Goal: Task Accomplishment & Management: Use online tool/utility

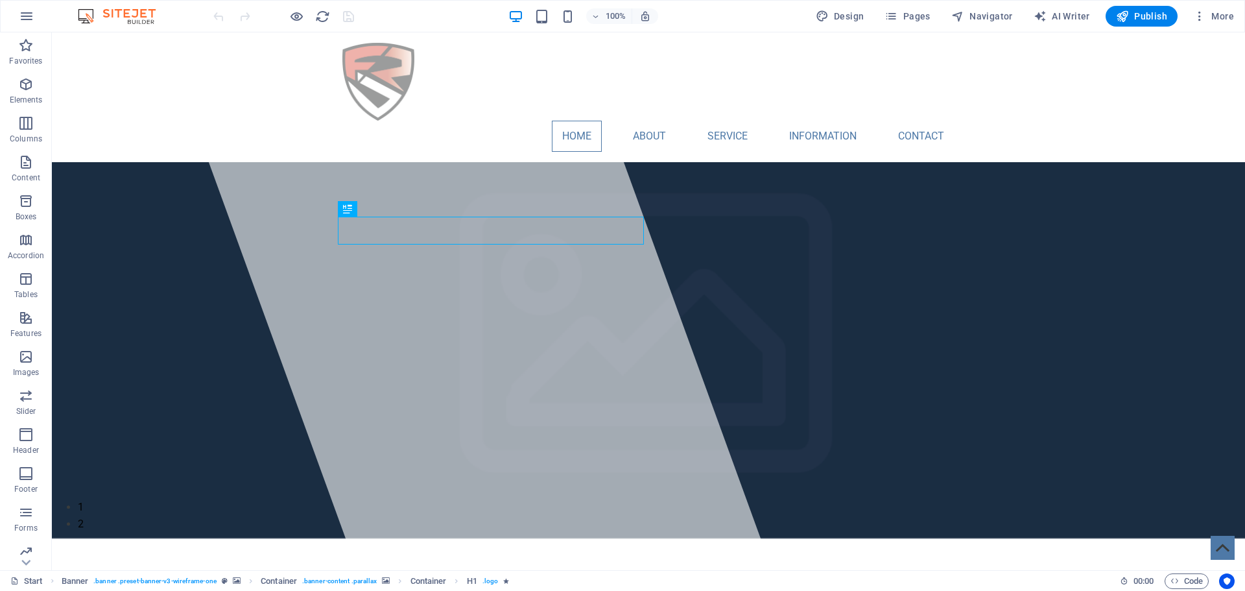
click at [893, 498] on img "1/2" at bounding box center [643, 498] width 1183 height 0
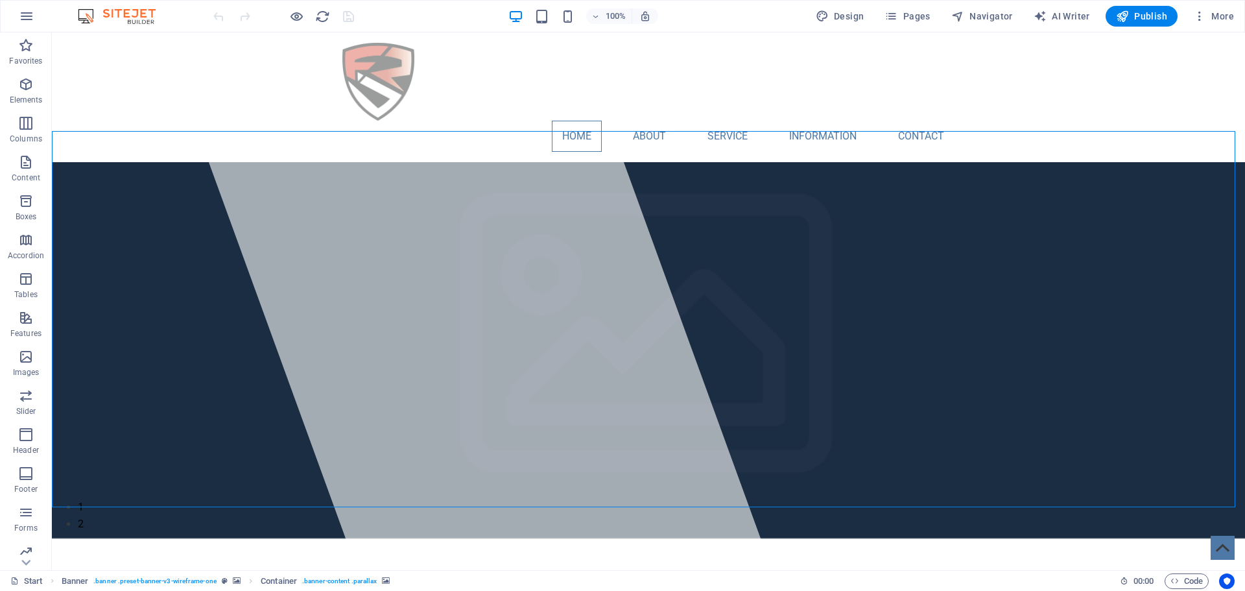
click at [893, 498] on img "1/2" at bounding box center [643, 498] width 1183 height 0
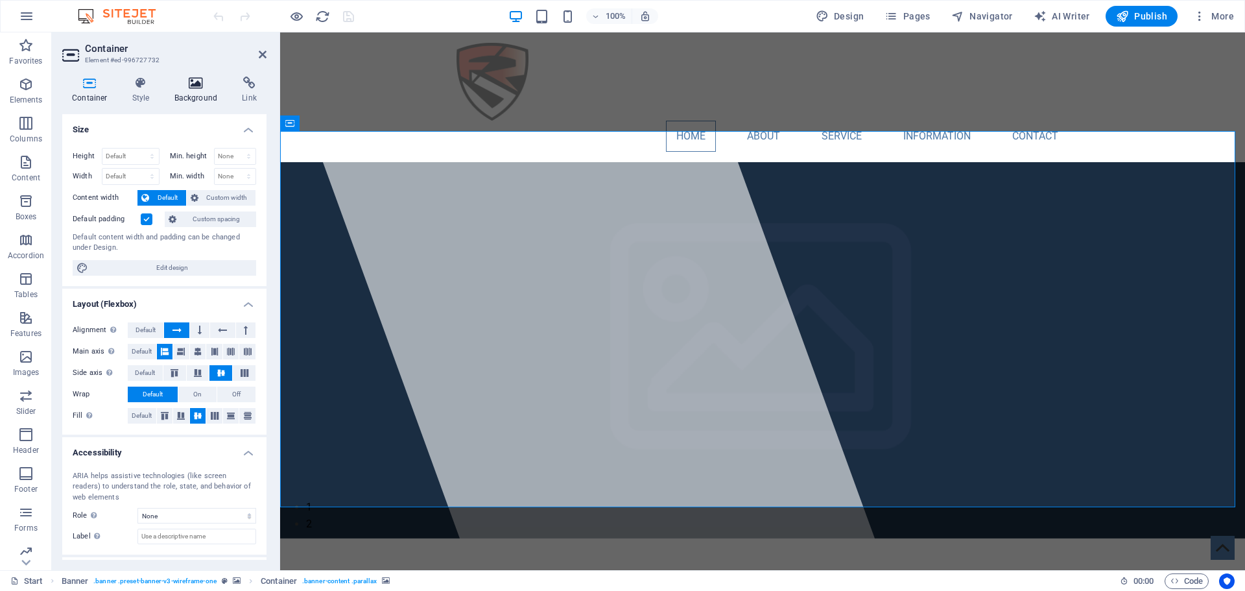
click at [196, 97] on h4 "Background" at bounding box center [199, 89] width 68 height 27
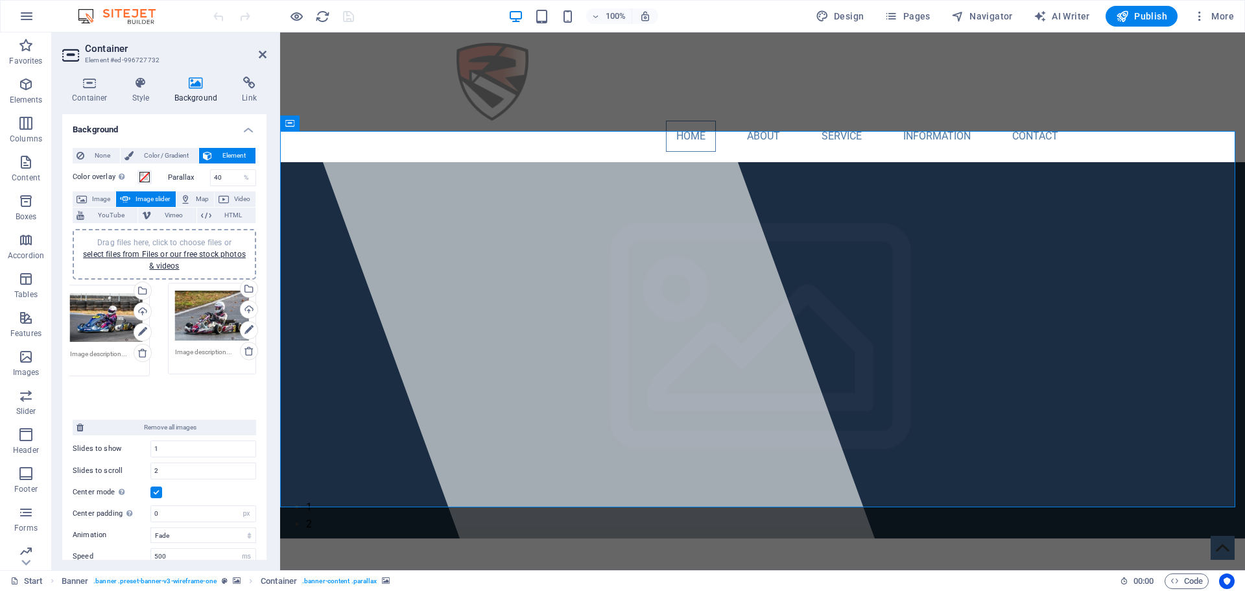
drag, startPoint x: 211, startPoint y: 329, endPoint x: 107, endPoint y: 331, distance: 103.7
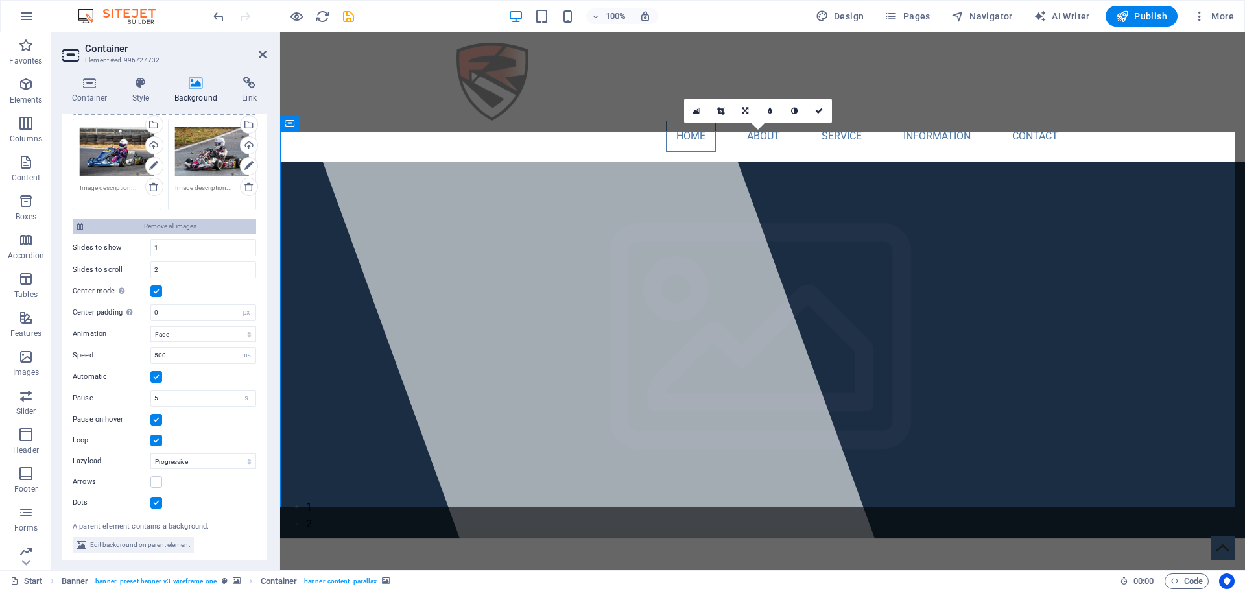
scroll to position [167, 0]
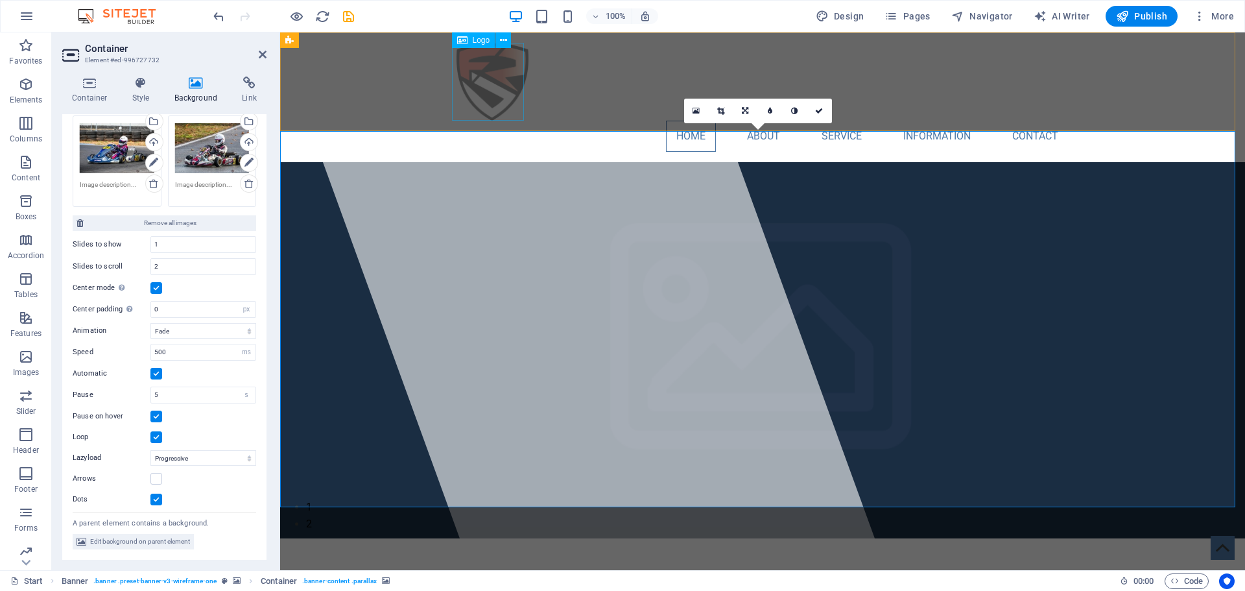
click at [472, 75] on div at bounding box center [762, 82] width 612 height 78
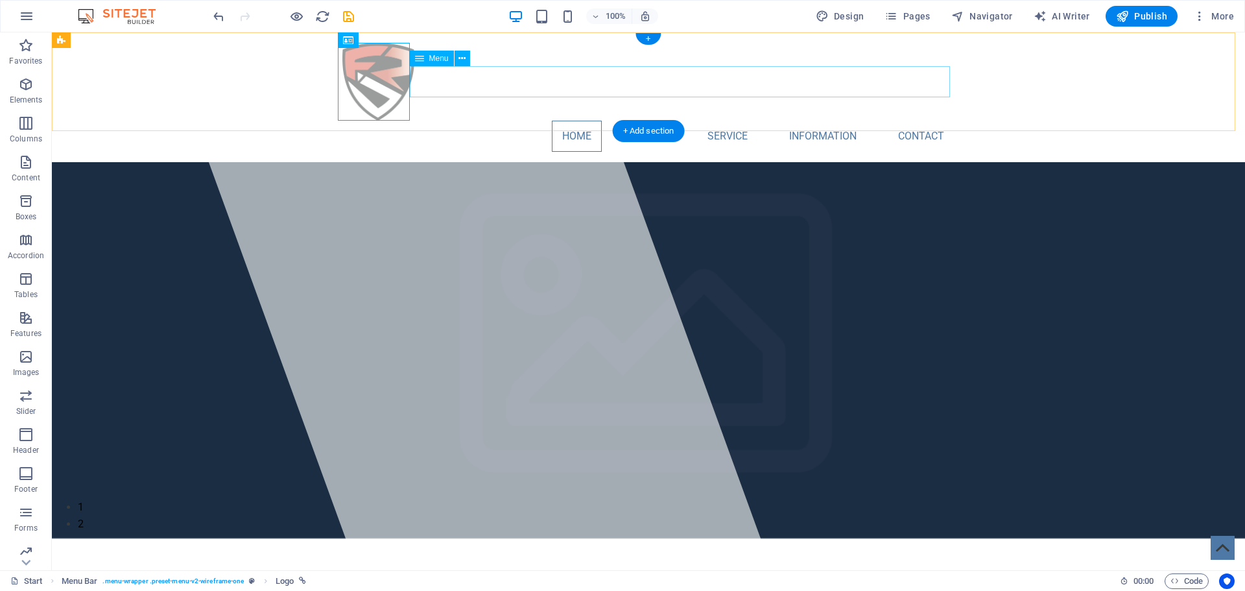
click at [472, 121] on nav "Home About Service Information Contact" at bounding box center [648, 136] width 612 height 31
click at [375, 90] on div at bounding box center [648, 82] width 612 height 78
select select "px"
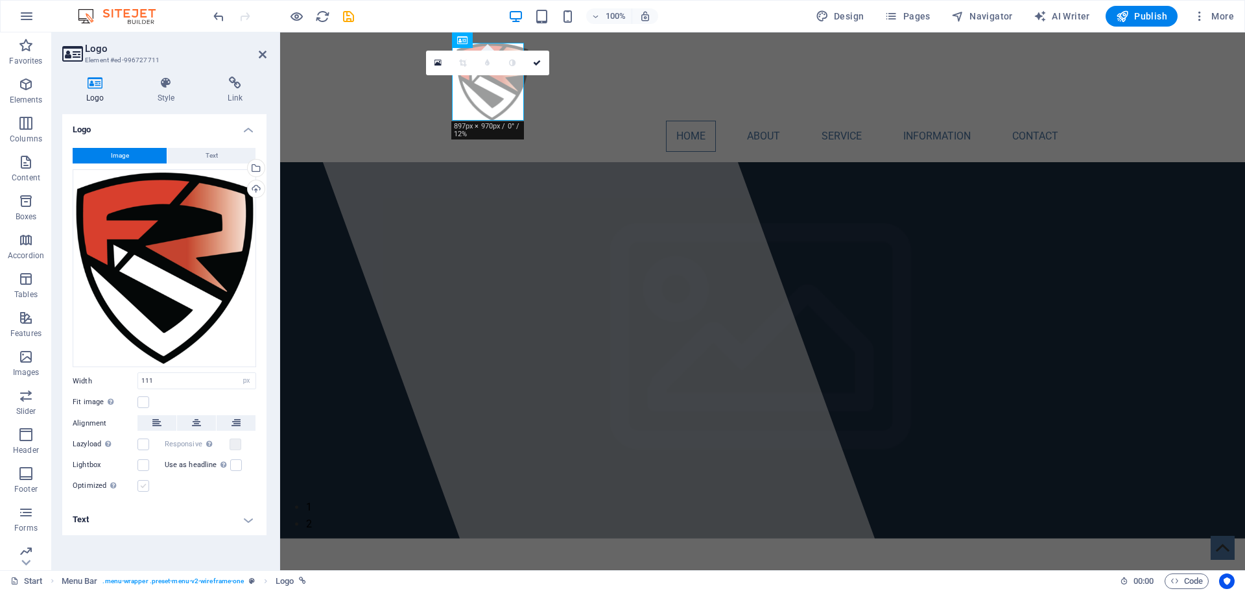
click at [146, 485] on label at bounding box center [143, 486] width 12 height 12
click at [0, 0] on input "Optimized Images are compressed to improve page speed." at bounding box center [0, 0] width 0 height 0
click at [146, 485] on label at bounding box center [143, 486] width 12 height 12
click at [0, 0] on input "Optimized Images are compressed to improve page speed." at bounding box center [0, 0] width 0 height 0
click at [146, 485] on label at bounding box center [143, 486] width 12 height 12
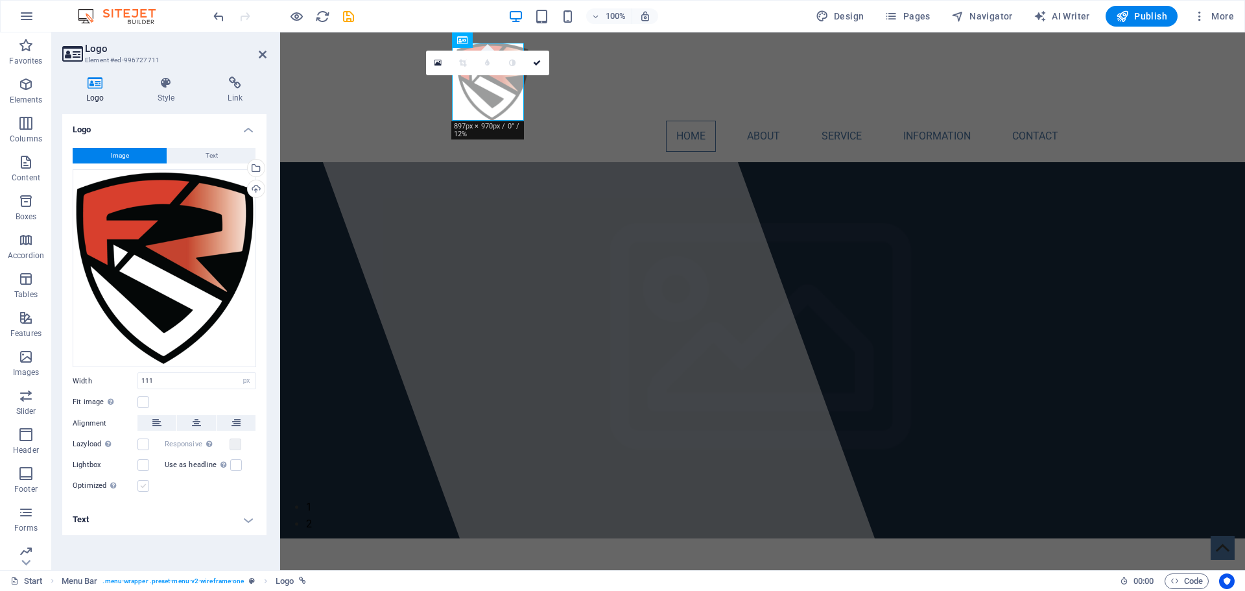
click at [0, 0] on input "Optimized Images are compressed to improve page speed." at bounding box center [0, 0] width 0 height 0
click at [146, 485] on label at bounding box center [143, 486] width 12 height 12
click at [0, 0] on input "Optimized Images are compressed to improve page speed." at bounding box center [0, 0] width 0 height 0
click at [146, 485] on label at bounding box center [143, 486] width 12 height 12
click at [0, 0] on input "Optimized Images are compressed to improve page speed." at bounding box center [0, 0] width 0 height 0
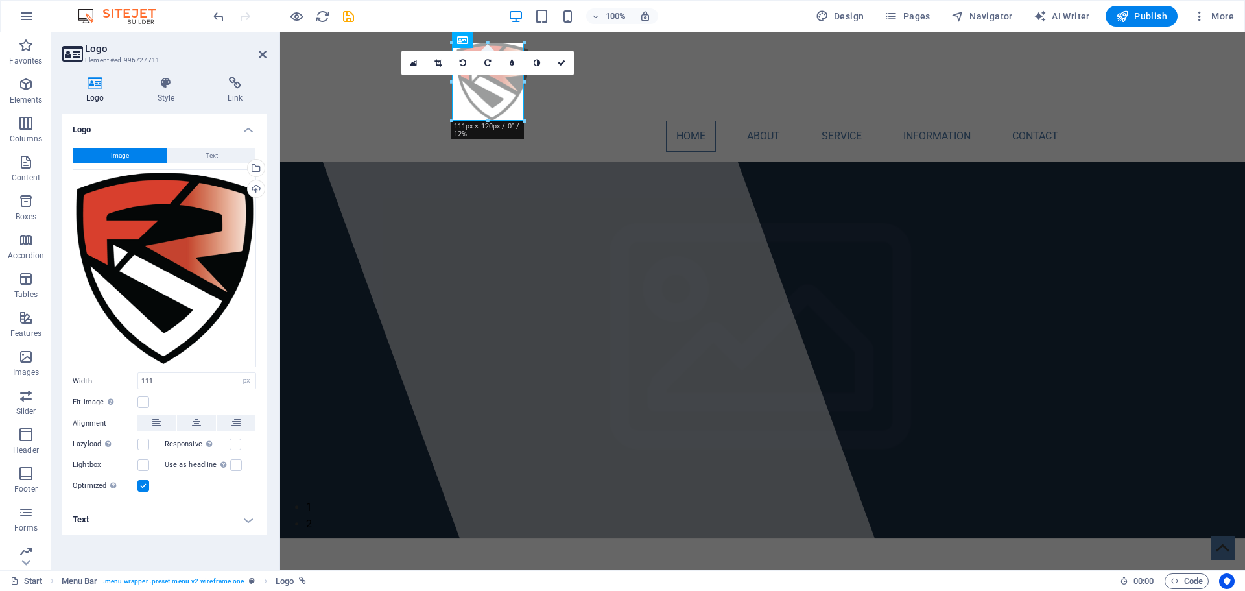
click at [140, 485] on label at bounding box center [143, 486] width 12 height 12
click at [0, 0] on input "Optimized Images are compressed to improve page speed." at bounding box center [0, 0] width 0 height 0
click at [140, 485] on label at bounding box center [143, 486] width 12 height 12
click at [0, 0] on input "Optimized Images are compressed to improve page speed." at bounding box center [0, 0] width 0 height 0
click at [140, 485] on label at bounding box center [143, 486] width 12 height 12
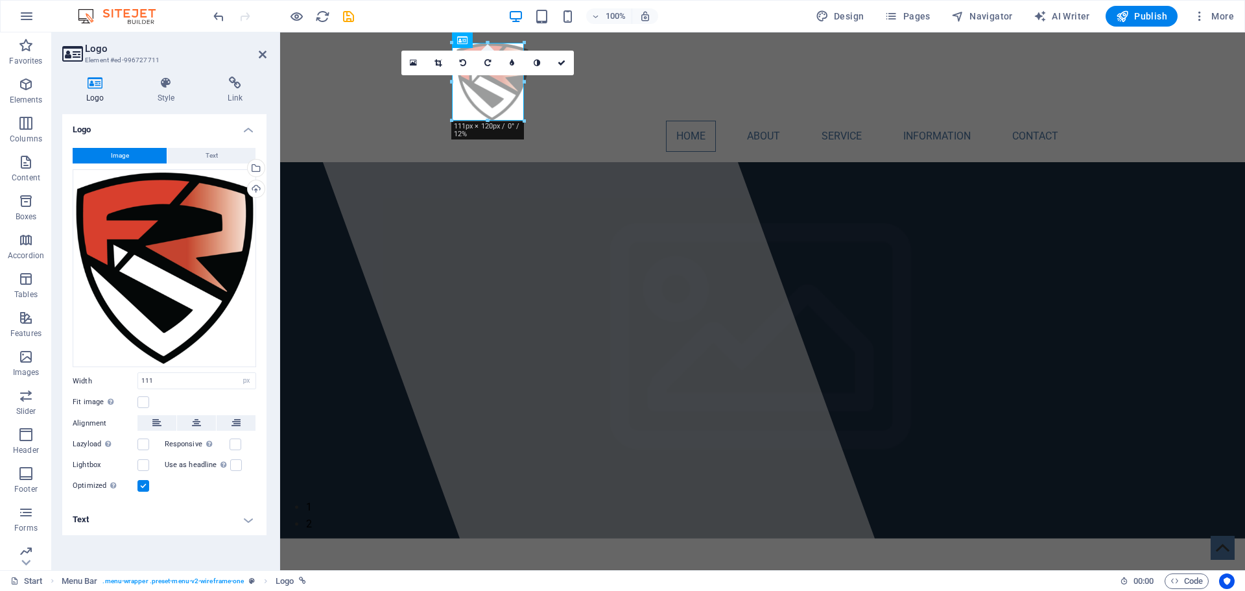
click at [0, 0] on input "Optimized Images are compressed to improve page speed." at bounding box center [0, 0] width 0 height 0
click at [140, 485] on label at bounding box center [143, 486] width 12 height 12
click at [0, 0] on input "Optimized Images are compressed to improve page speed." at bounding box center [0, 0] width 0 height 0
click at [509, 68] on link at bounding box center [512, 63] width 25 height 25
click at [509, 68] on link at bounding box center [502, 63] width 25 height 25
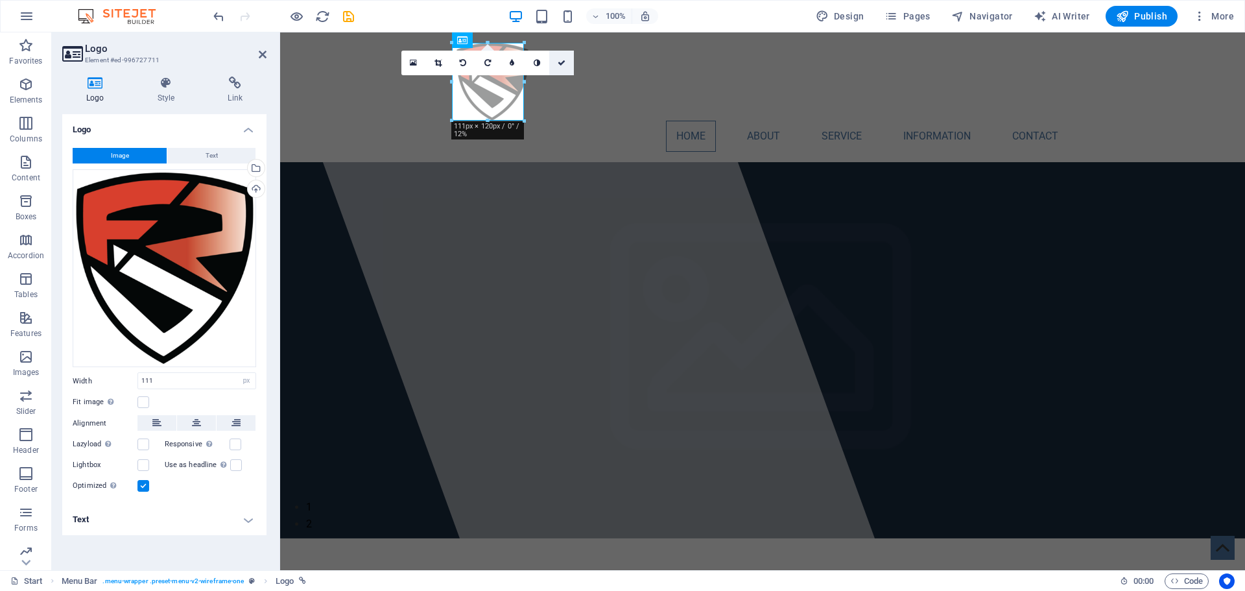
click at [563, 64] on icon at bounding box center [561, 63] width 8 height 8
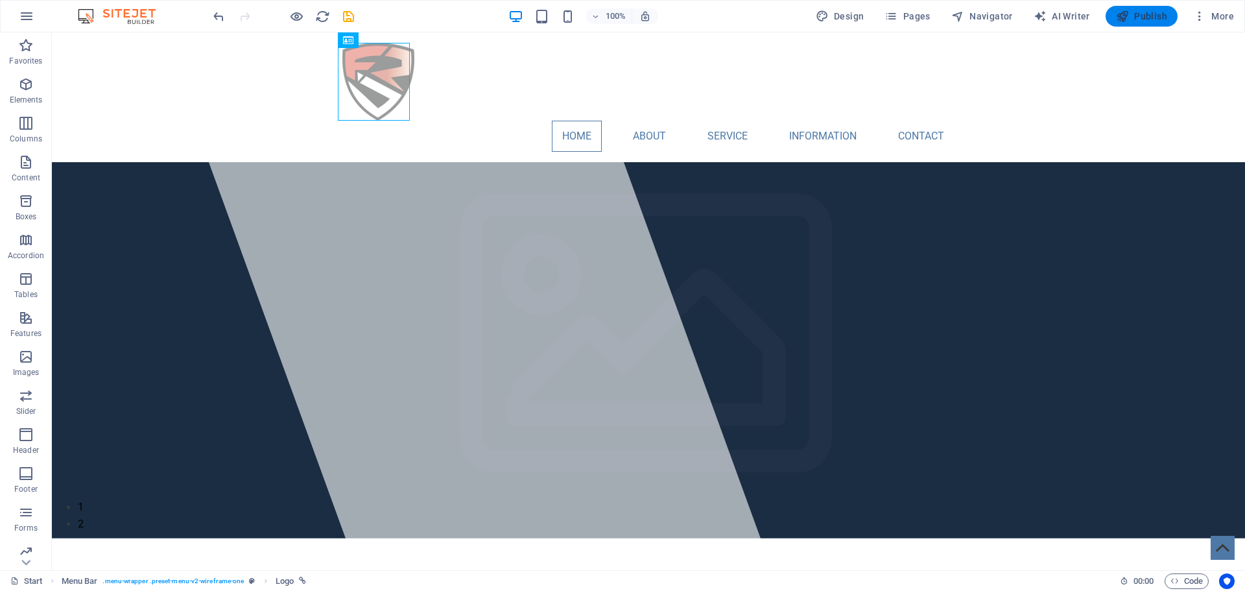
click at [1169, 16] on button "Publish" at bounding box center [1141, 16] width 72 height 21
checkbox input "false"
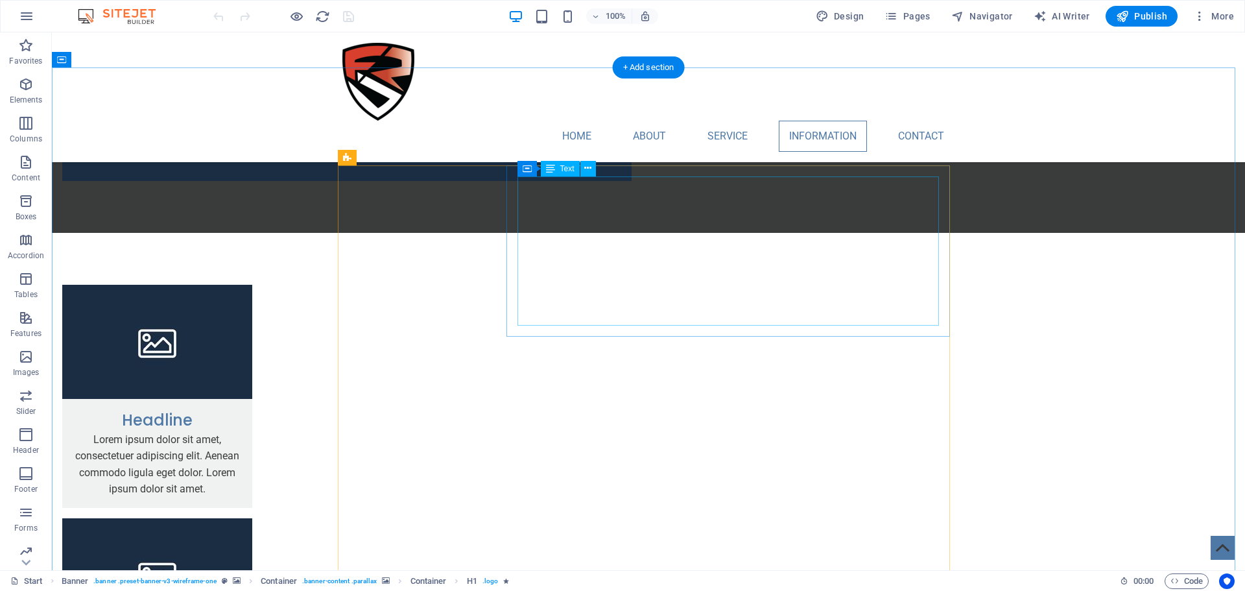
scroll to position [1880, 0]
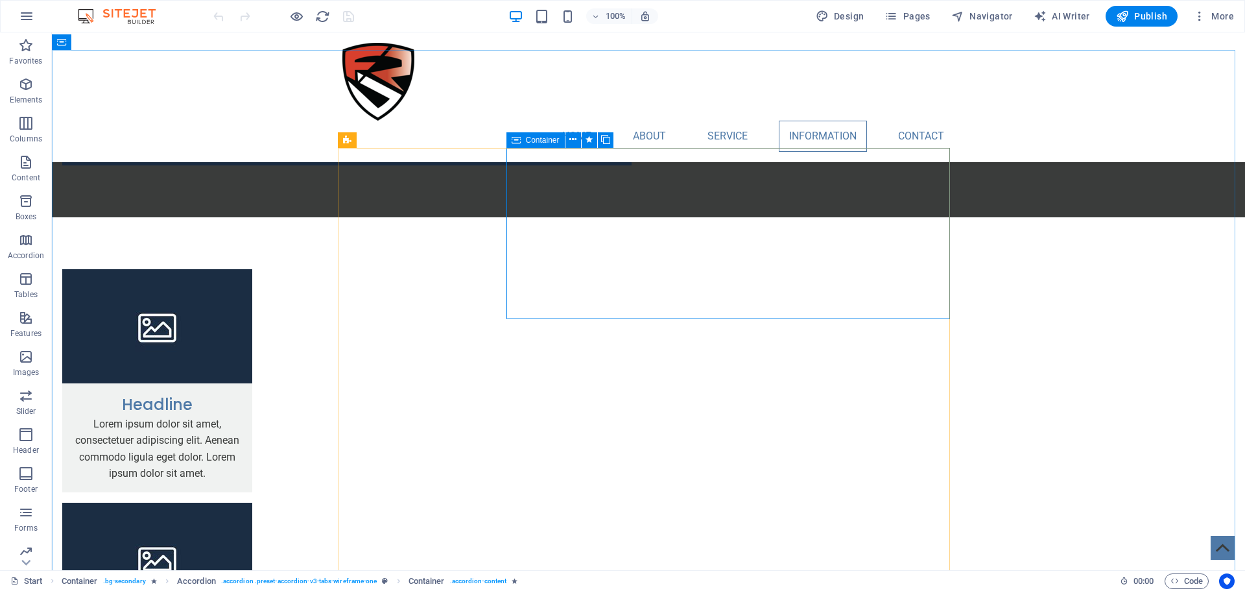
click at [526, 139] on span "Container" at bounding box center [543, 140] width 34 height 8
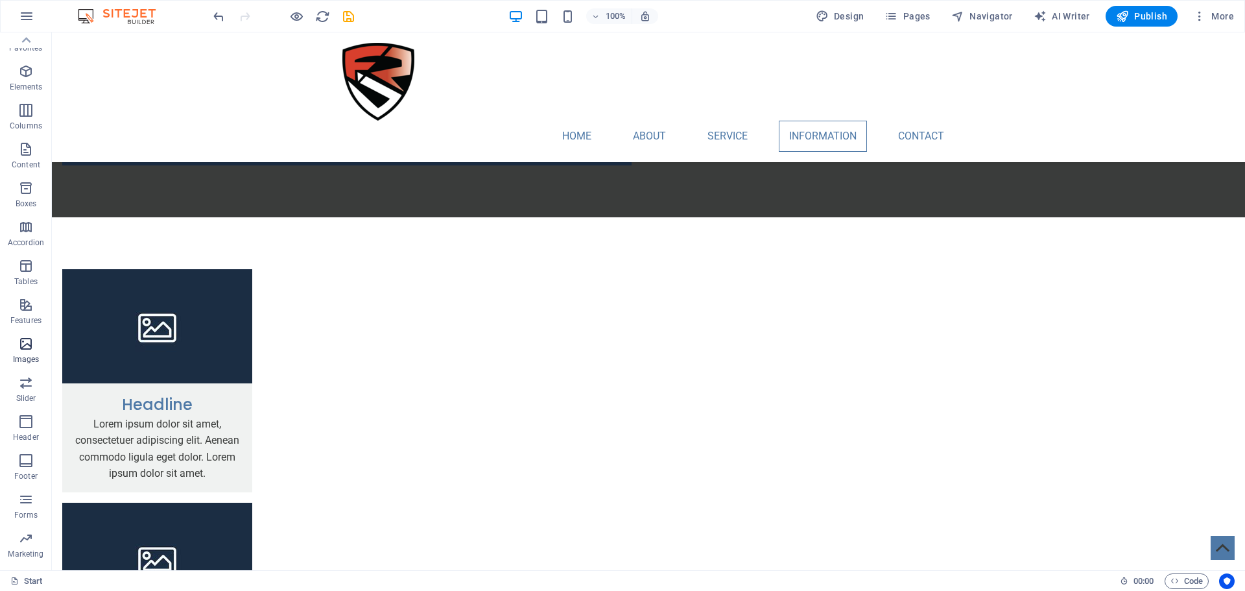
scroll to position [0, 0]
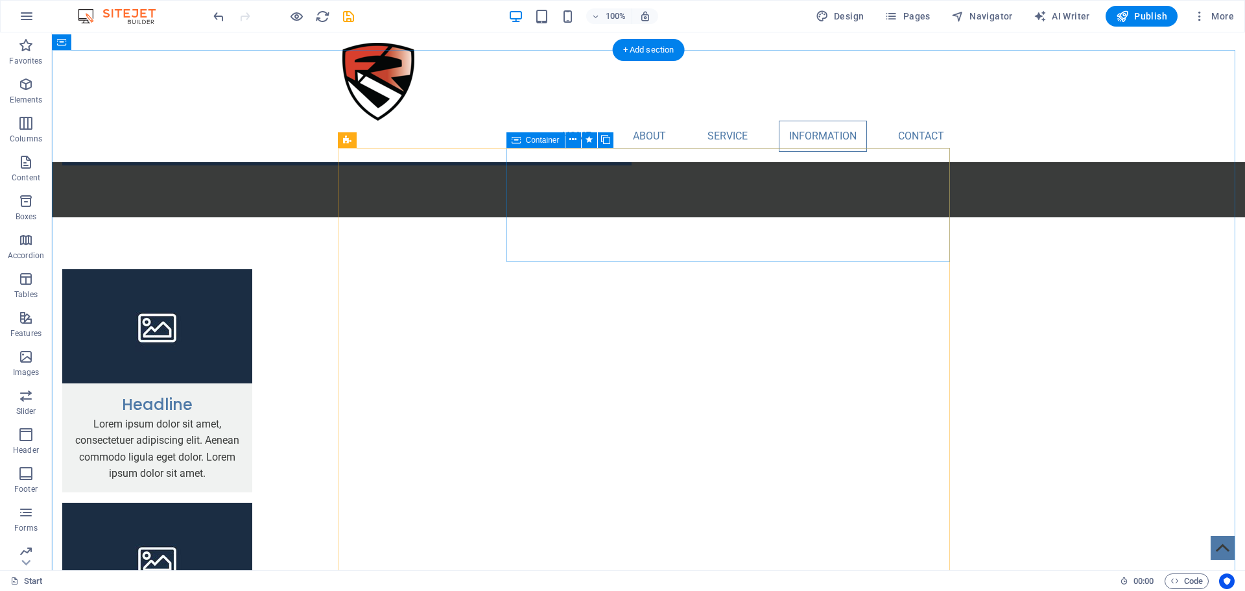
drag, startPoint x: 83, startPoint y: 392, endPoint x: 612, endPoint y: 190, distance: 566.3
click at [24, 363] on icon "button" at bounding box center [26, 357] width 16 height 16
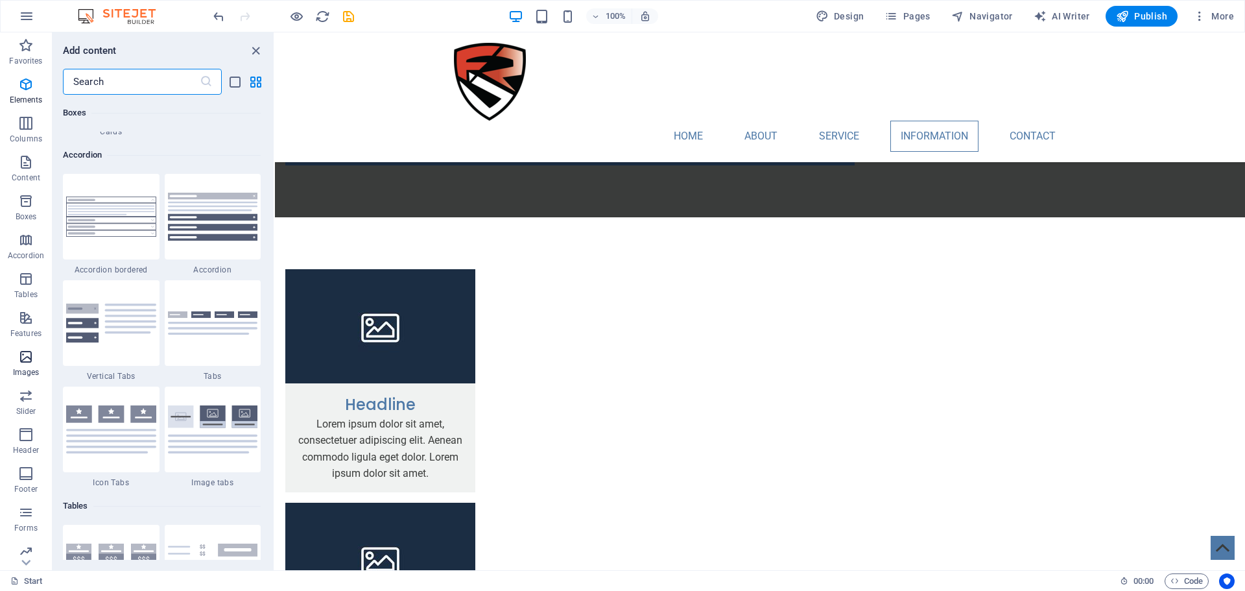
scroll to position [6573, 0]
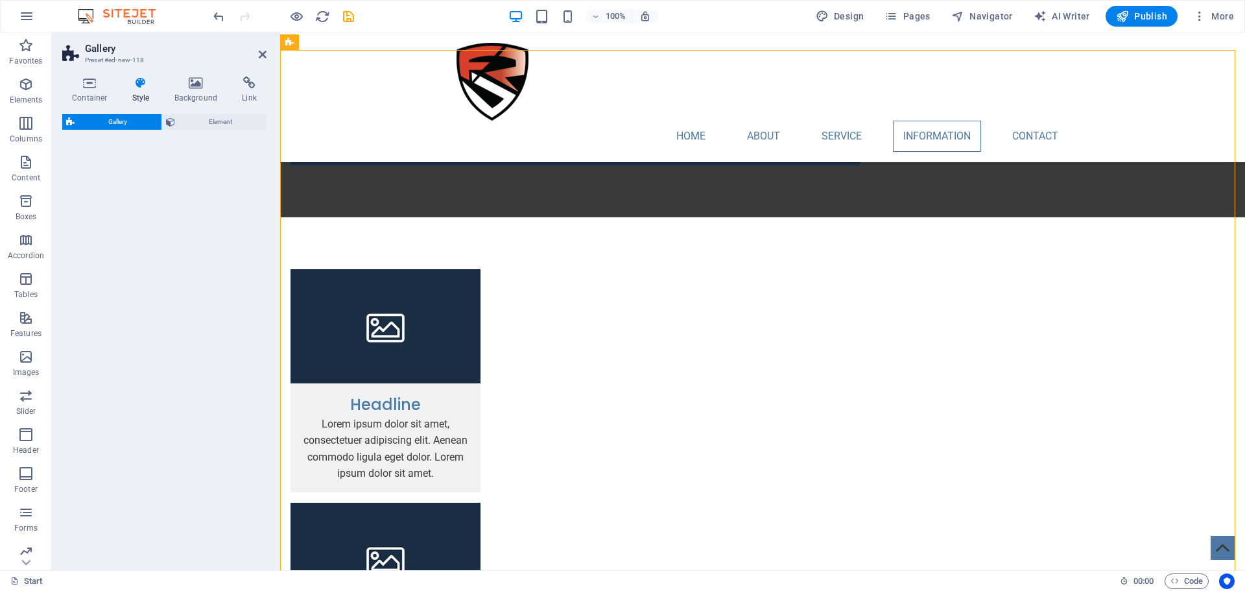
select select "rem"
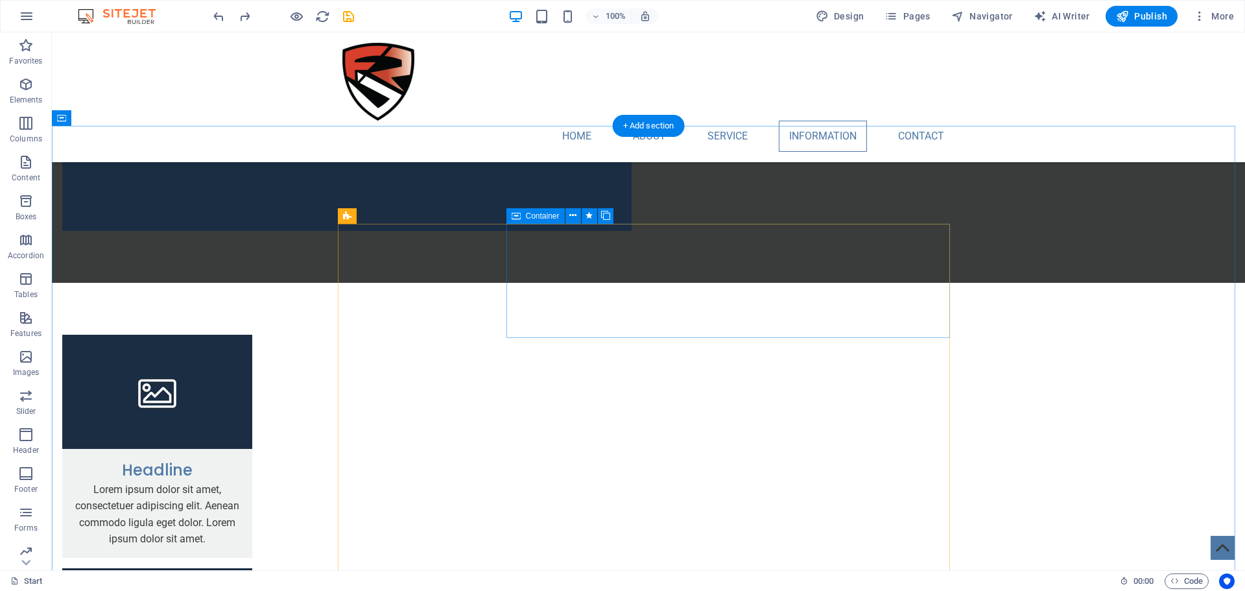
scroll to position [1815, 0]
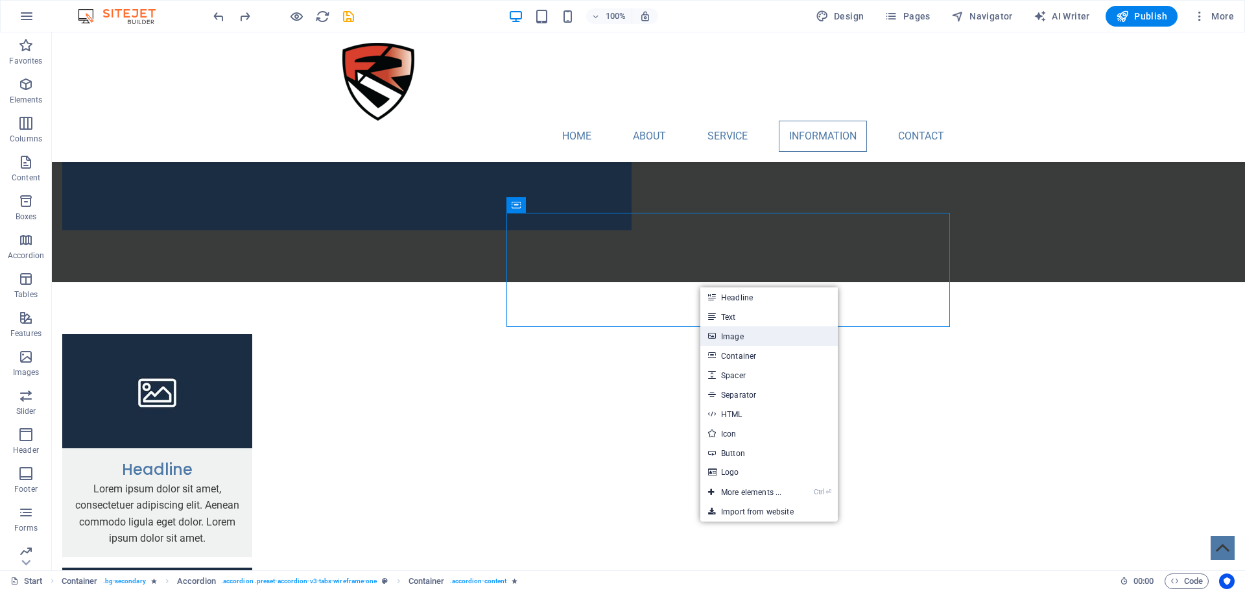
click at [740, 334] on link "Image" at bounding box center [768, 335] width 137 height 19
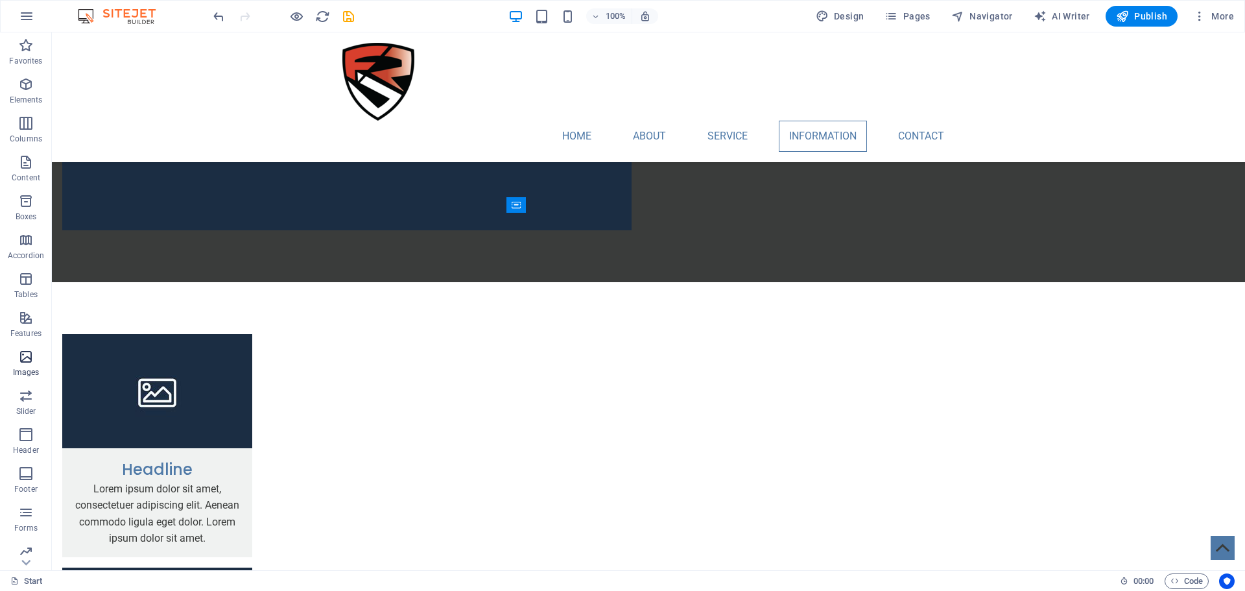
click at [19, 357] on icon "button" at bounding box center [26, 357] width 16 height 16
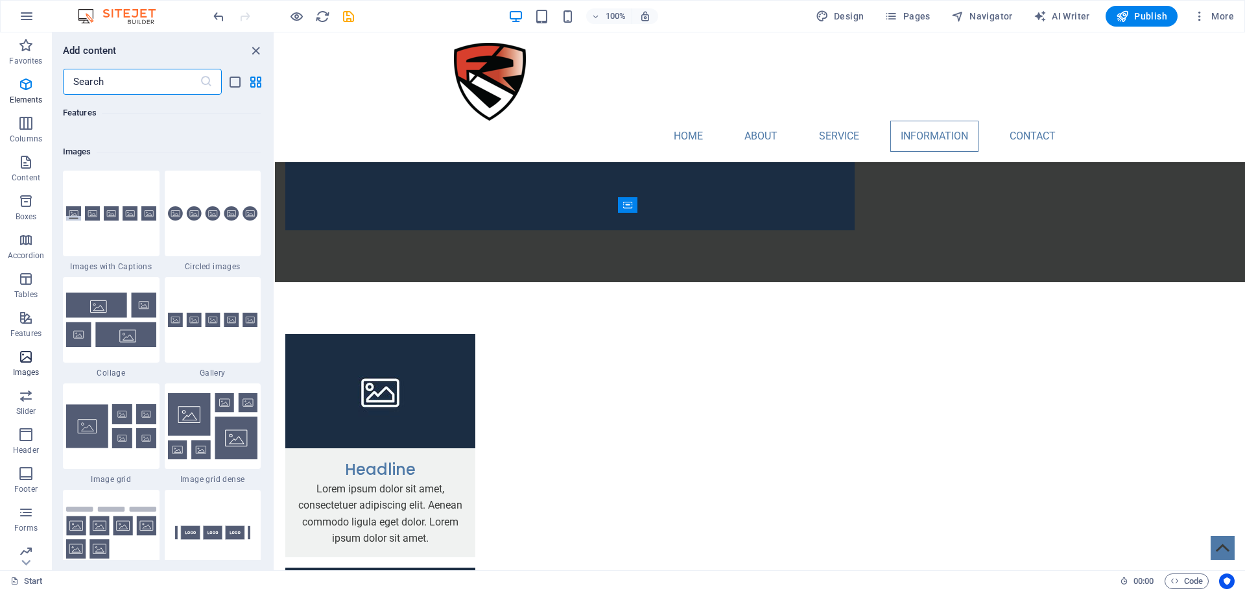
scroll to position [6573, 0]
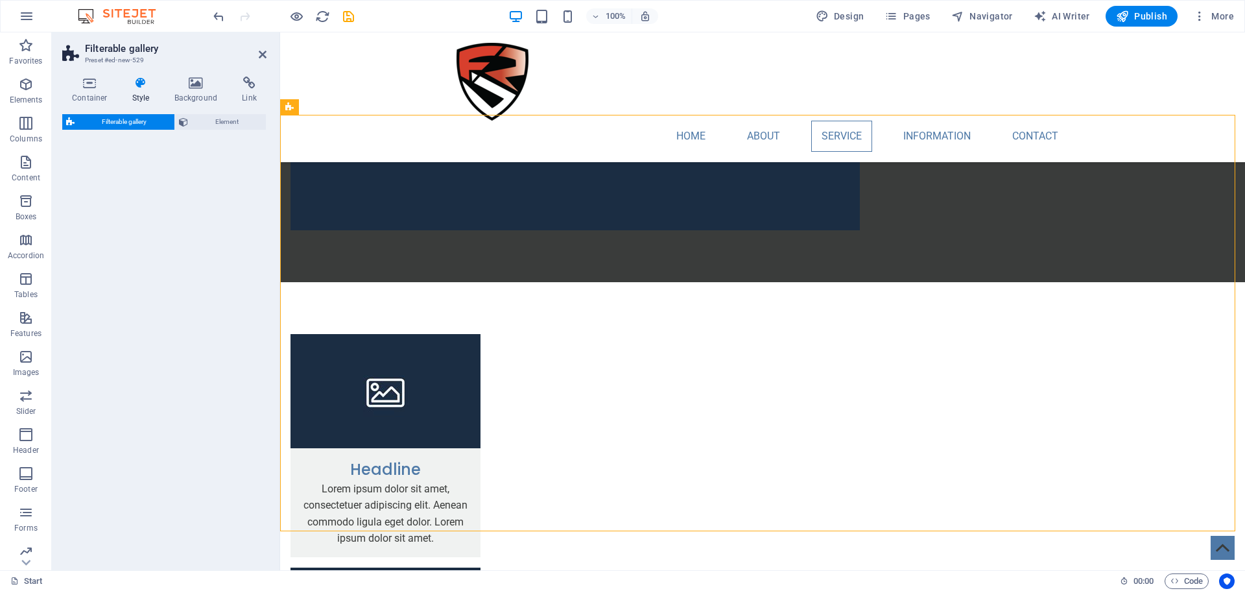
select select "rem"
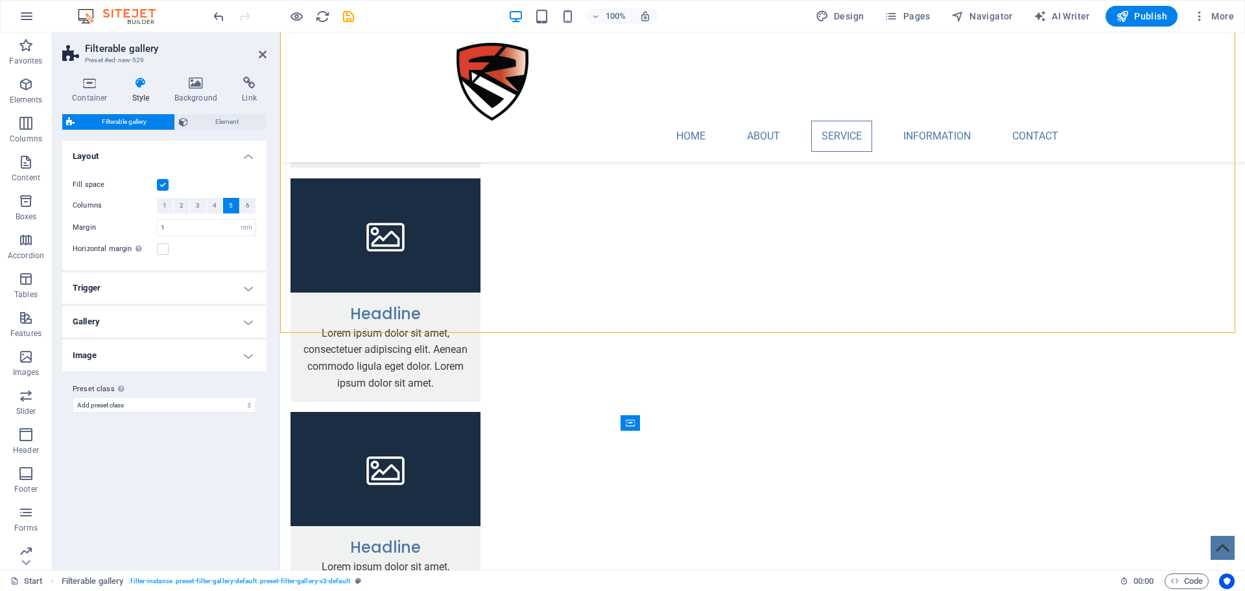
scroll to position [1597, 0]
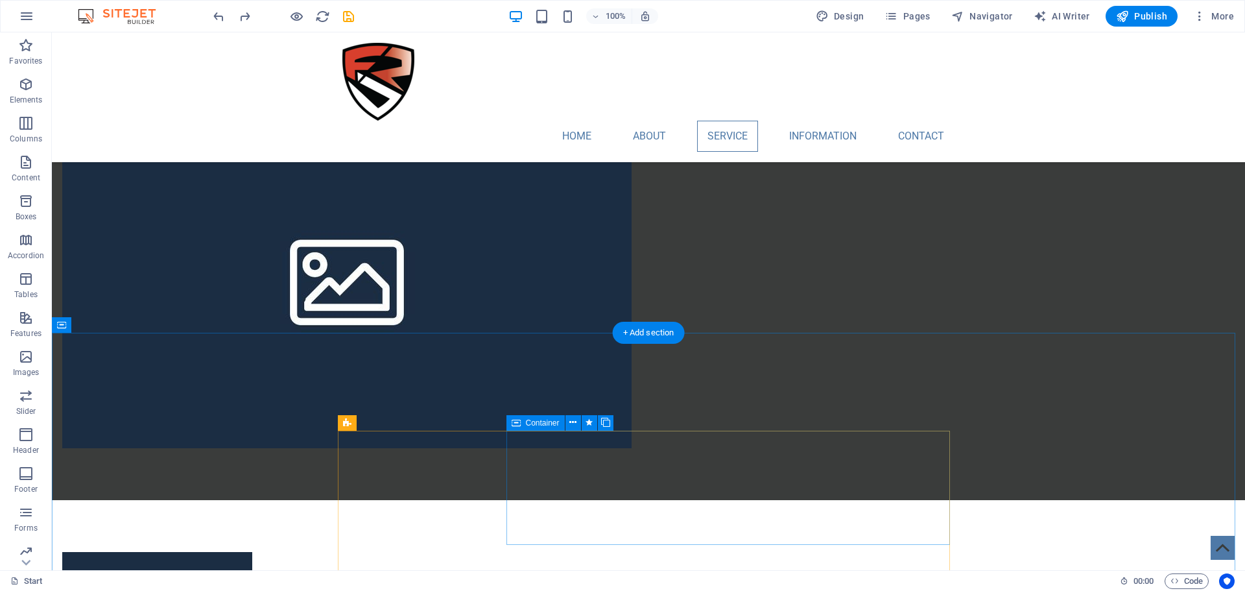
click at [572, 421] on icon at bounding box center [572, 423] width 7 height 14
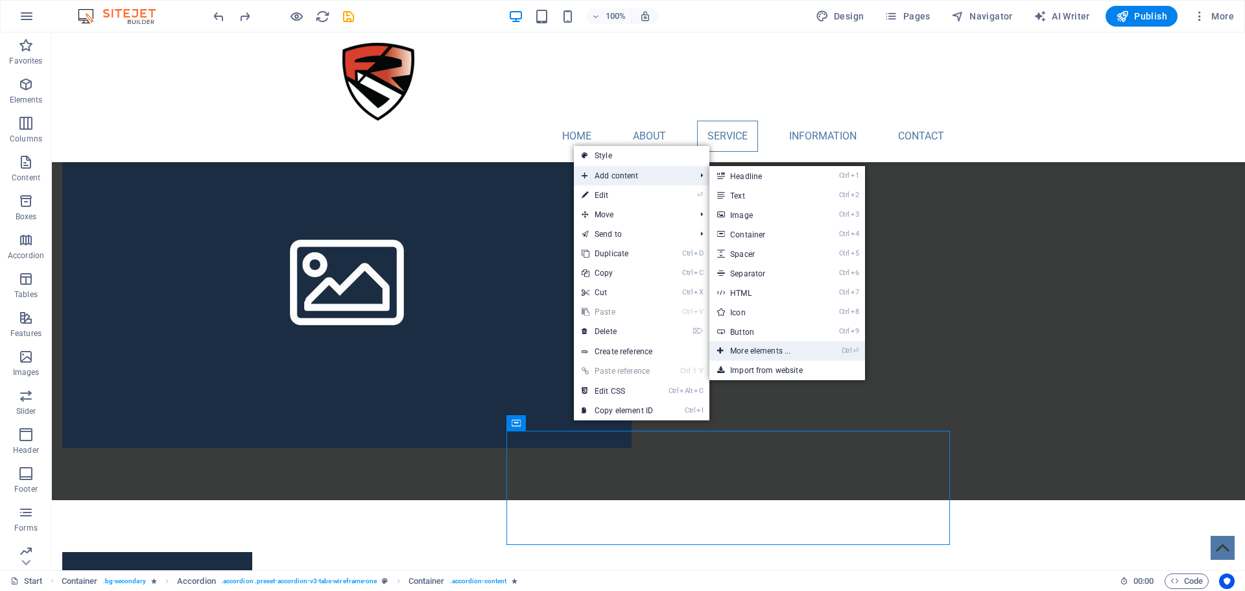
click at [768, 343] on link "Ctrl ⏎ More elements ..." at bounding box center [762, 350] width 107 height 19
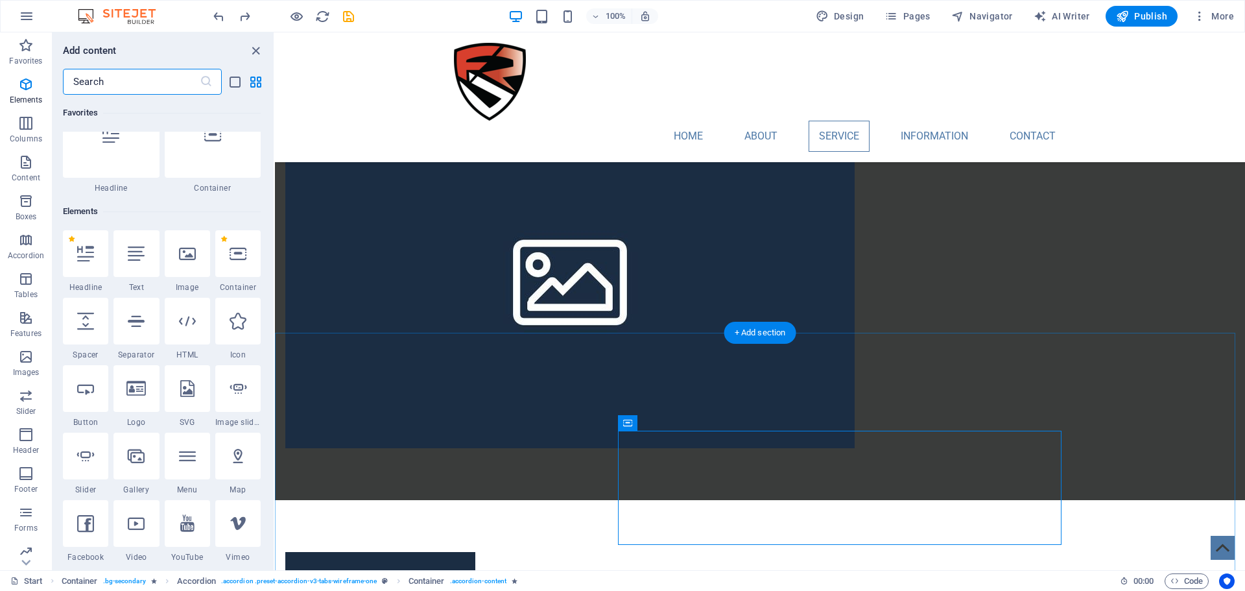
scroll to position [138, 0]
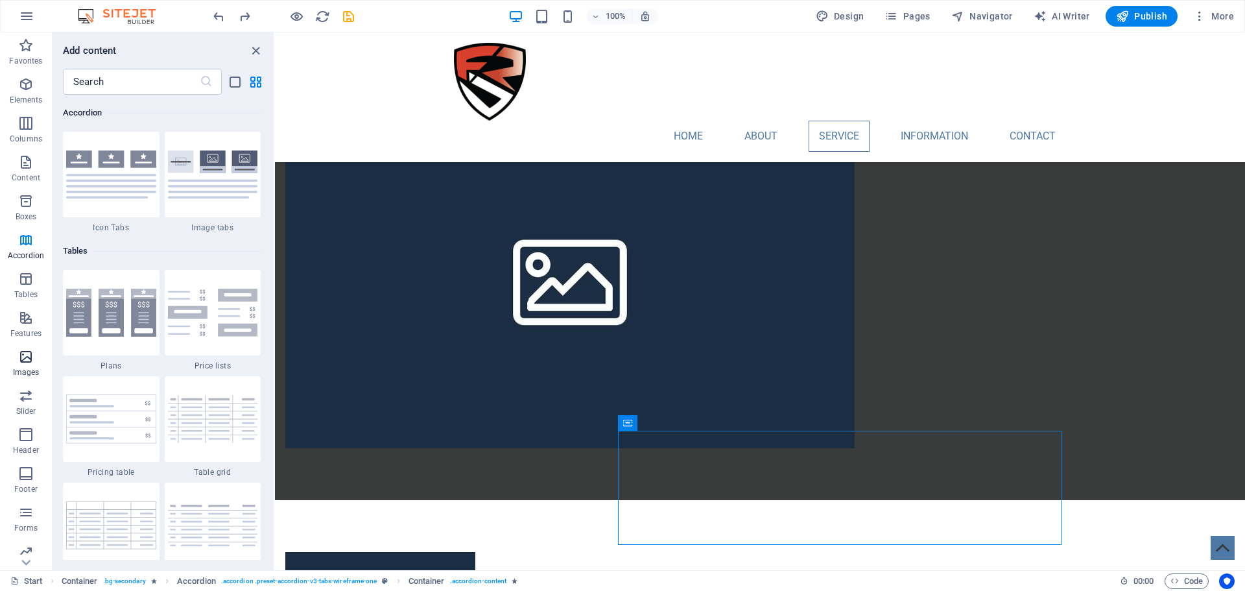
click at [32, 368] on p "Images" at bounding box center [26, 372] width 27 height 10
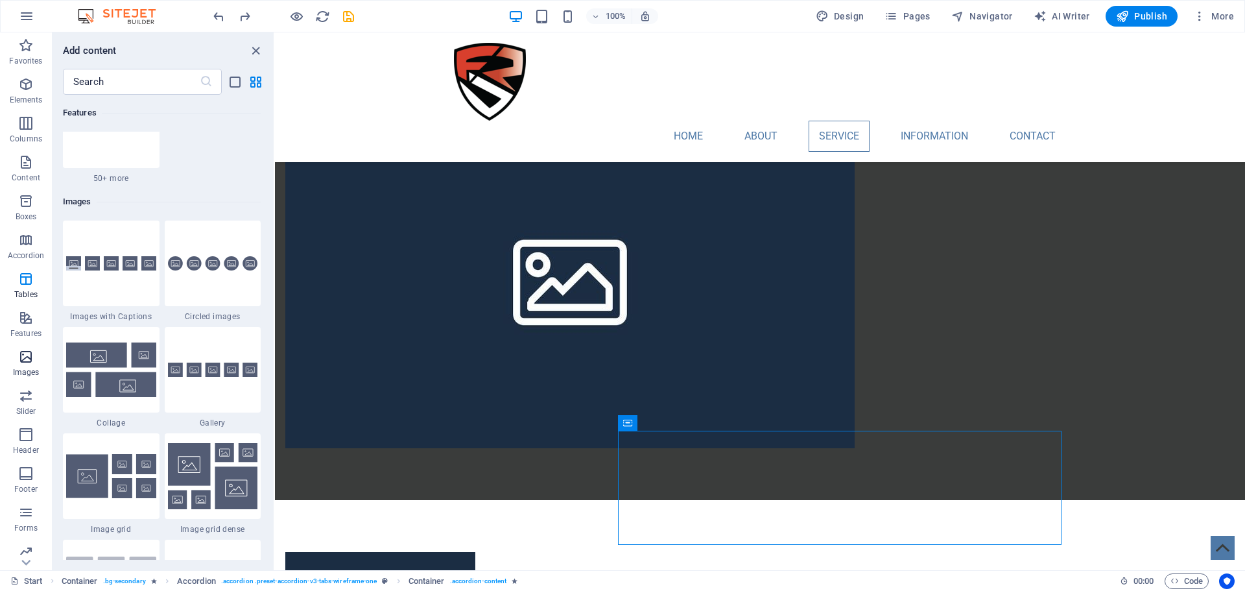
scroll to position [6573, 0]
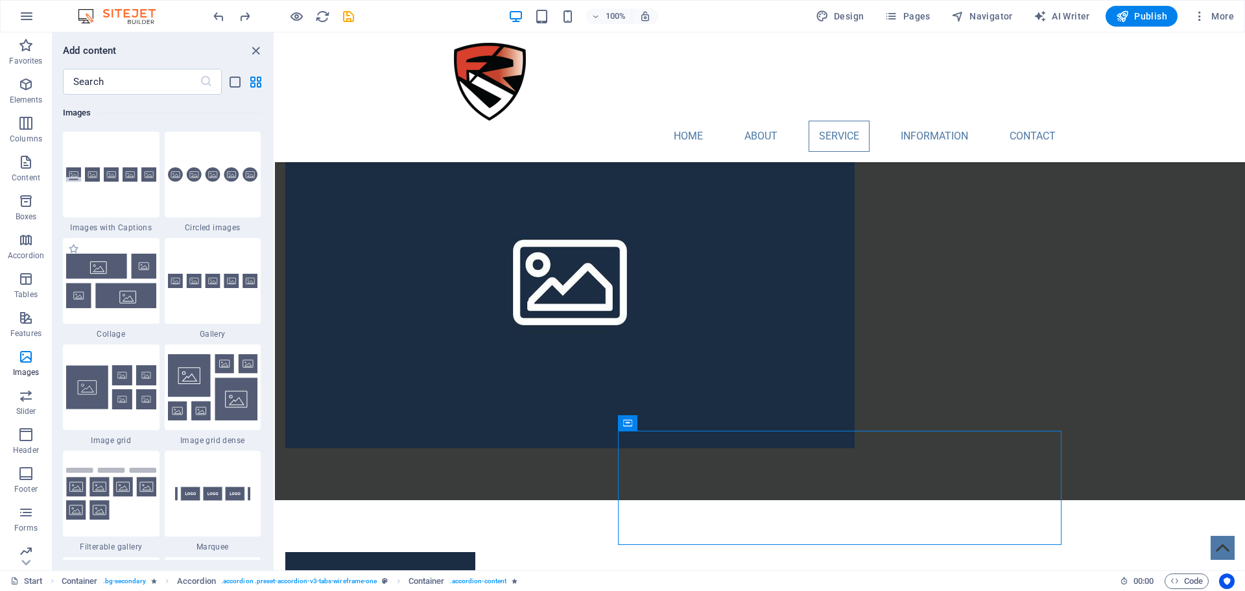
click at [92, 323] on div "1 Star Collage" at bounding box center [111, 288] width 97 height 101
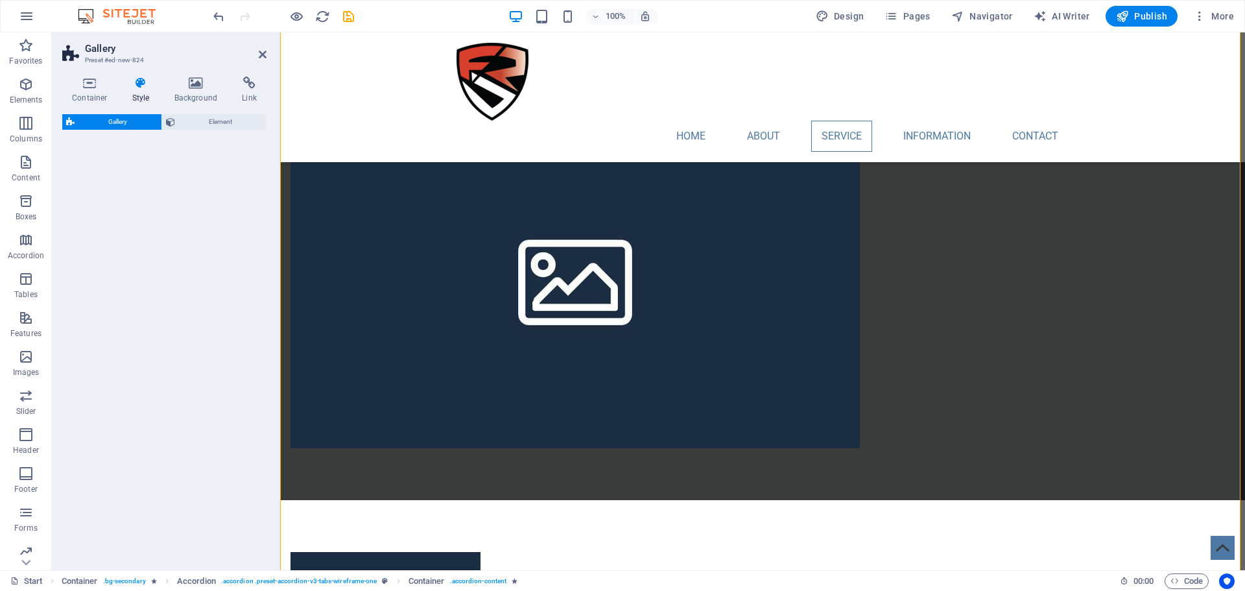
select select "rem"
select select "preset-gallery-v3-collage"
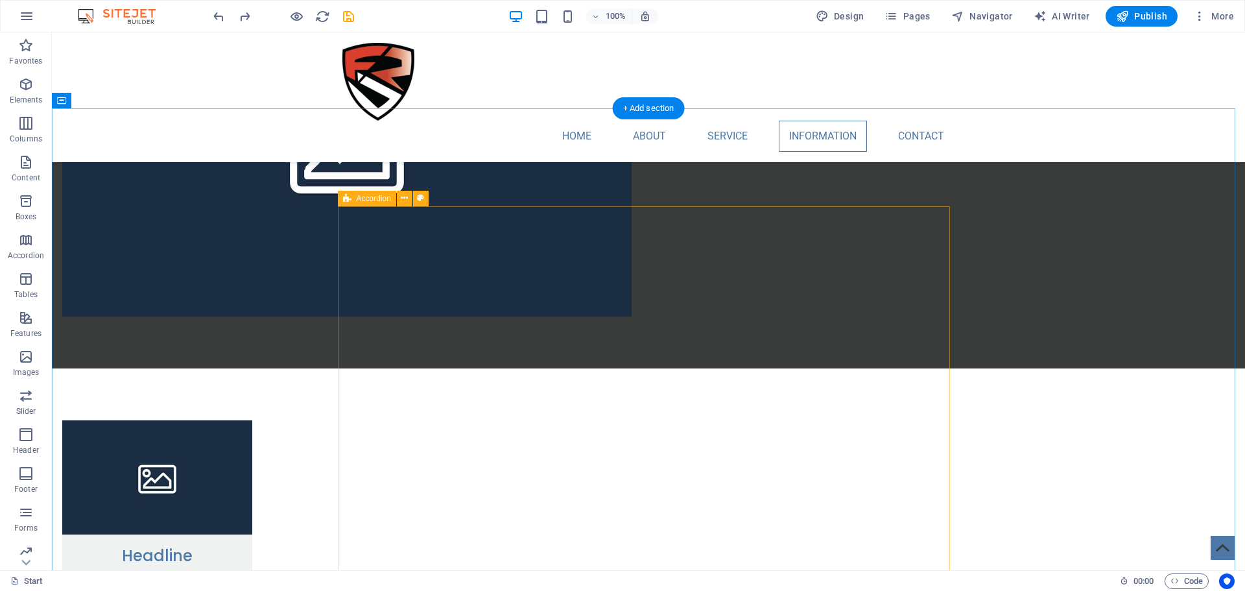
scroll to position [1728, 0]
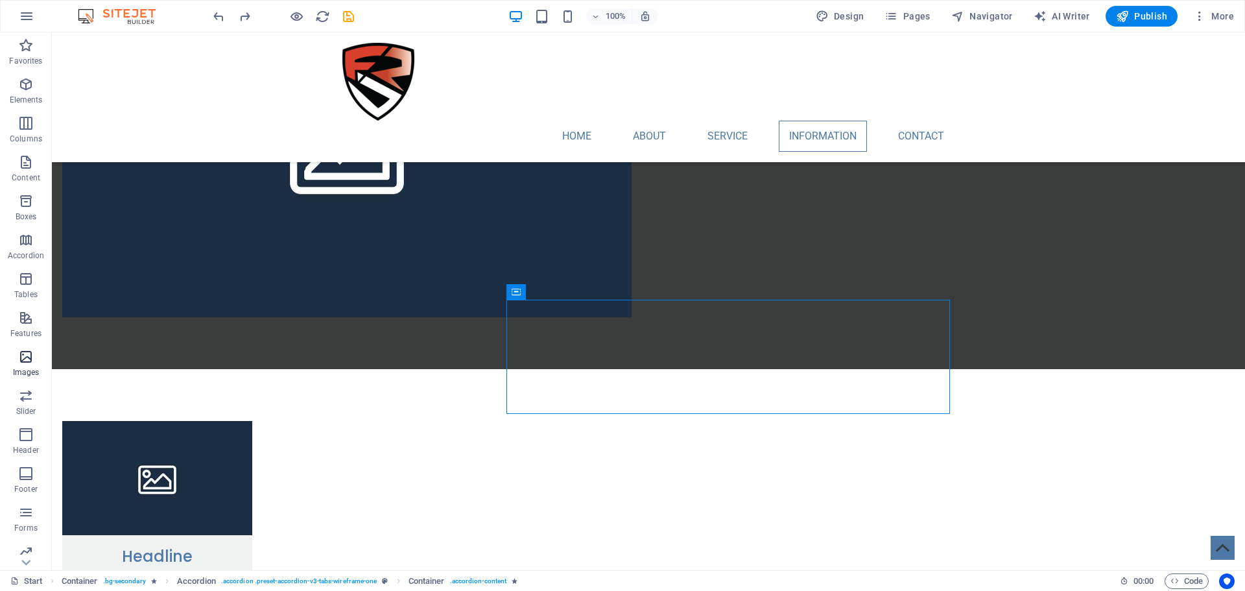
click at [26, 362] on icon "button" at bounding box center [26, 357] width 16 height 16
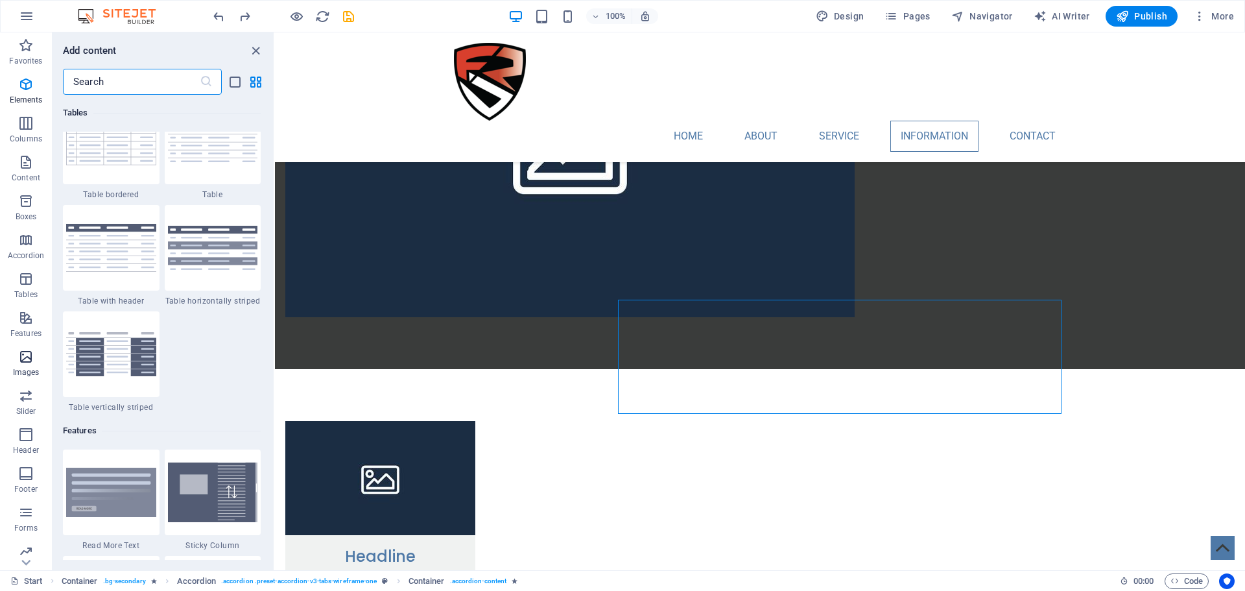
scroll to position [6573, 0]
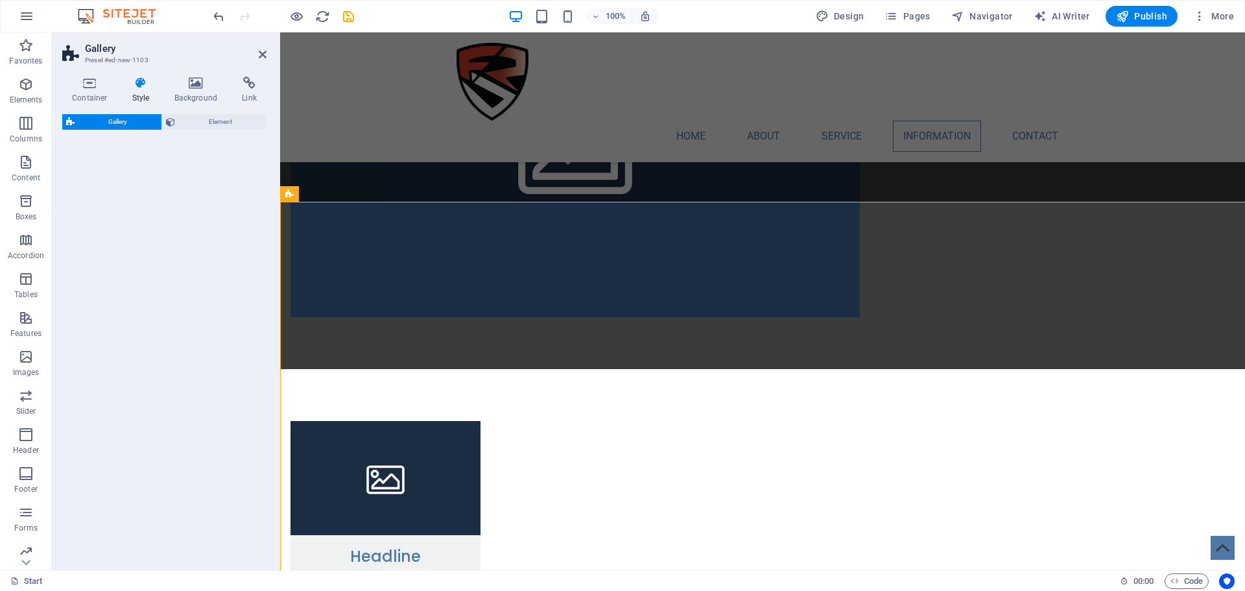
select select "rem"
select select "preset-gallery-v3-captions"
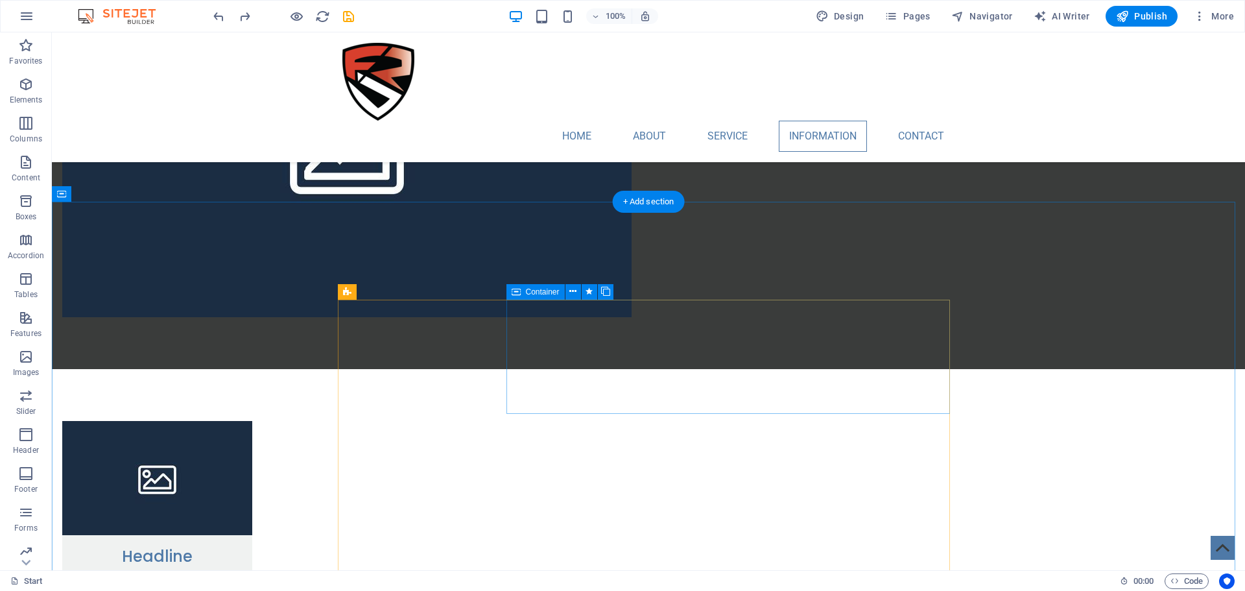
click at [534, 294] on span "Container" at bounding box center [543, 292] width 34 height 8
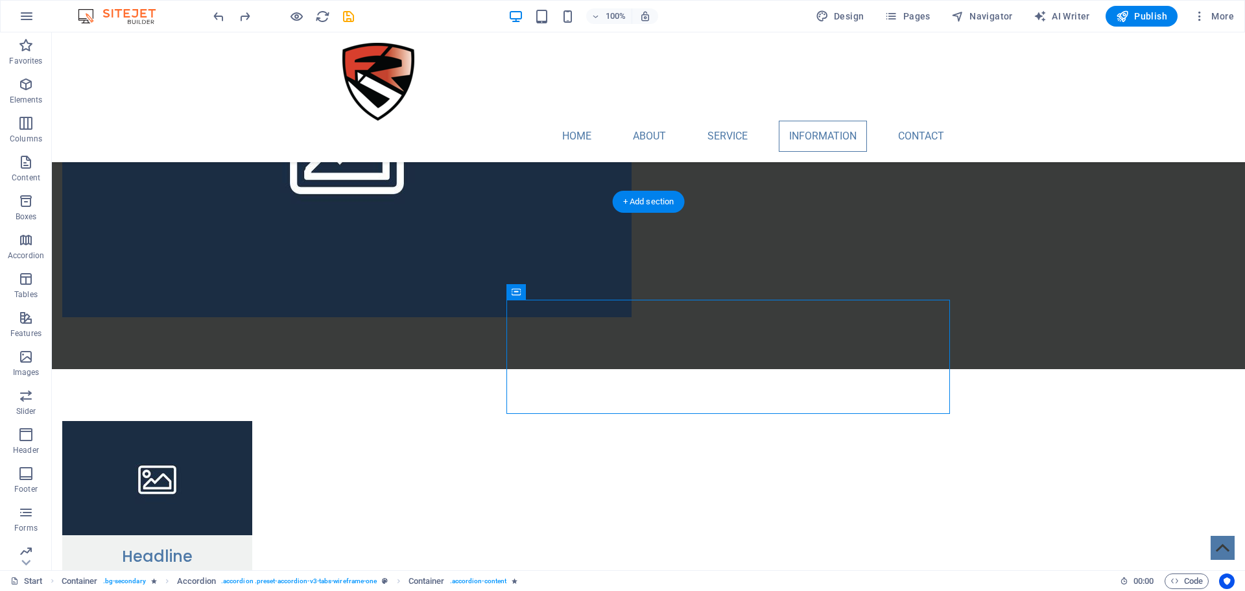
drag, startPoint x: 570, startPoint y: 325, endPoint x: 546, endPoint y: 326, distance: 24.0
click at [573, 291] on icon at bounding box center [572, 292] width 7 height 14
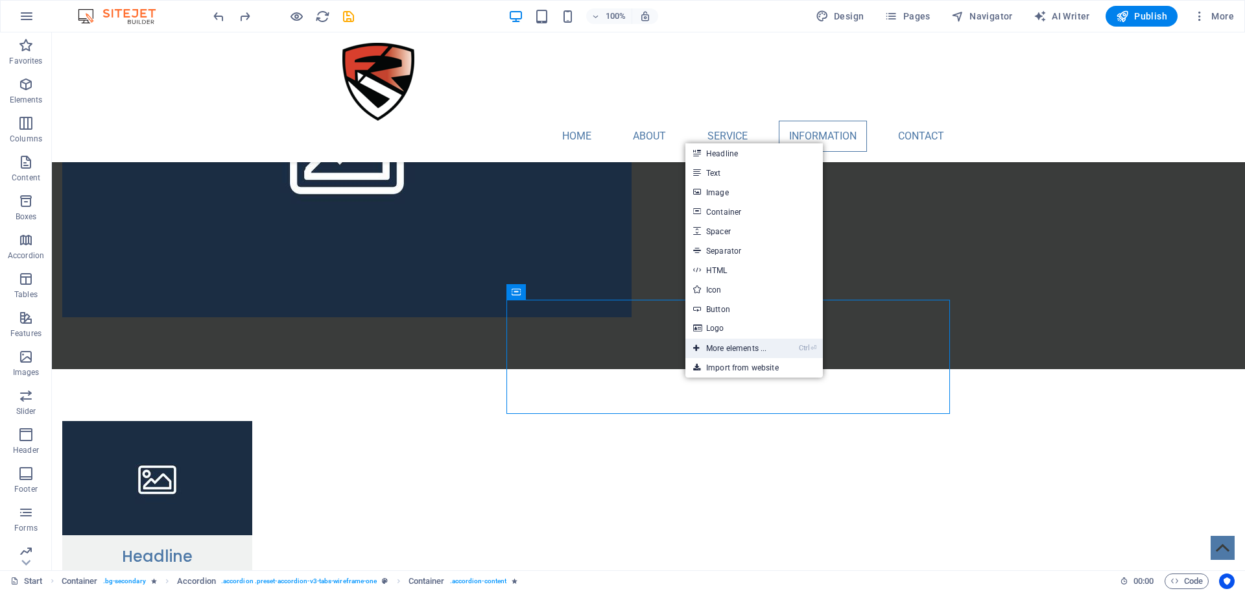
click at [767, 355] on link "Ctrl ⏎ More elements ..." at bounding box center [729, 347] width 89 height 19
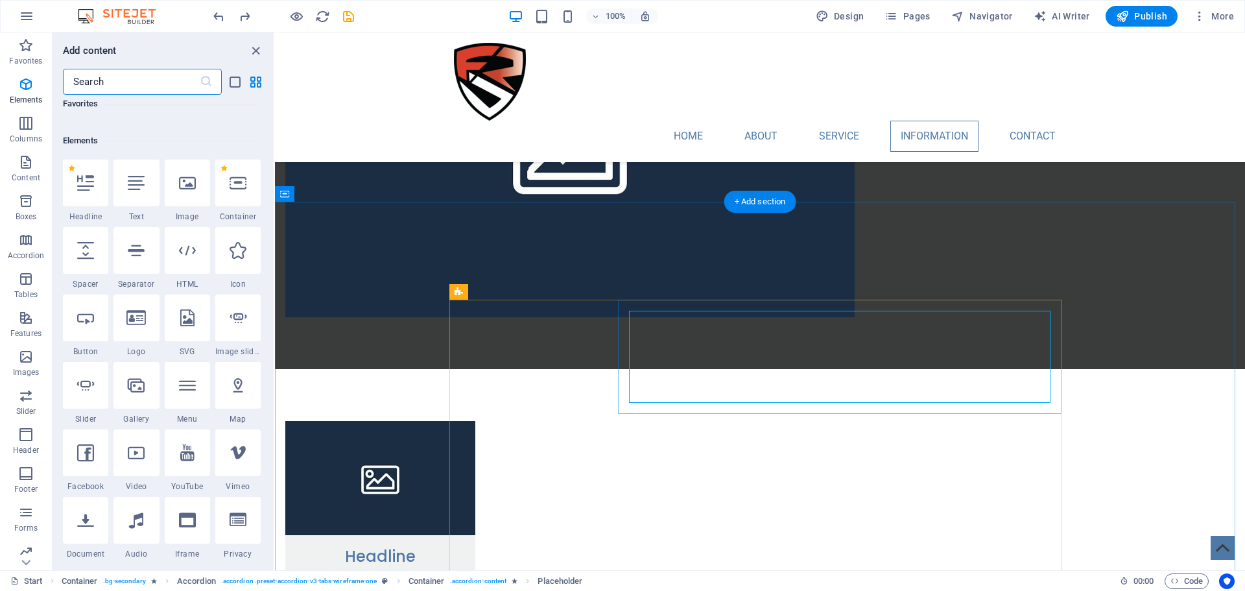
scroll to position [138, 0]
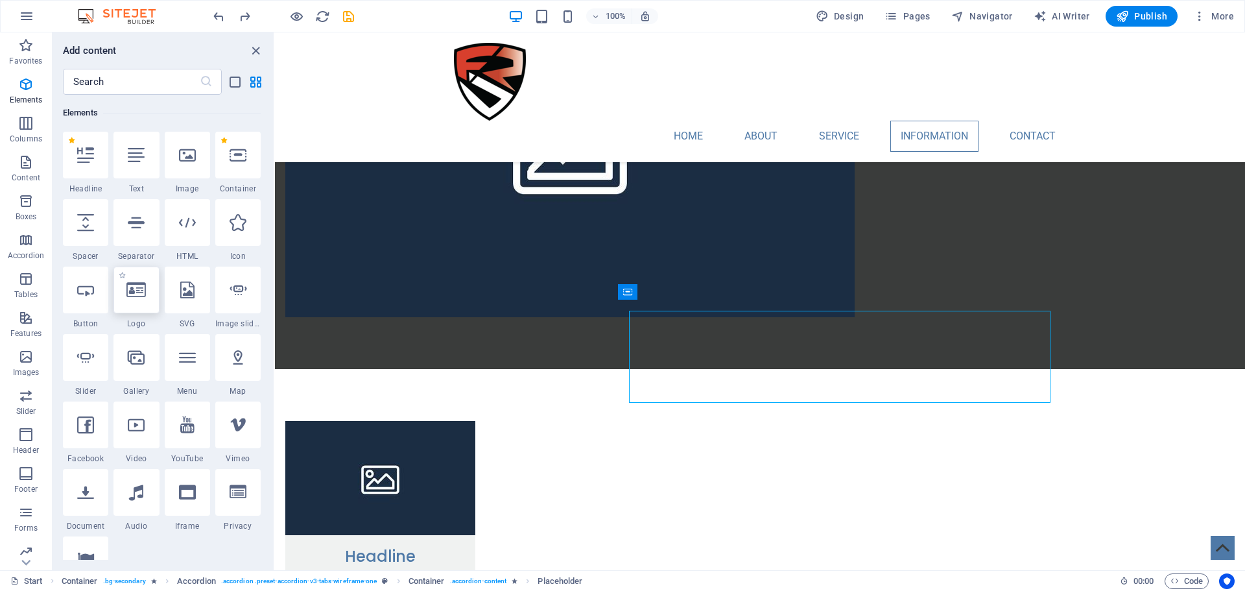
click at [145, 308] on div at bounding box center [135, 289] width 45 height 47
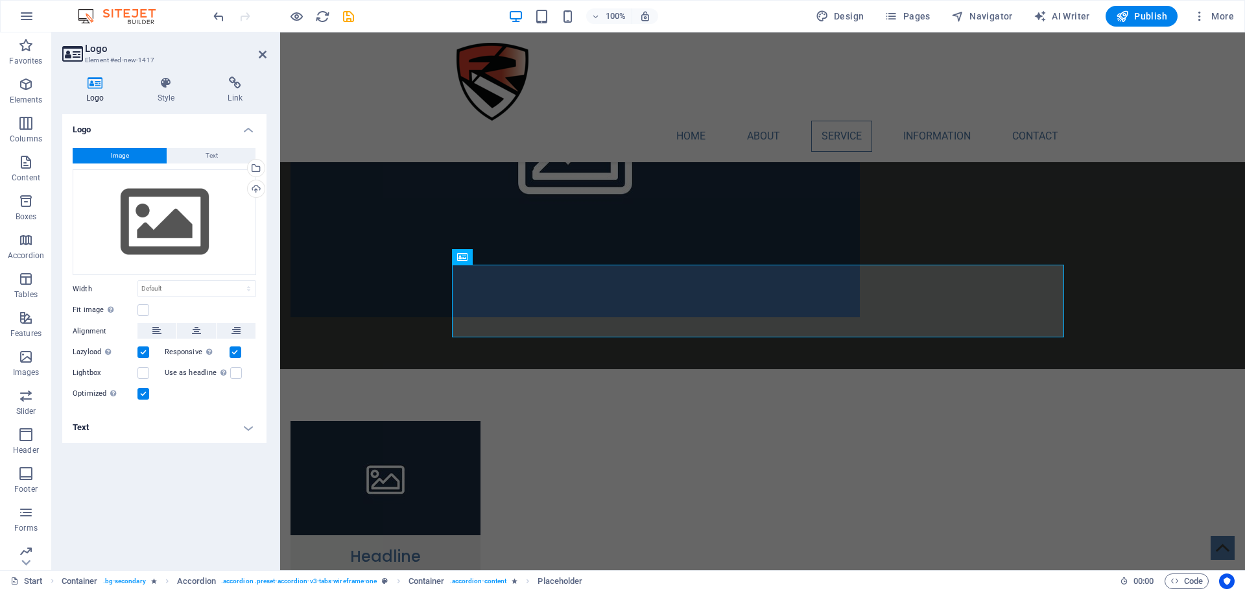
scroll to position [1717, 0]
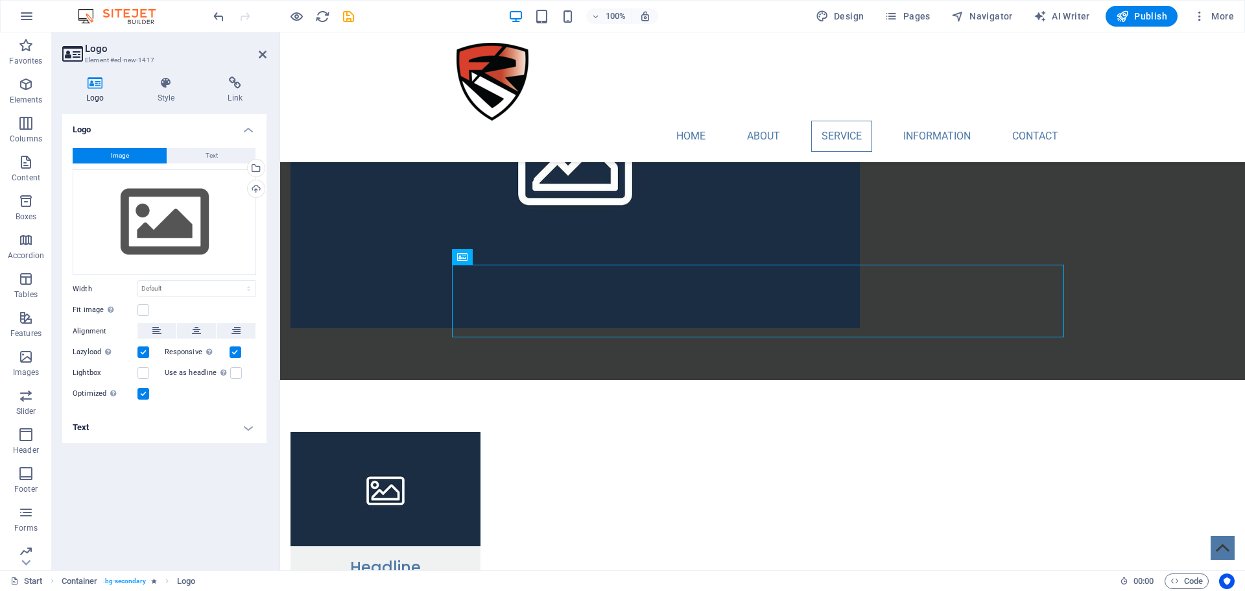
drag, startPoint x: 744, startPoint y: 290, endPoint x: 676, endPoint y: 419, distance: 145.0
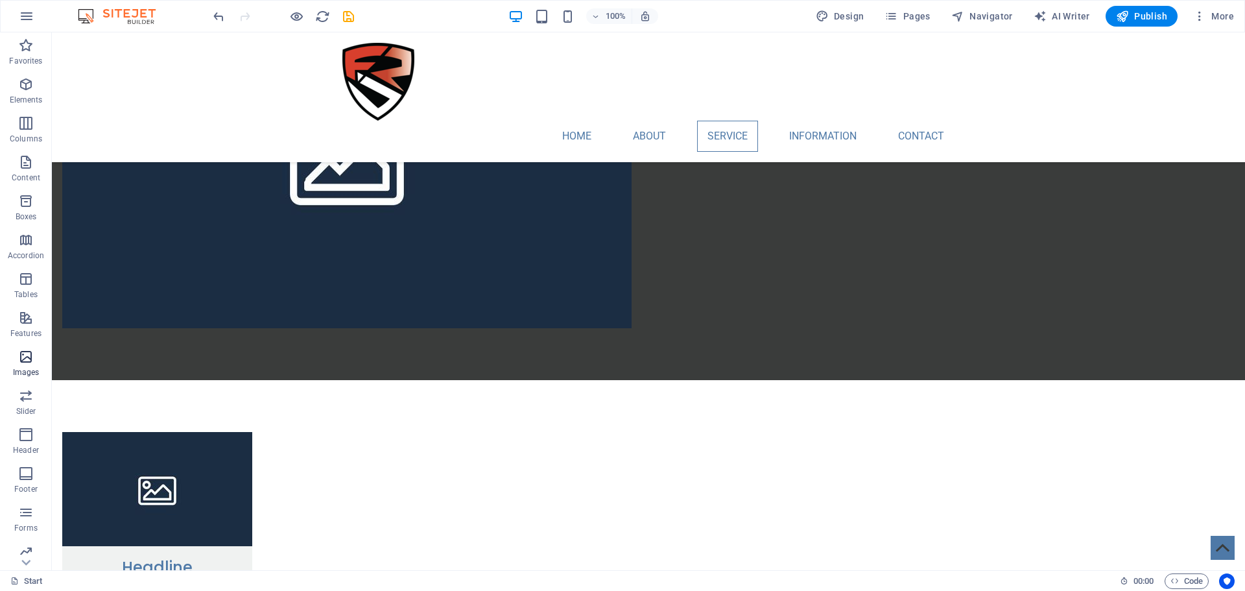
click at [37, 357] on span "Images" at bounding box center [26, 364] width 52 height 31
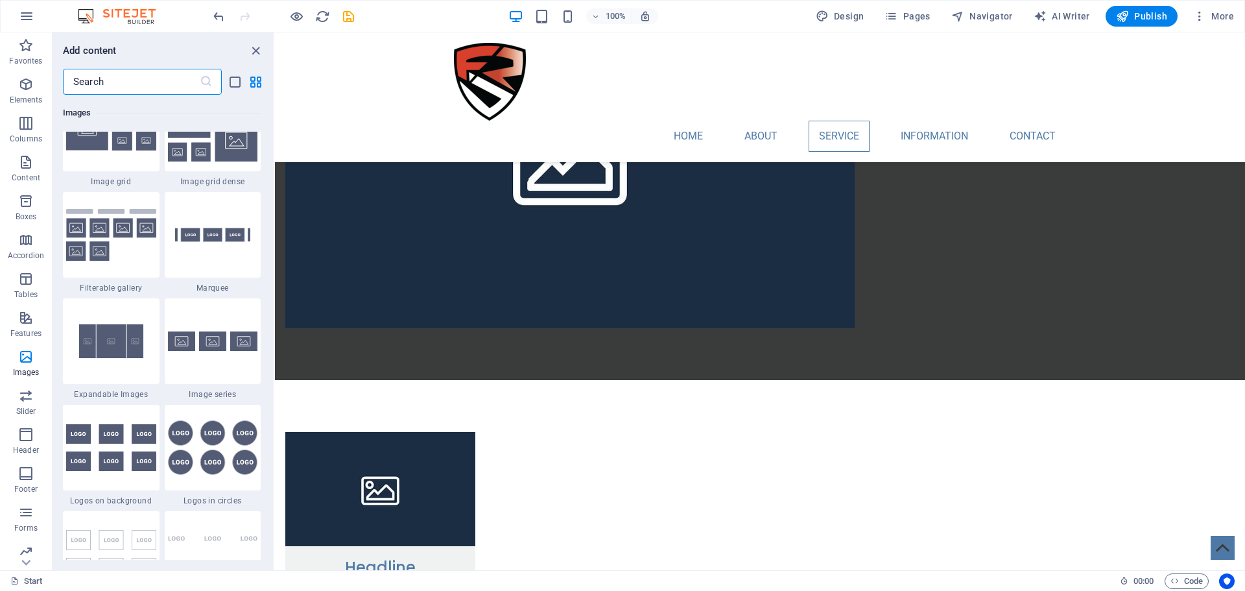
scroll to position [6832, 0]
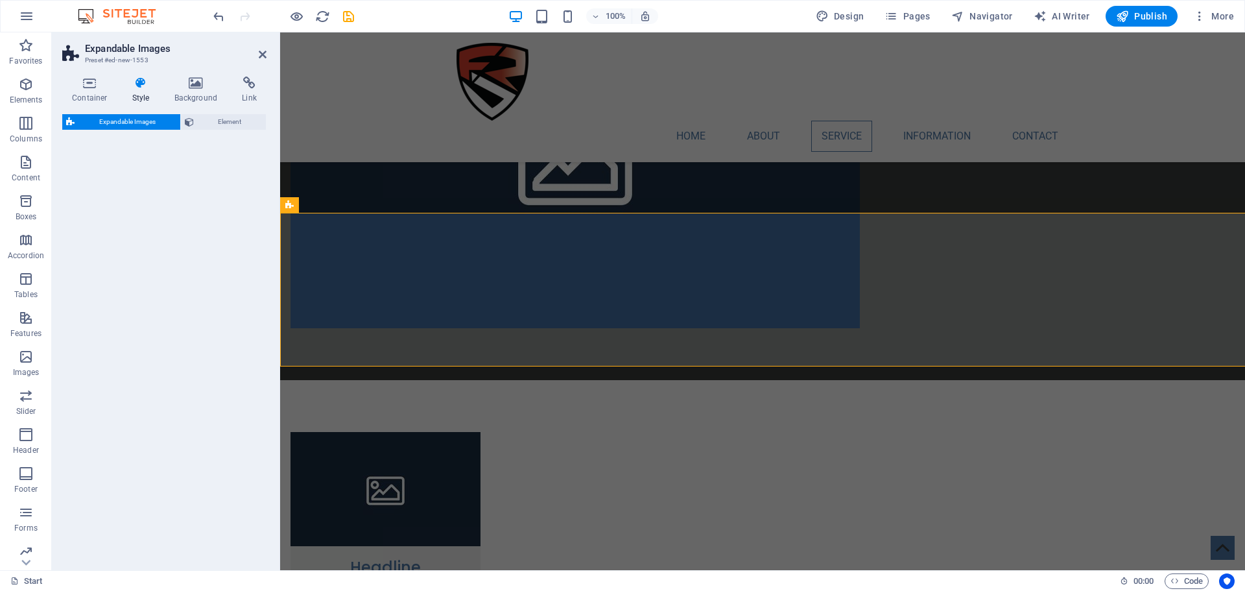
select select "rem"
select select "px"
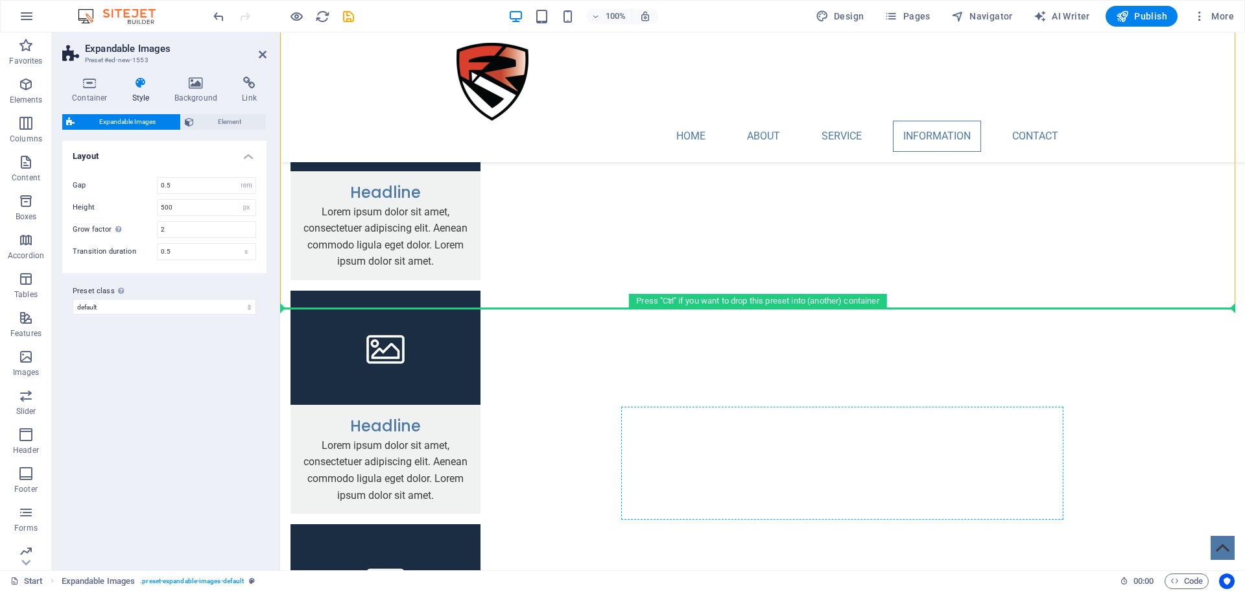
scroll to position [2144, 0]
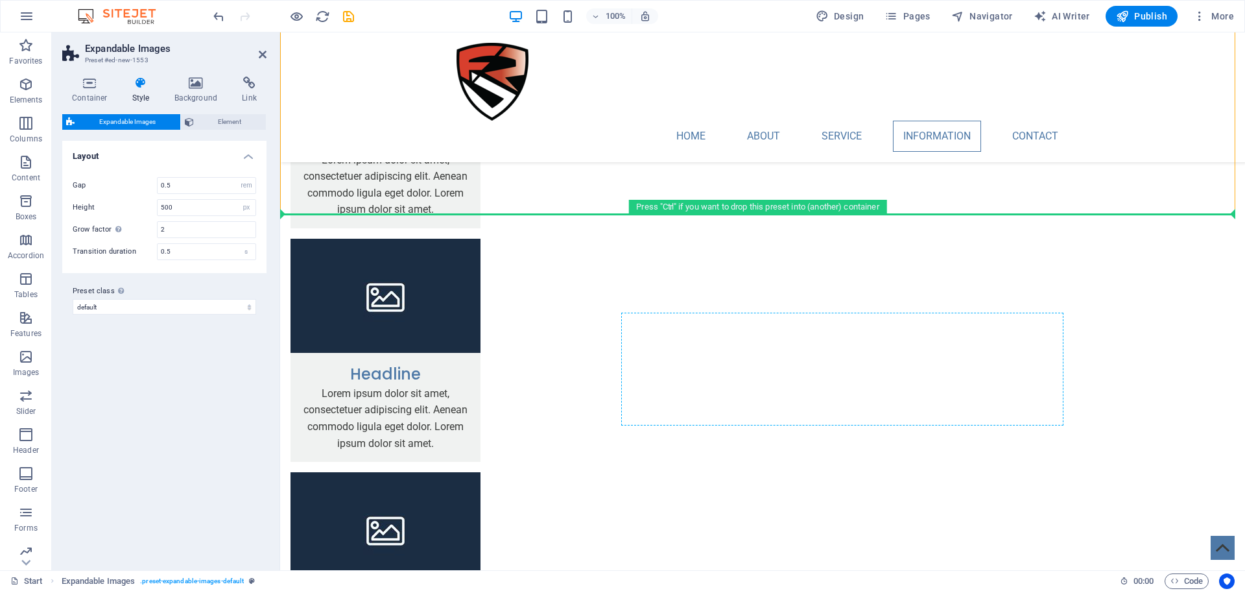
drag, startPoint x: 597, startPoint y: 241, endPoint x: 697, endPoint y: 382, distance: 173.0
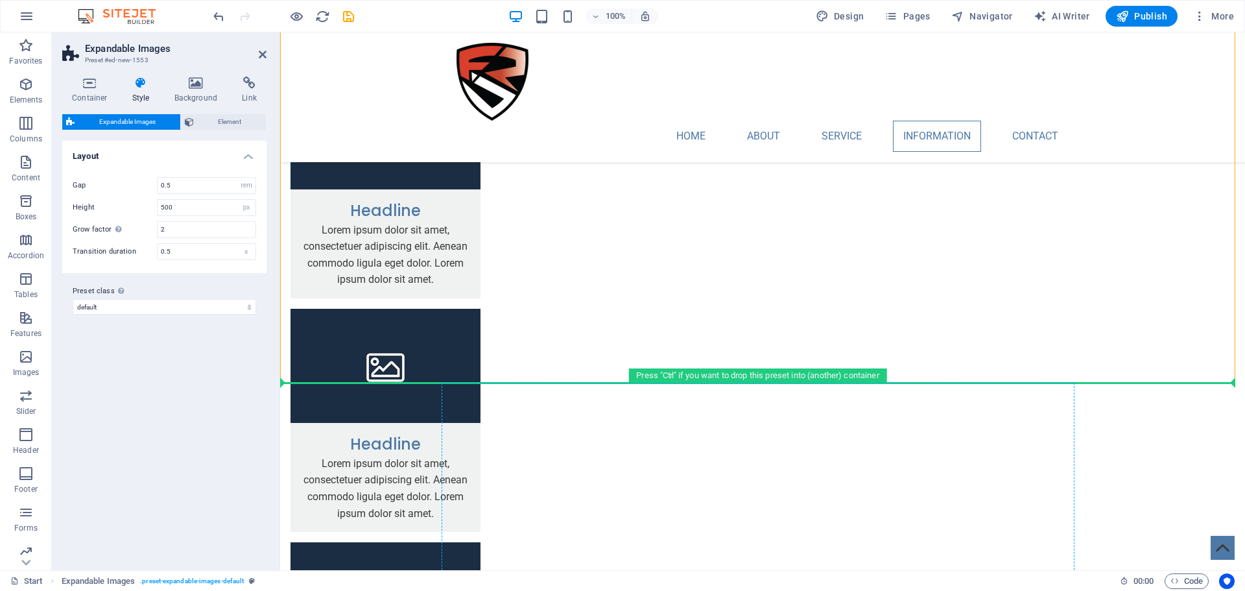
scroll to position [2079, 0]
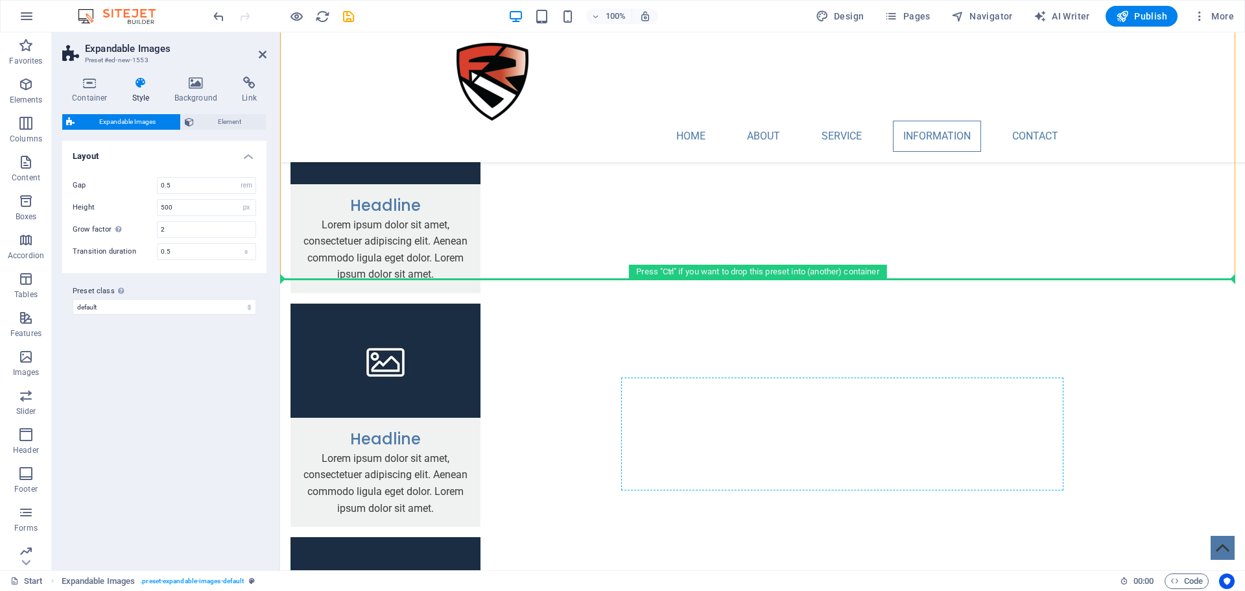
drag, startPoint x: 598, startPoint y: 330, endPoint x: 680, endPoint y: 424, distance: 124.9
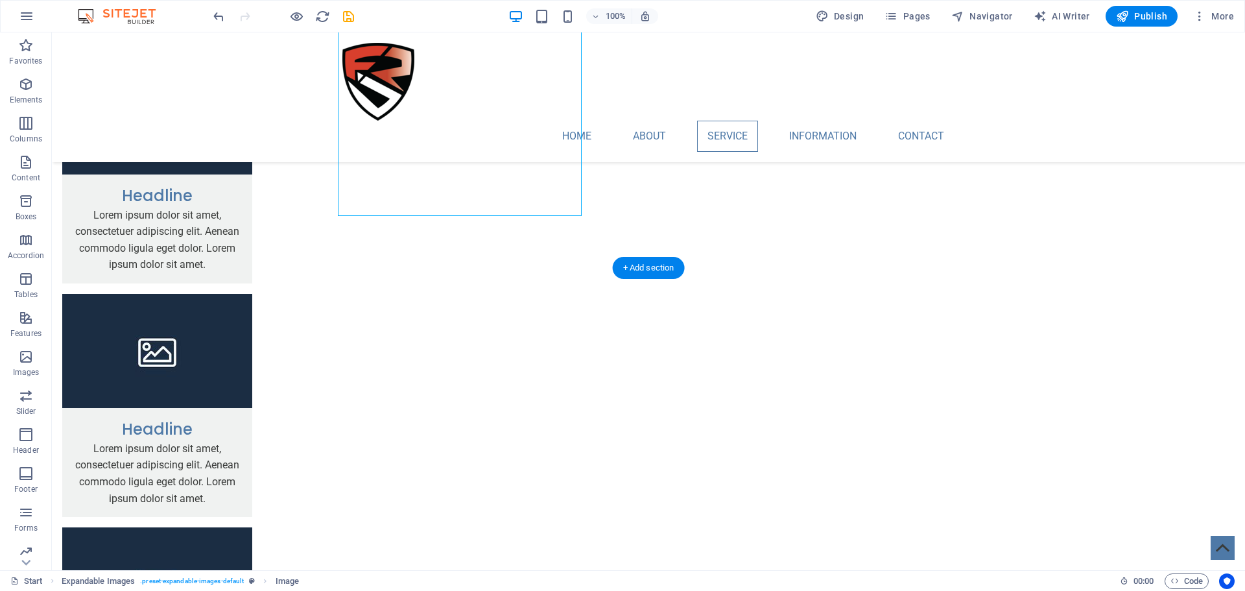
scroll to position [2090, 0]
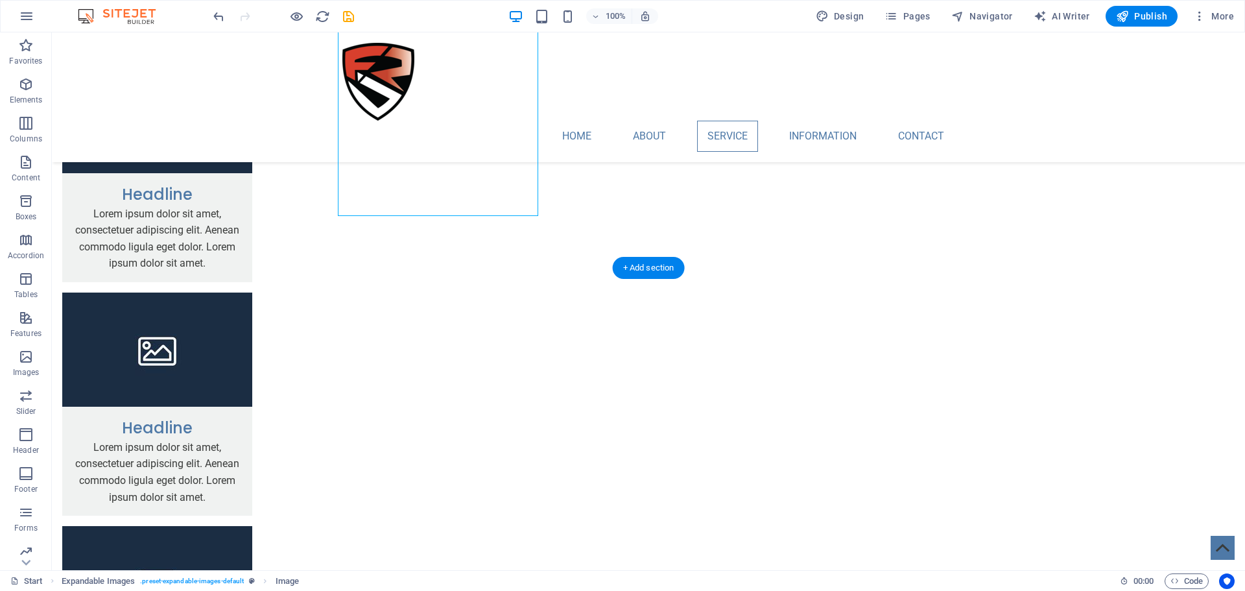
drag, startPoint x: 535, startPoint y: 307, endPoint x: 637, endPoint y: 405, distance: 141.2
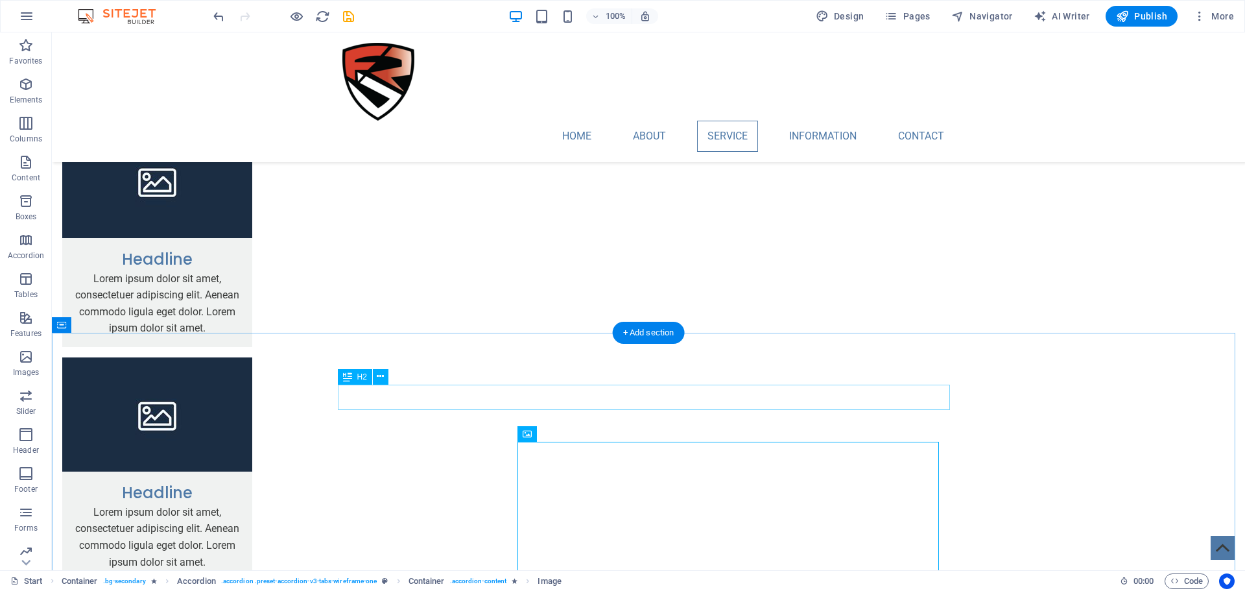
scroll to position [1636, 0]
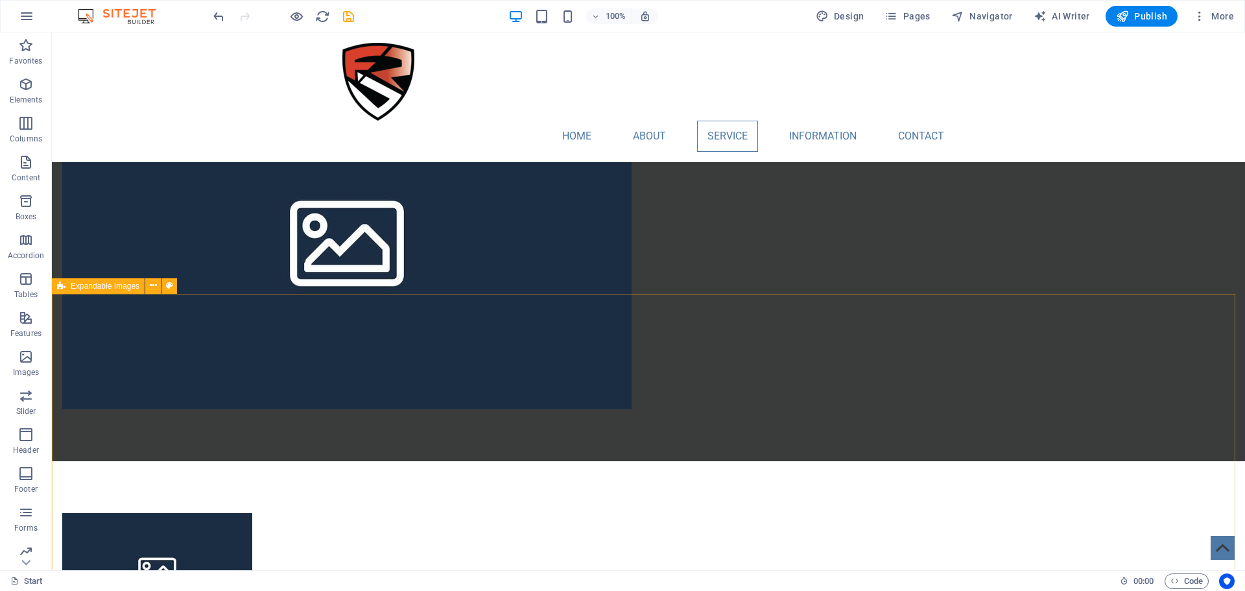
click at [107, 287] on span "Expandable Images" at bounding box center [105, 286] width 69 height 8
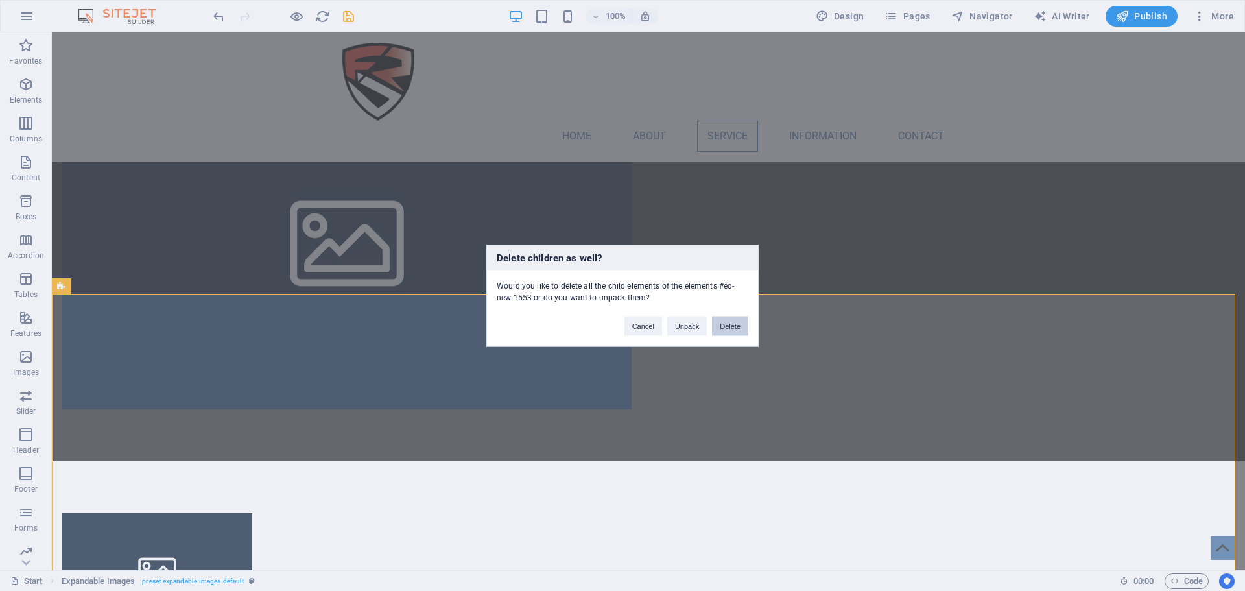
click at [723, 329] on button "Delete" at bounding box center [730, 325] width 36 height 19
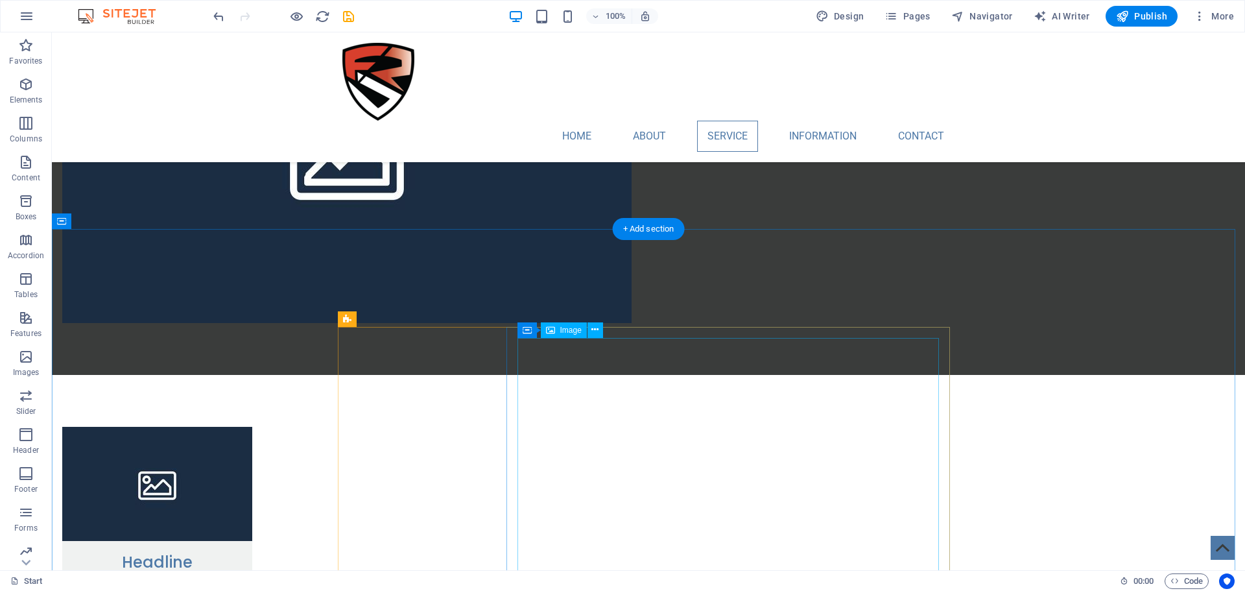
scroll to position [1701, 0]
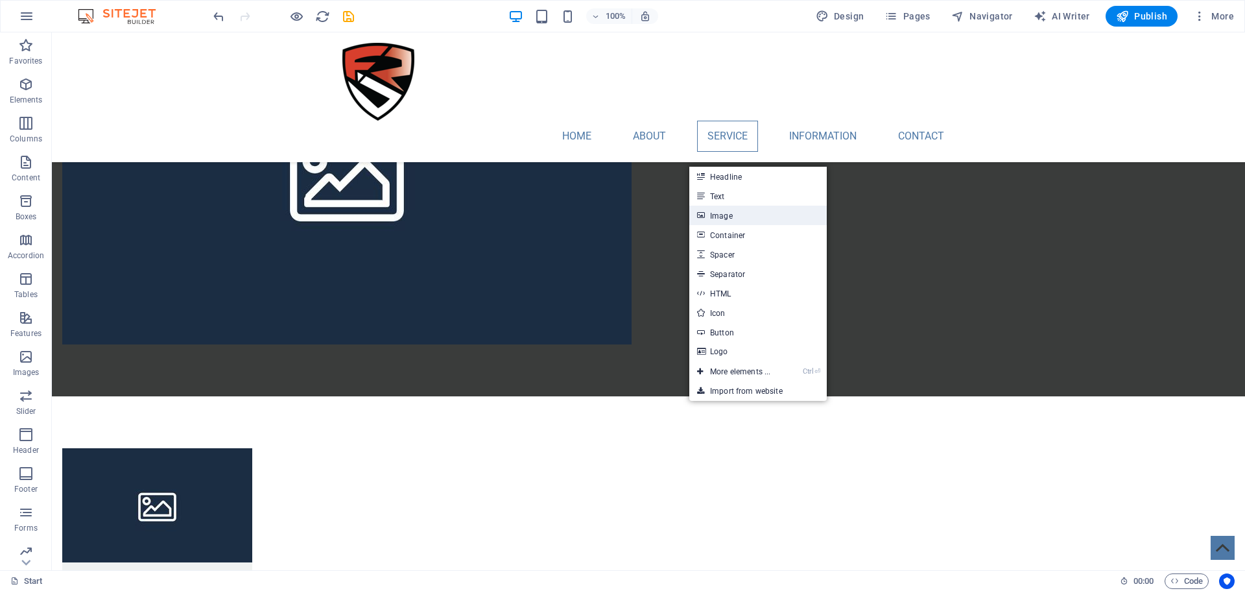
click at [732, 220] on link "Image" at bounding box center [757, 214] width 137 height 19
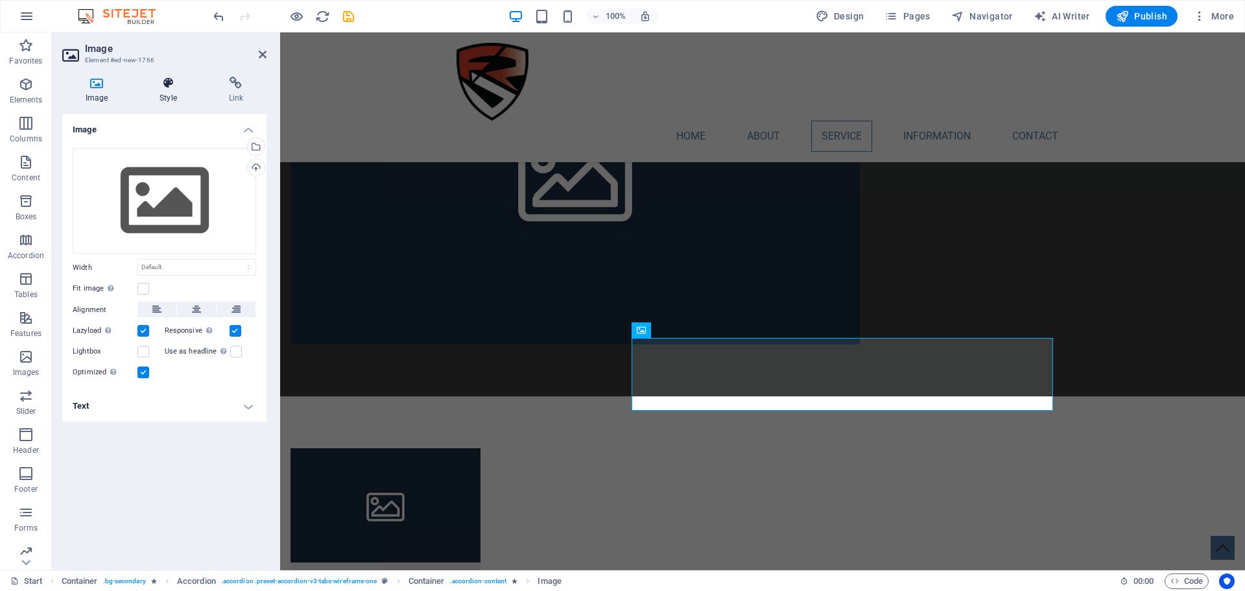
click at [170, 88] on icon at bounding box center [168, 82] width 64 height 13
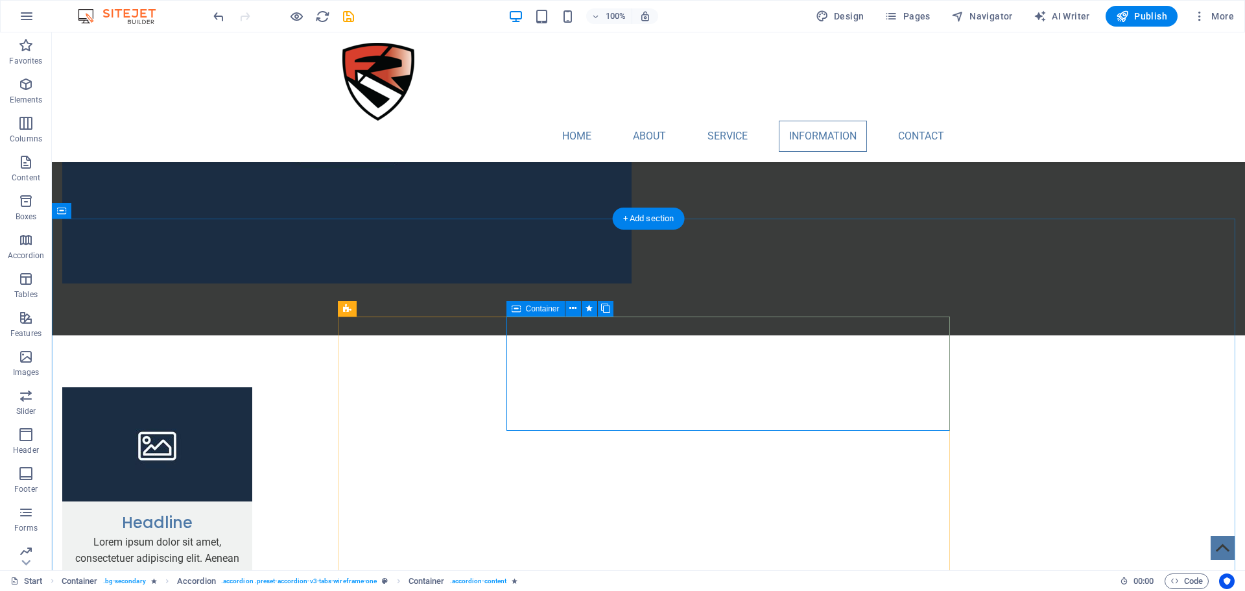
scroll to position [1766, 0]
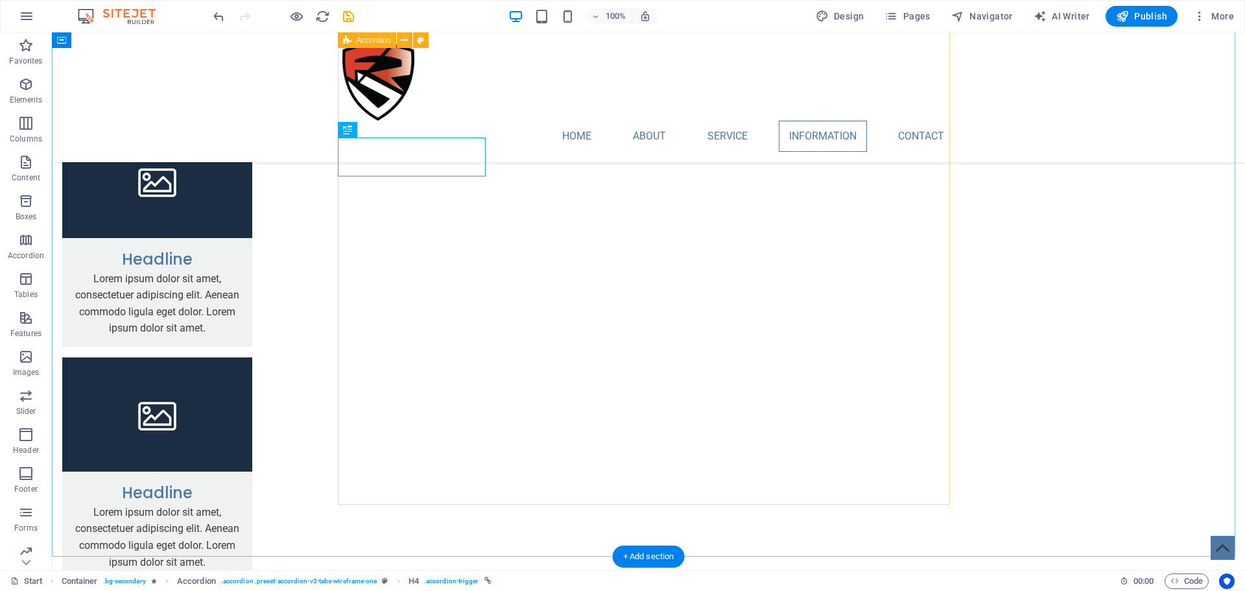
scroll to position [1701, 0]
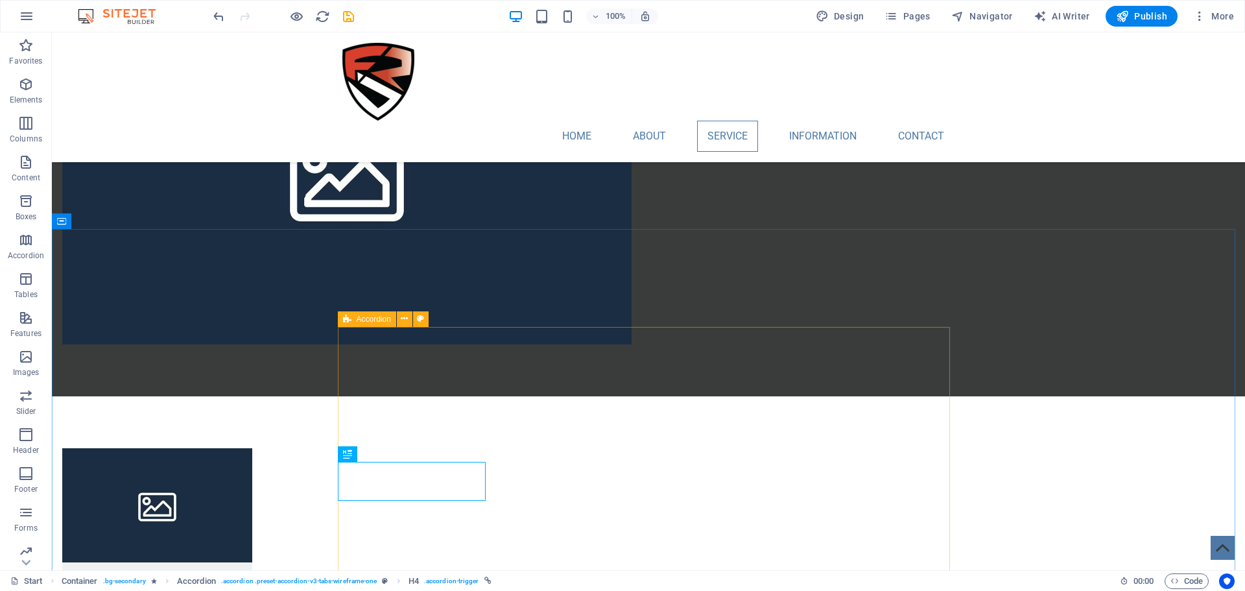
click at [347, 321] on icon at bounding box center [347, 319] width 8 height 16
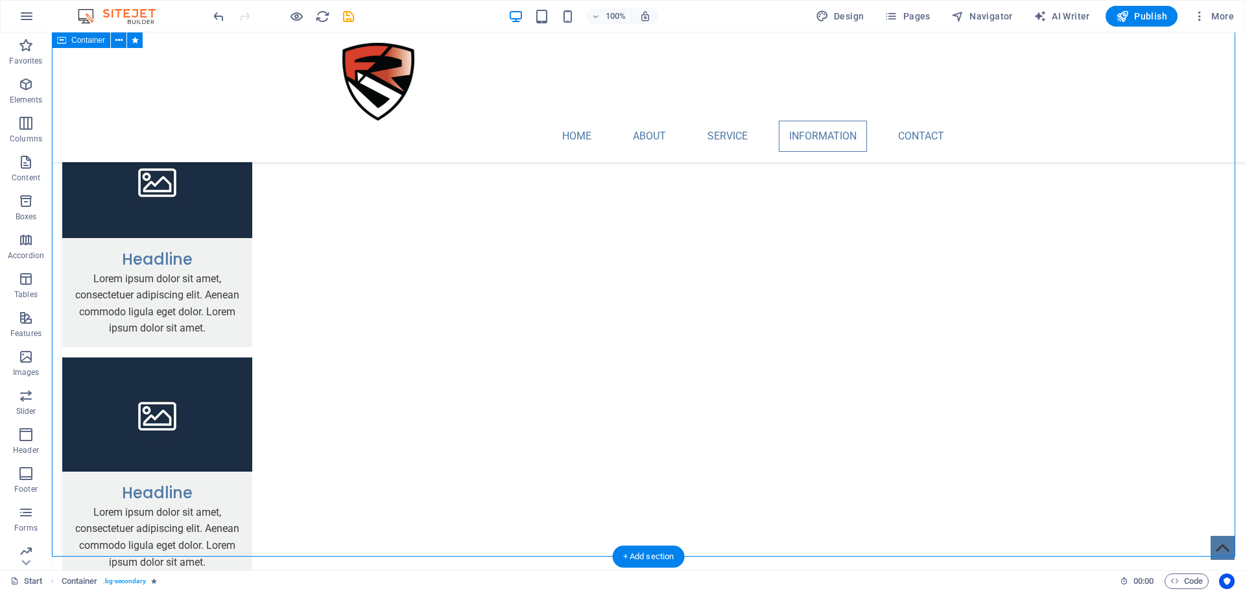
scroll to position [1895, 0]
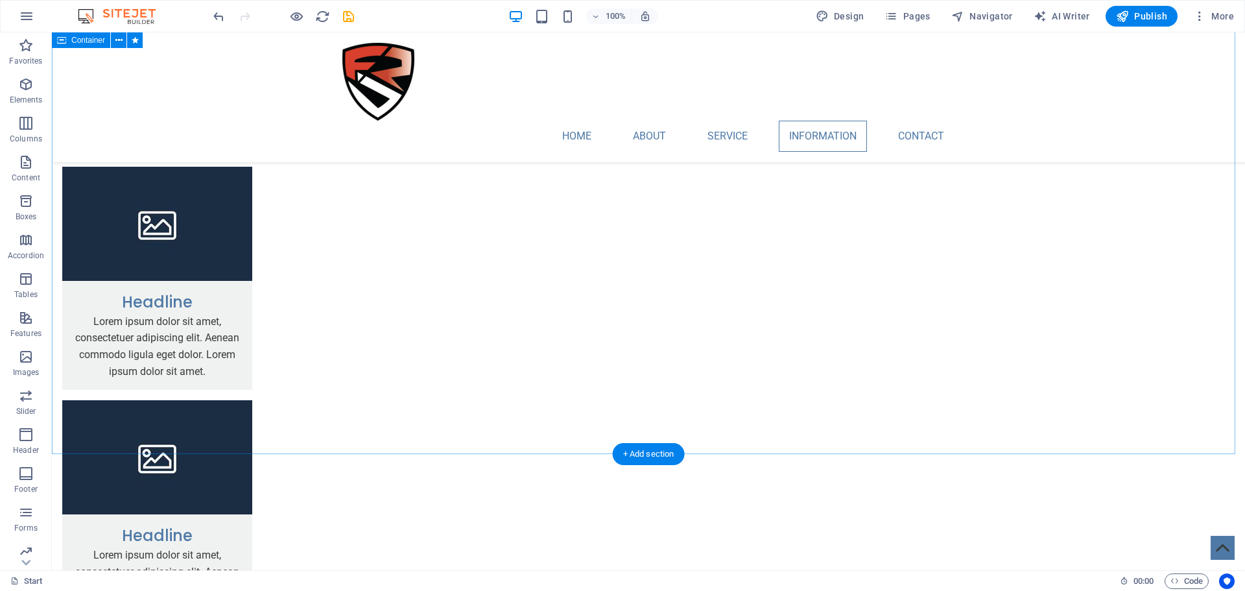
scroll to position [2219, 0]
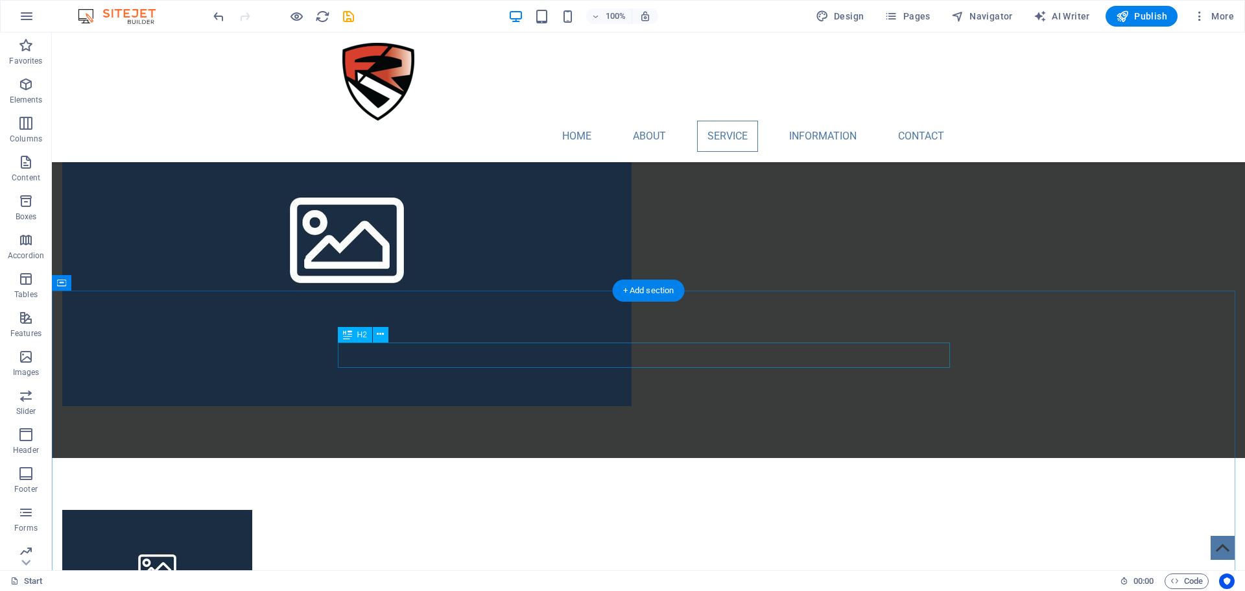
scroll to position [1636, 0]
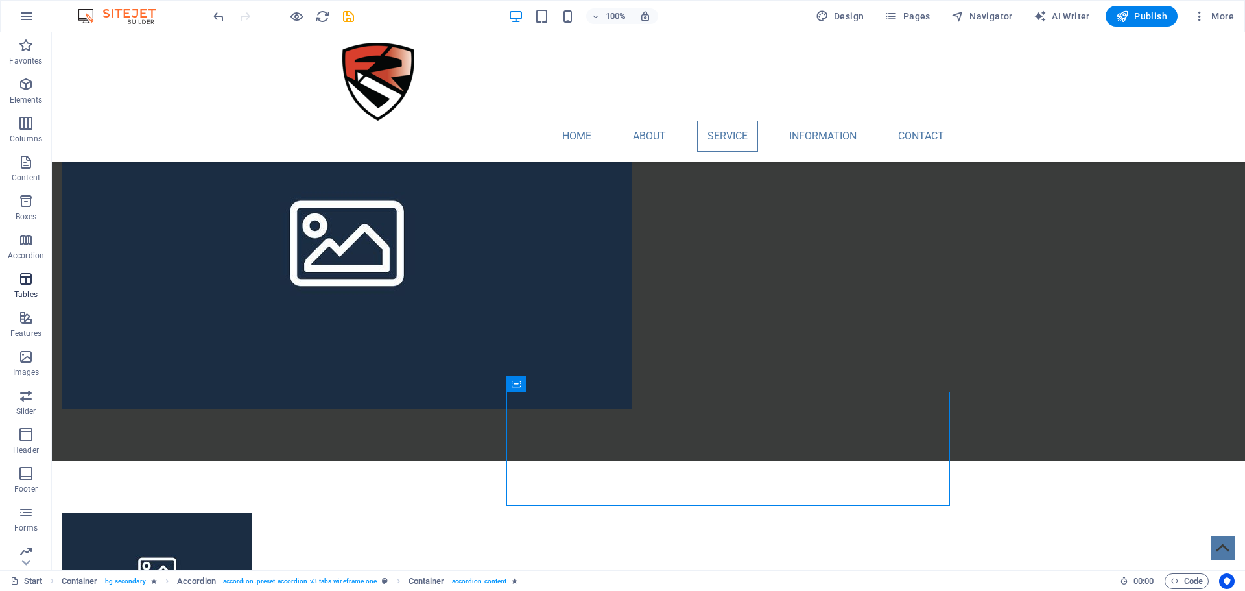
click at [24, 283] on icon "button" at bounding box center [26, 279] width 16 height 16
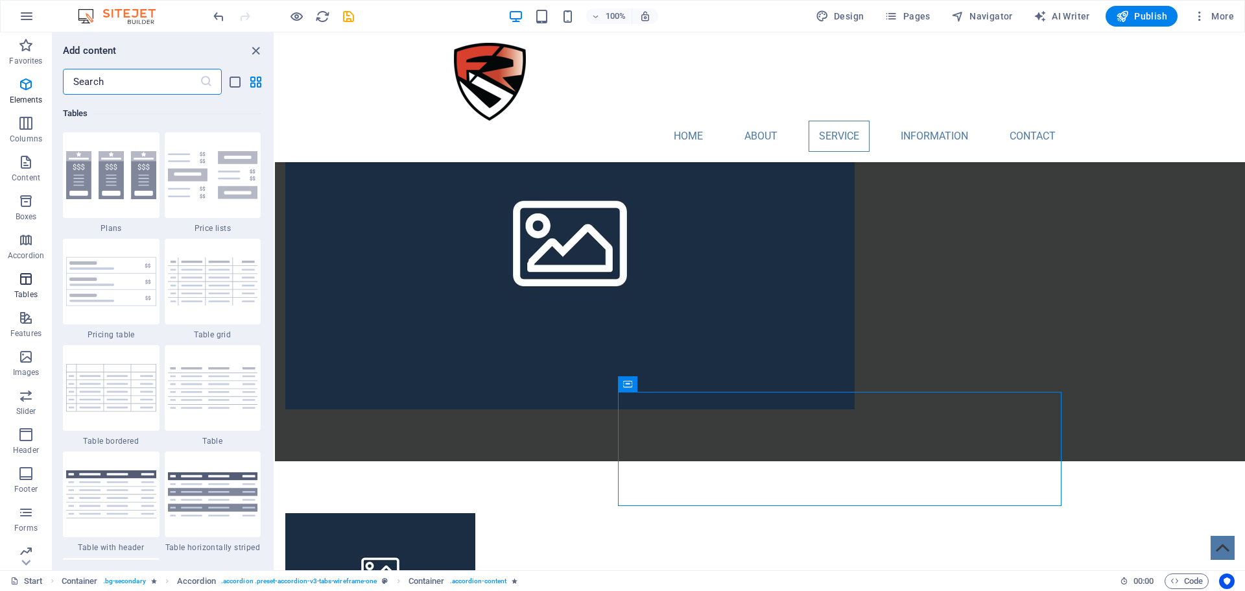
scroll to position [4490, 0]
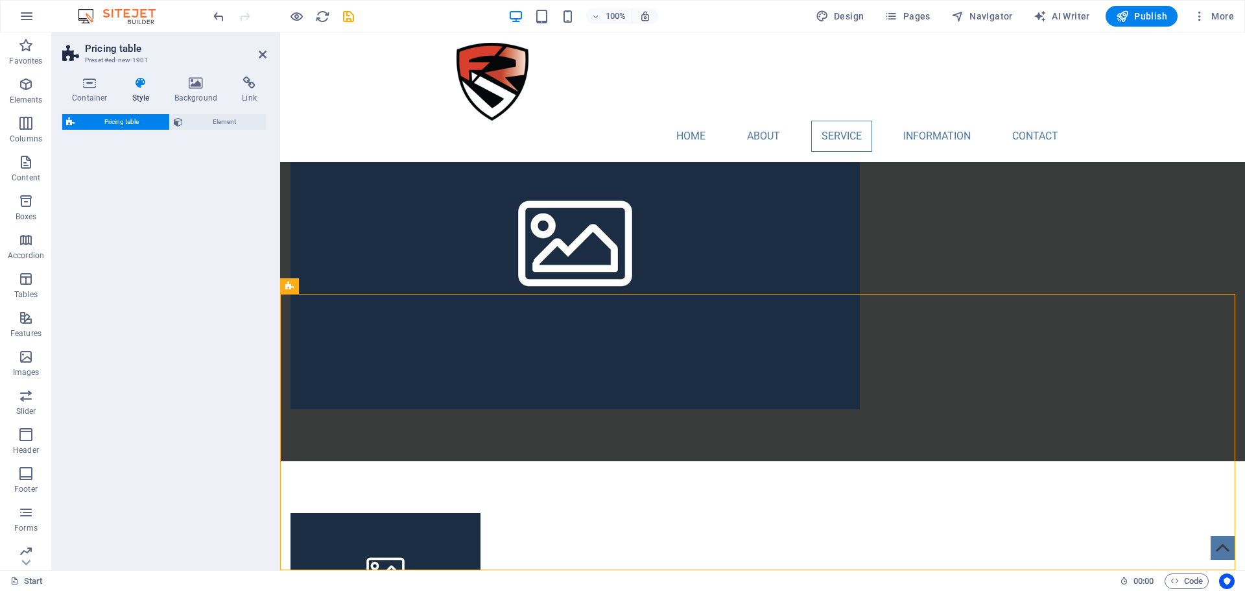
select select "rem"
select select "px"
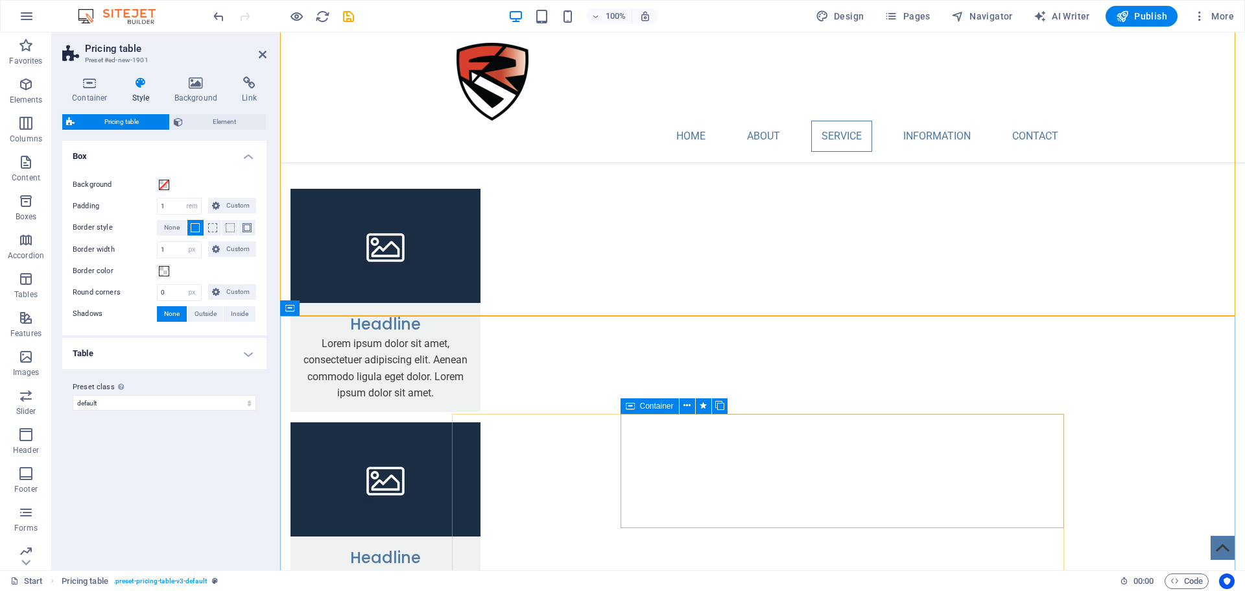
scroll to position [1614, 0]
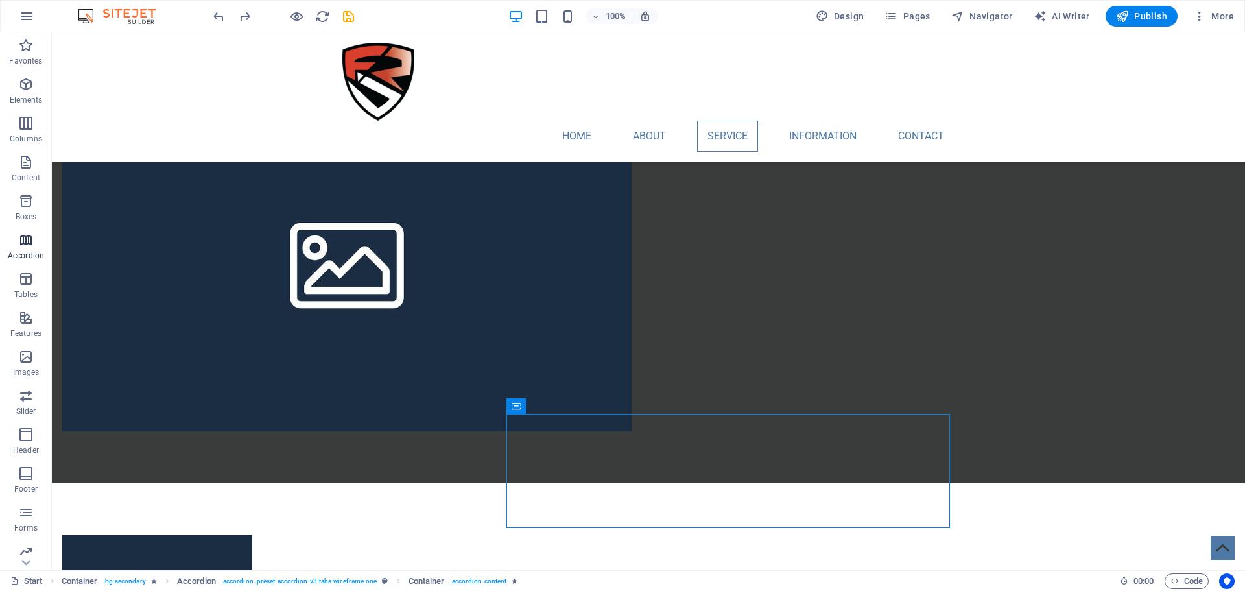
click at [19, 249] on span "Accordion" at bounding box center [26, 247] width 52 height 31
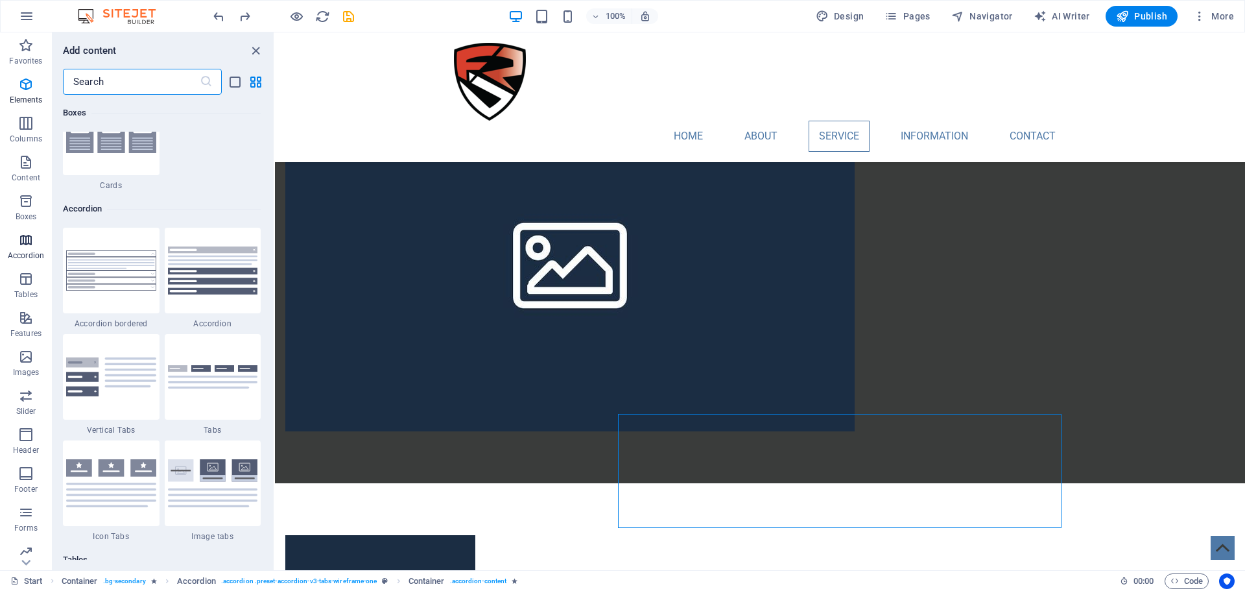
scroll to position [4139, 0]
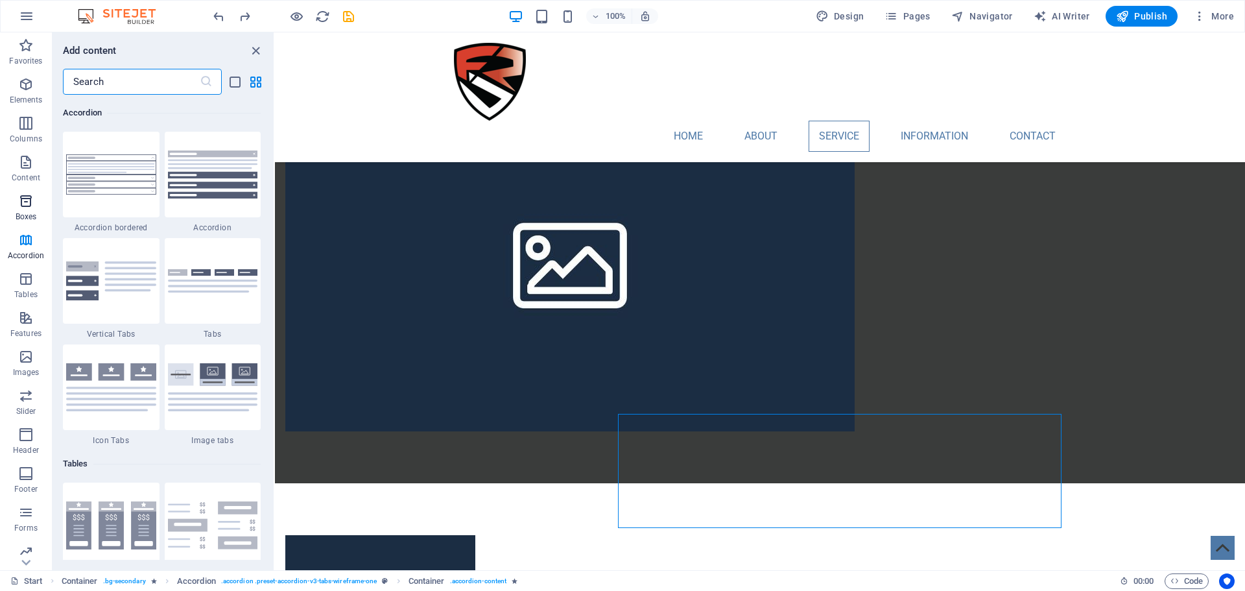
click at [30, 211] on span "Boxes" at bounding box center [26, 208] width 52 height 31
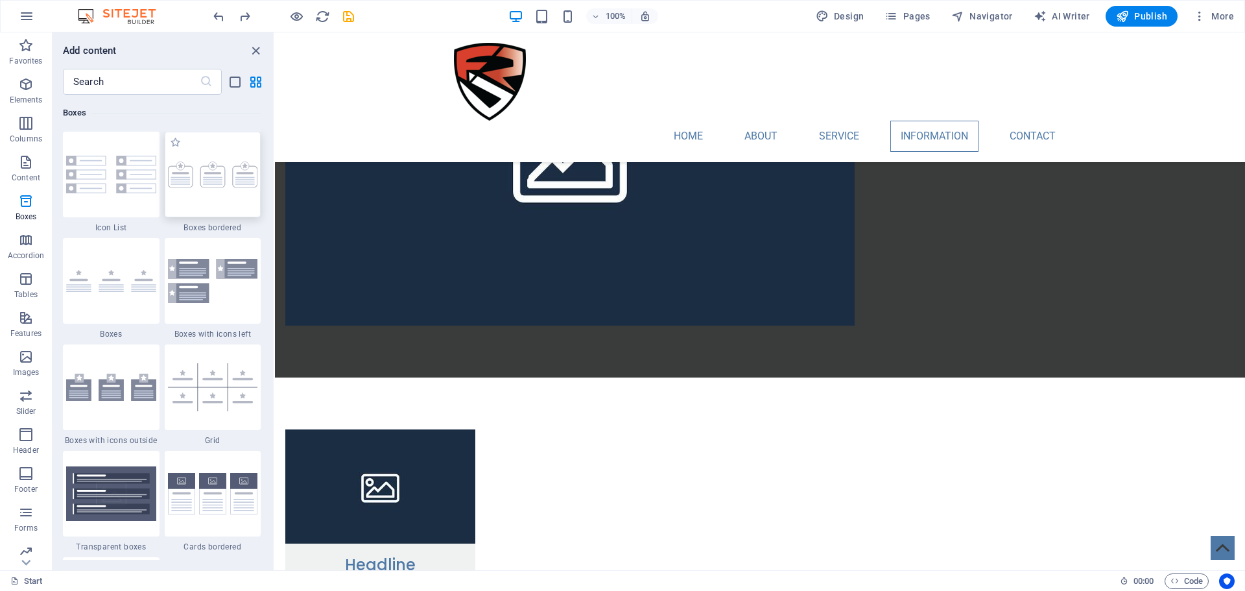
scroll to position [1749, 0]
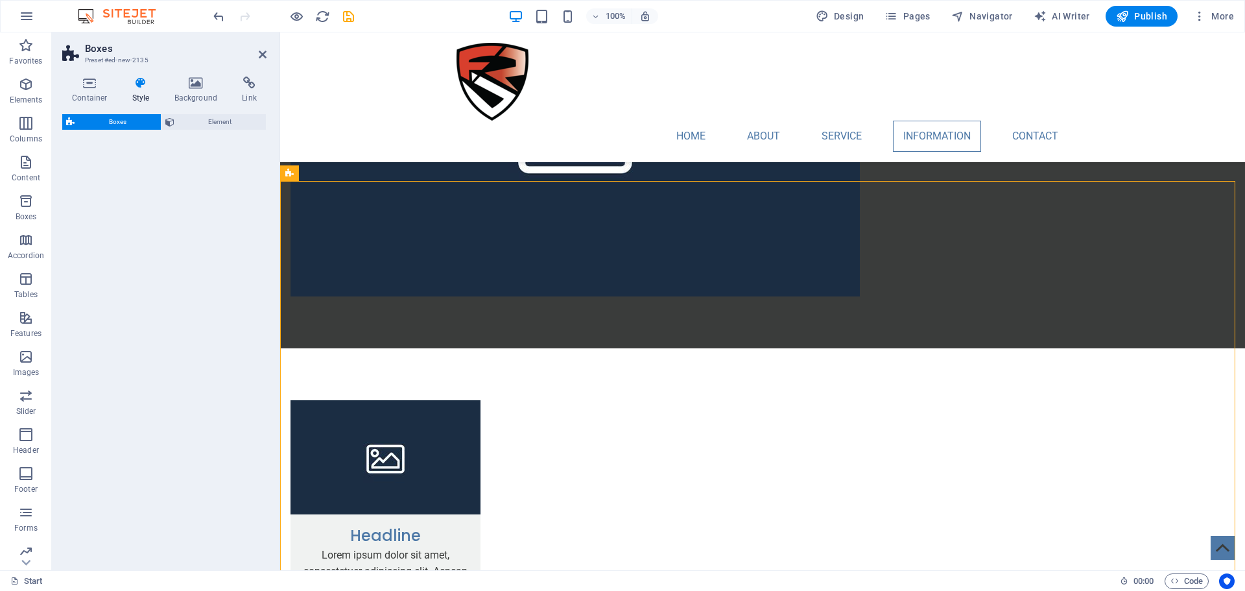
select select "rem"
select select "preset-boxes-v3-border"
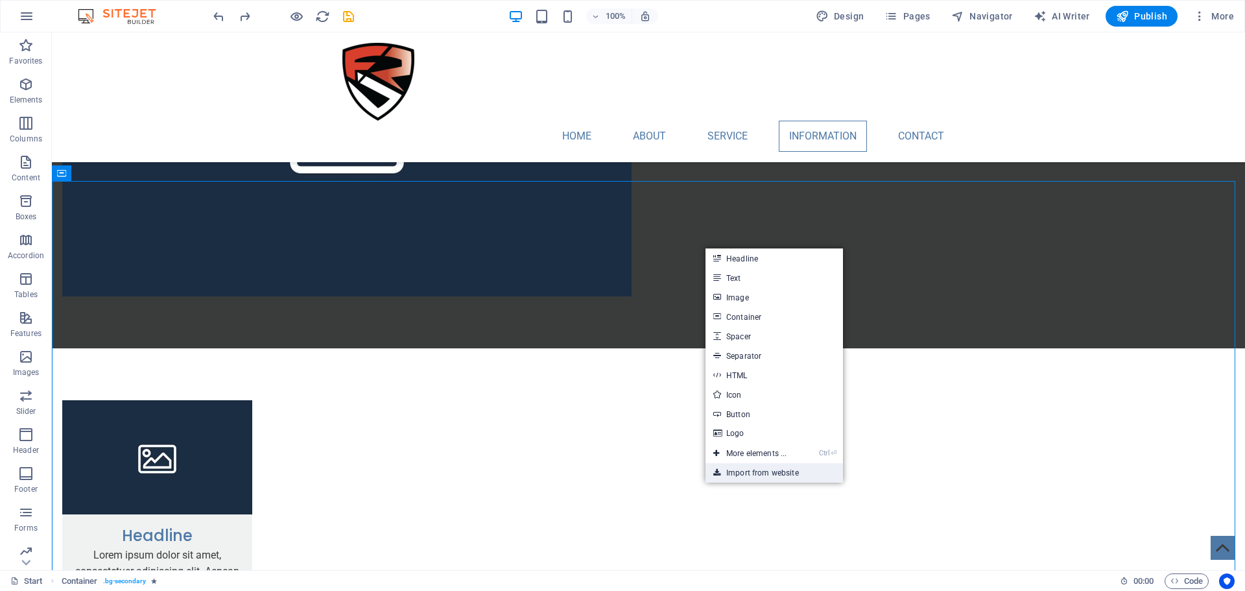
click at [761, 471] on link "Import from website" at bounding box center [773, 472] width 137 height 19
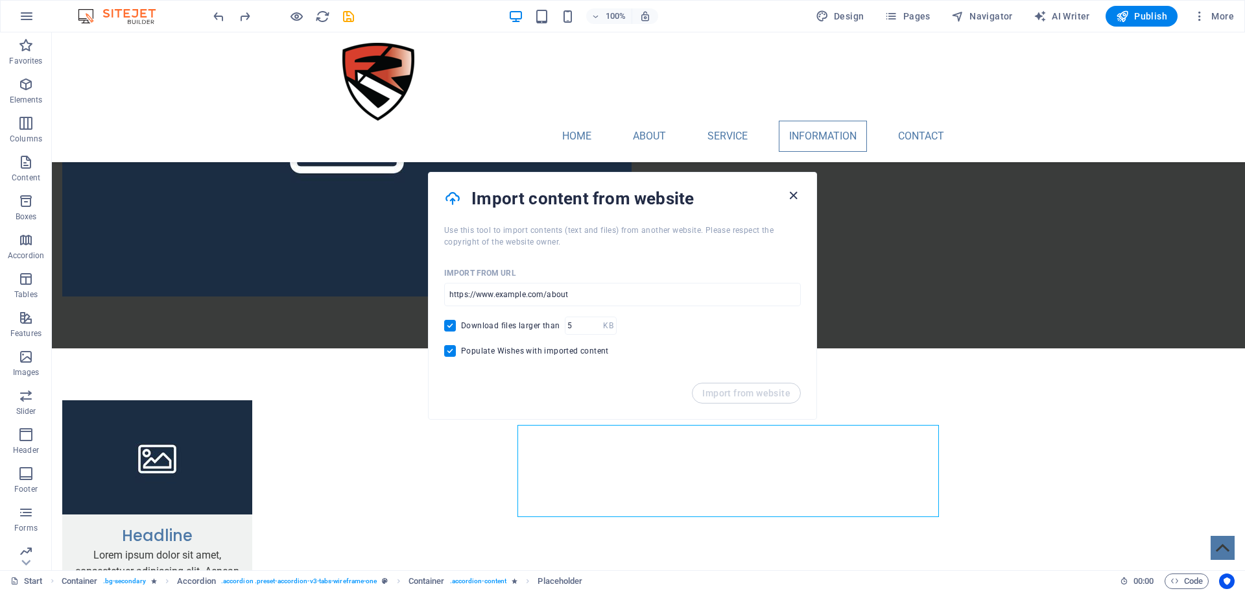
click at [795, 196] on icon "button" at bounding box center [793, 195] width 15 height 15
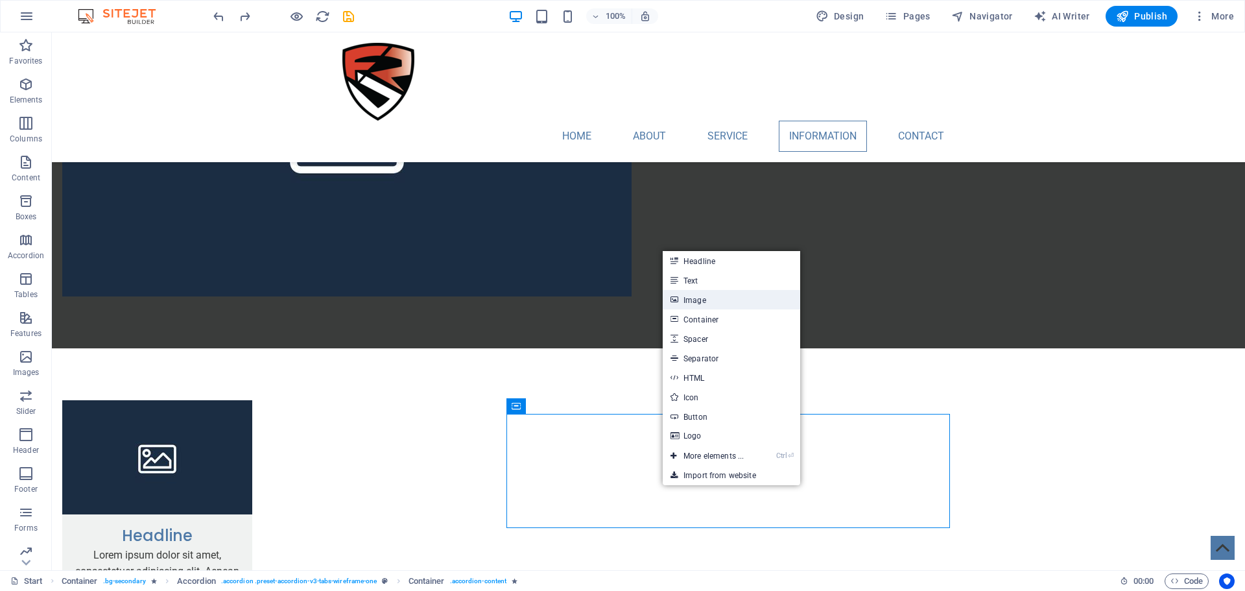
click at [713, 305] on link "Image" at bounding box center [730, 299] width 137 height 19
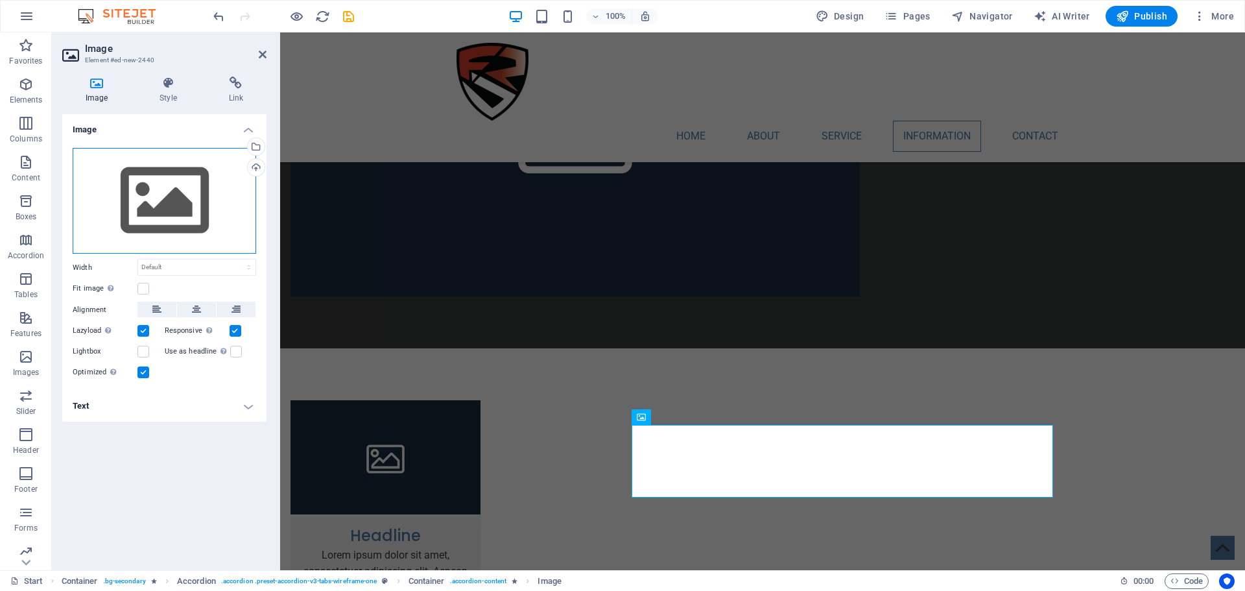
click at [220, 200] on div "Drag files here, click to choose files or select files from Files or our free s…" at bounding box center [164, 201] width 183 height 106
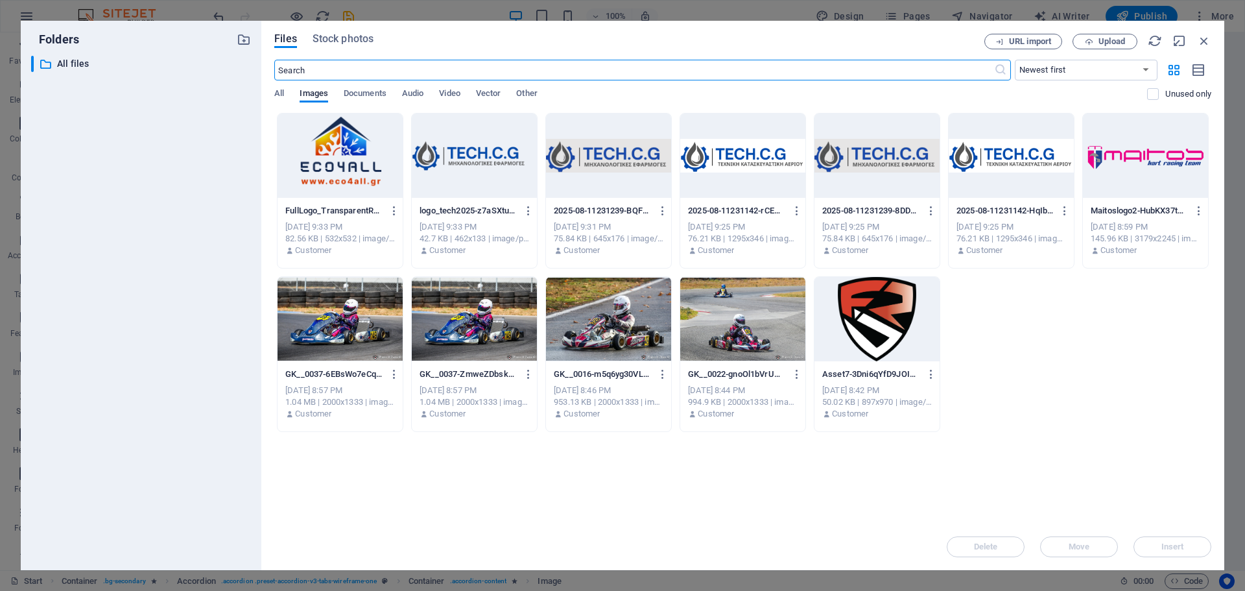
click at [754, 342] on div at bounding box center [742, 319] width 125 height 84
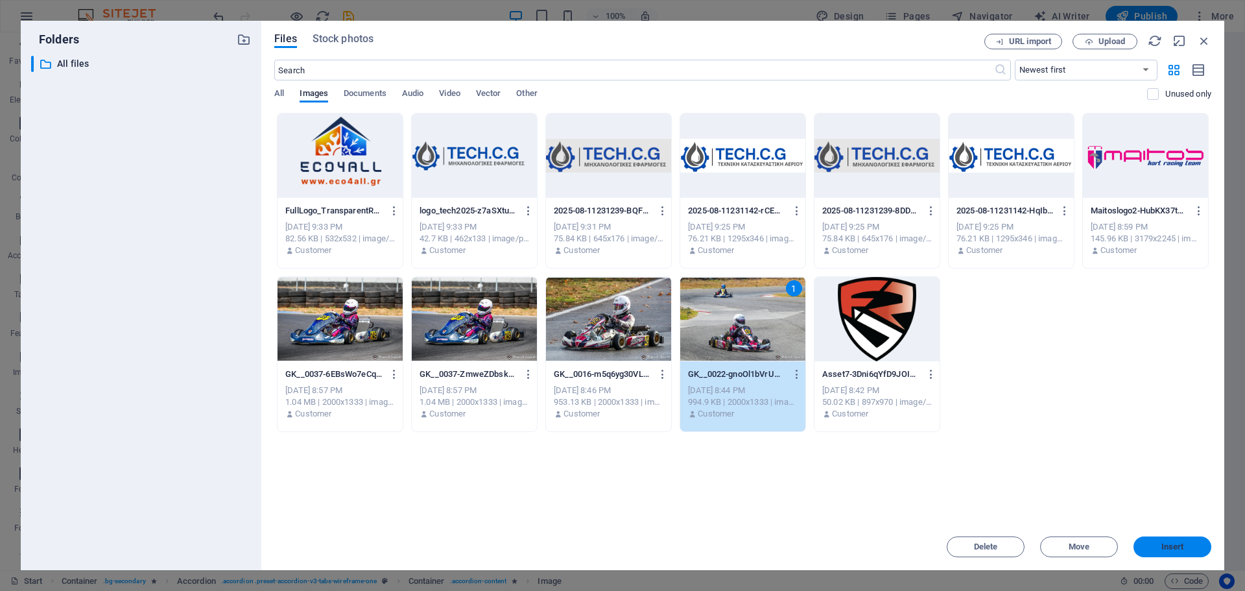
drag, startPoint x: 1164, startPoint y: 561, endPoint x: 1170, endPoint y: 546, distance: 16.0
click at [1168, 550] on div "Files Stock photos URL import Upload ​ Newest first Oldest first Name (A-Z) Nam…" at bounding box center [742, 295] width 963 height 549
click at [1171, 543] on span "Insert" at bounding box center [1172, 547] width 23 height 8
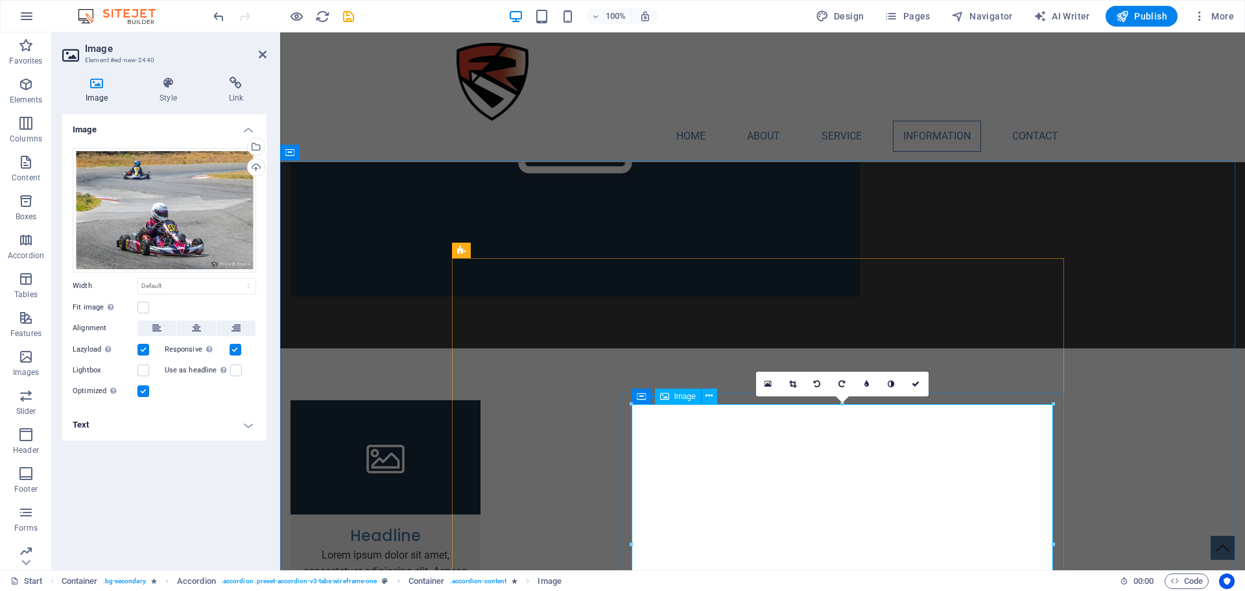
scroll to position [1943, 0]
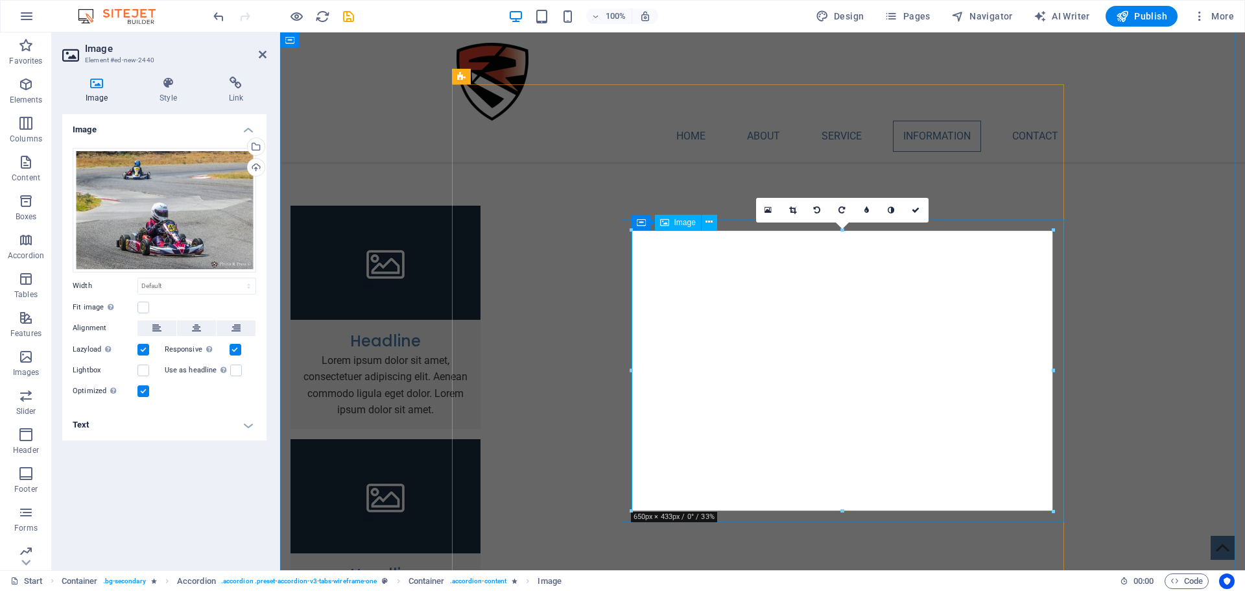
drag, startPoint x: 1121, startPoint y: 541, endPoint x: 835, endPoint y: 386, distance: 325.7
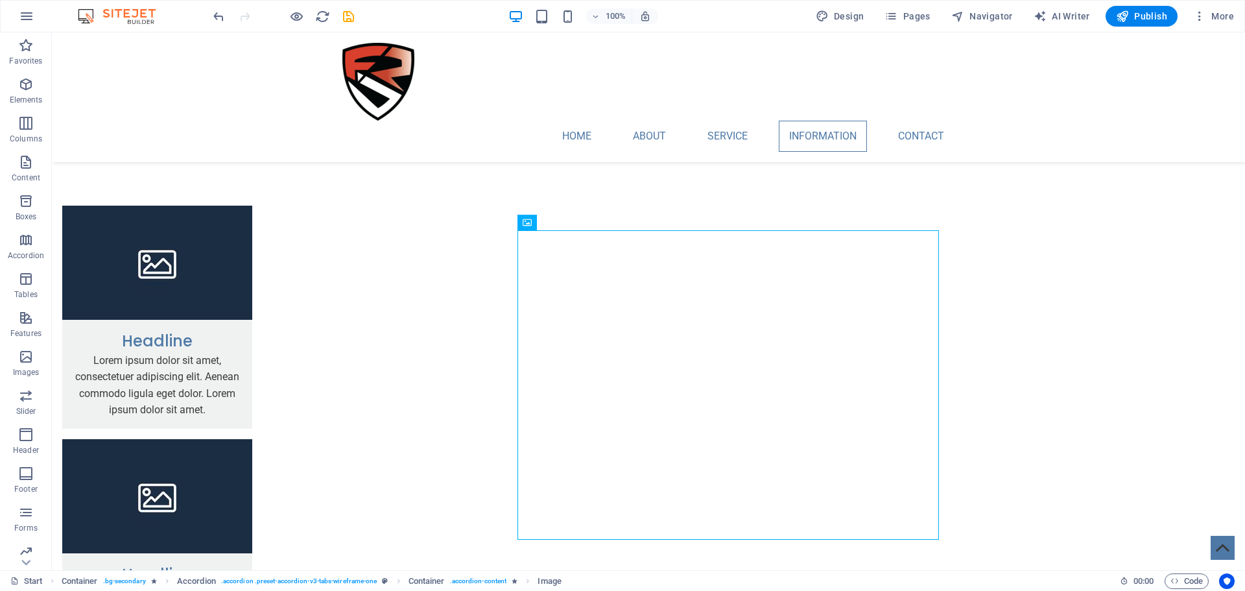
click at [823, 460] on div at bounding box center [727, 384] width 421 height 309
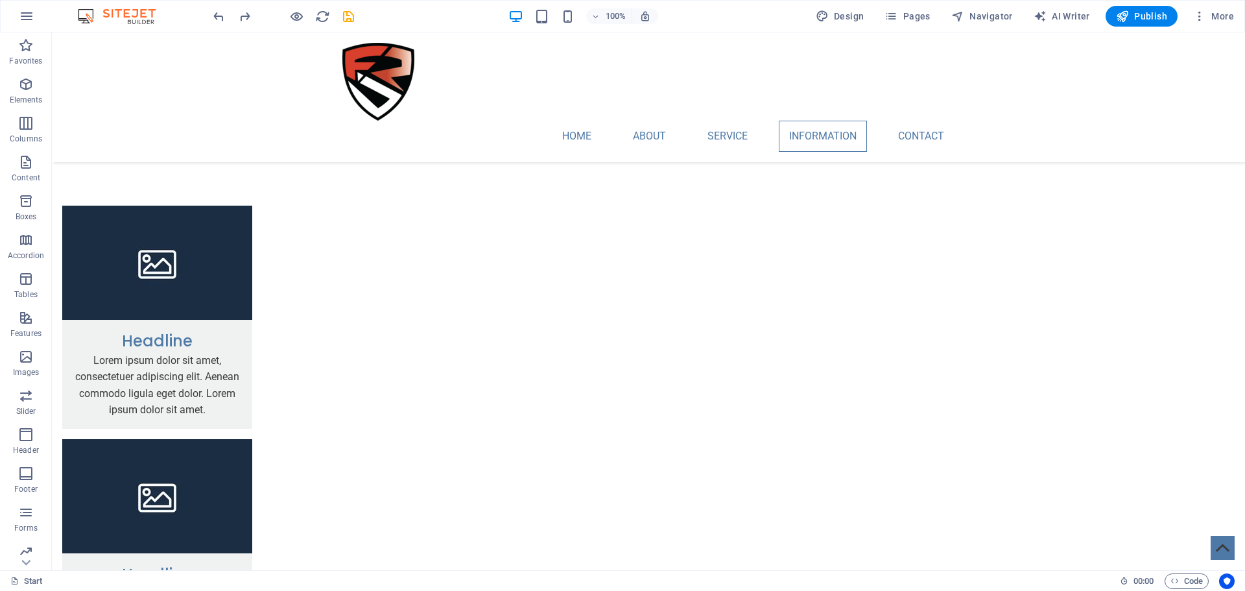
click at [1070, 422] on div at bounding box center [643, 325] width 1183 height 679
drag, startPoint x: 1240, startPoint y: 379, endPoint x: 1244, endPoint y: 302, distance: 77.2
click at [1196, 325] on div at bounding box center [643, 325] width 1183 height 679
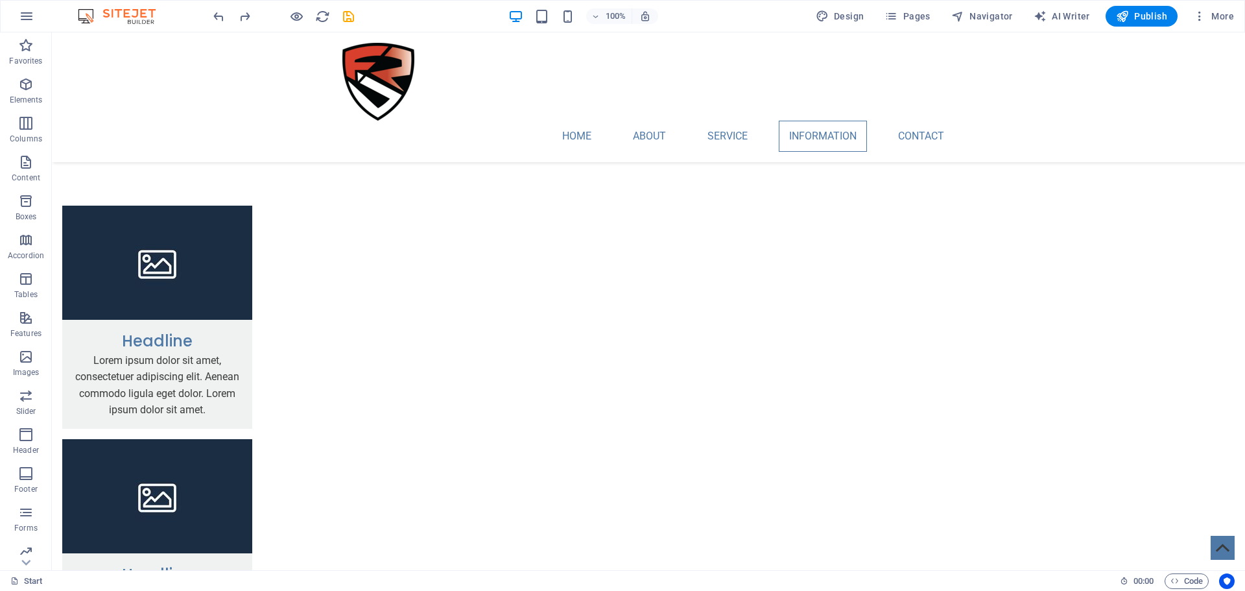
click at [727, 85] on div at bounding box center [644, 348] width 612 height 529
click at [762, 194] on div at bounding box center [644, 348] width 612 height 529
click at [1125, 12] on icon "button" at bounding box center [1122, 16] width 13 height 13
checkbox input "false"
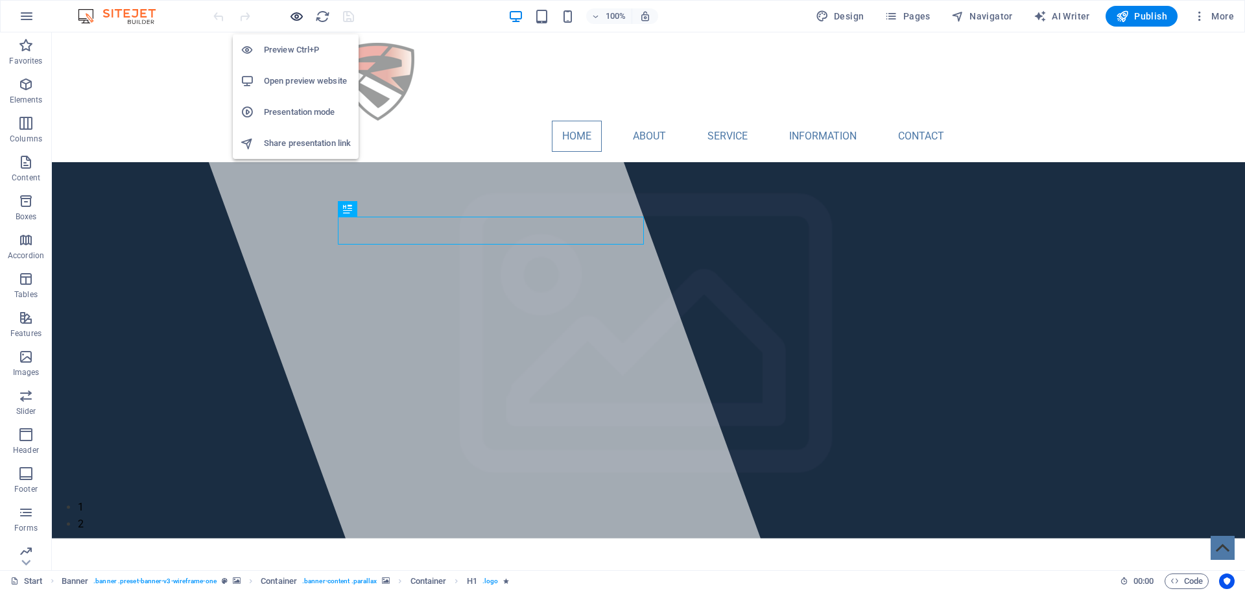
click at [294, 14] on icon "button" at bounding box center [296, 16] width 15 height 15
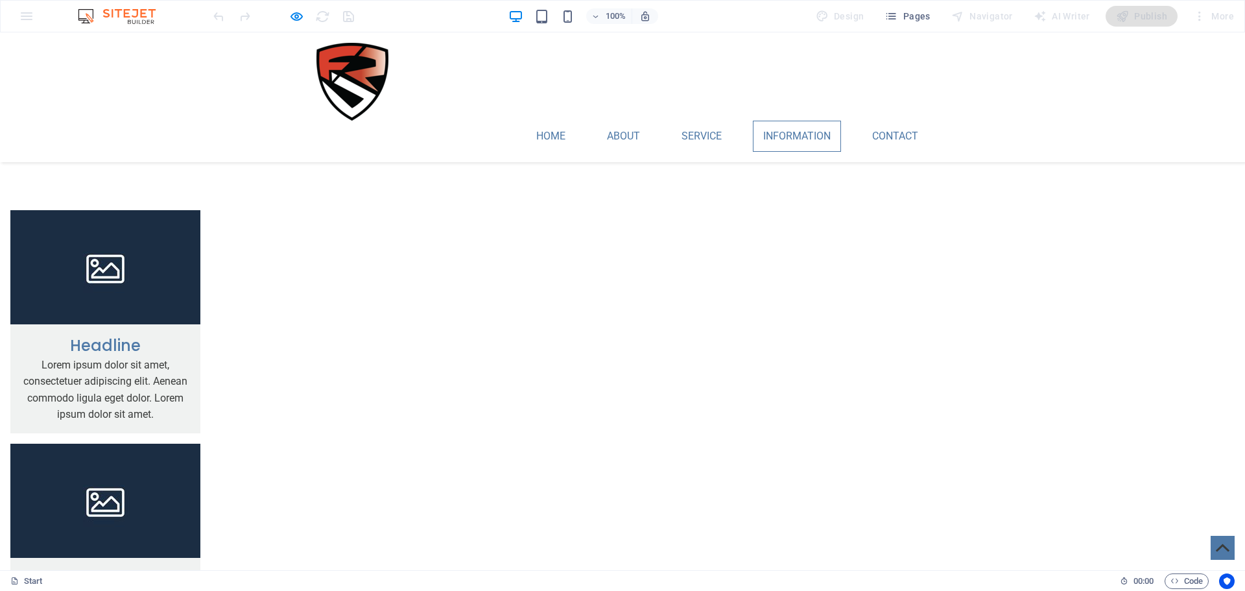
scroll to position [1685, 0]
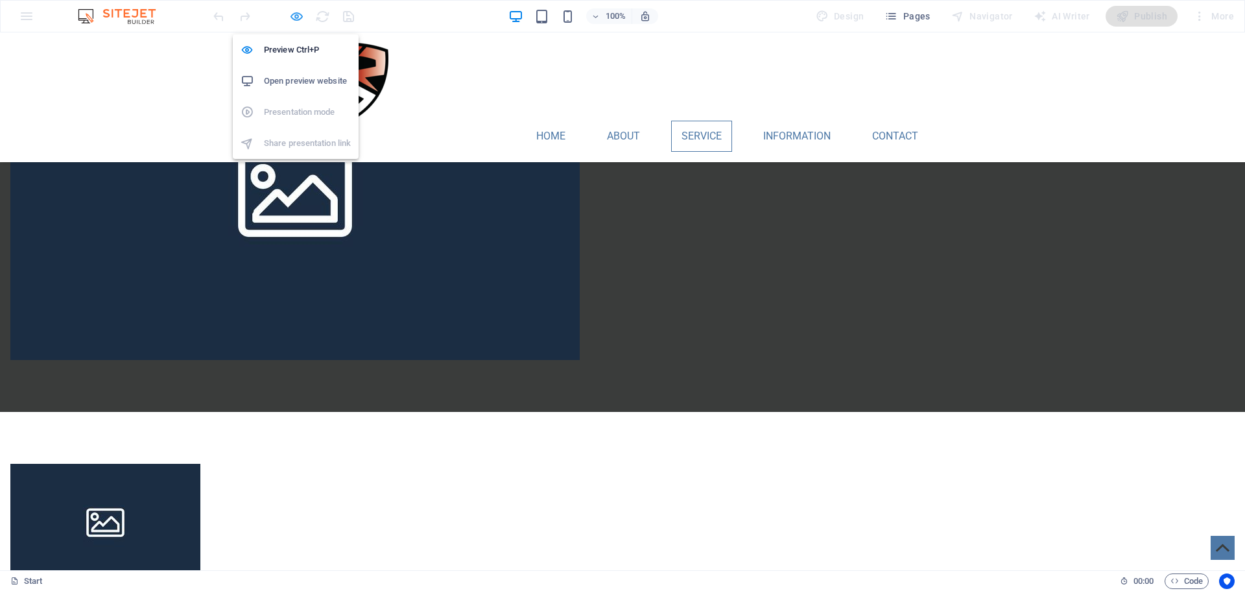
click at [301, 20] on icon "button" at bounding box center [296, 16] width 15 height 15
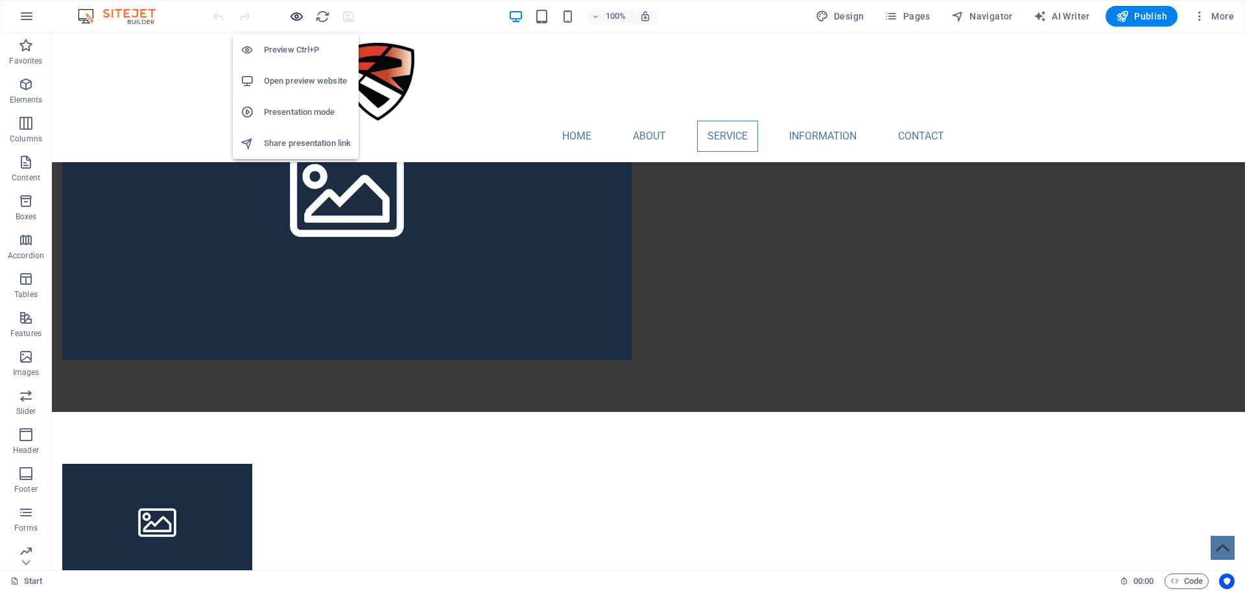
click at [296, 14] on icon "button" at bounding box center [296, 16] width 15 height 15
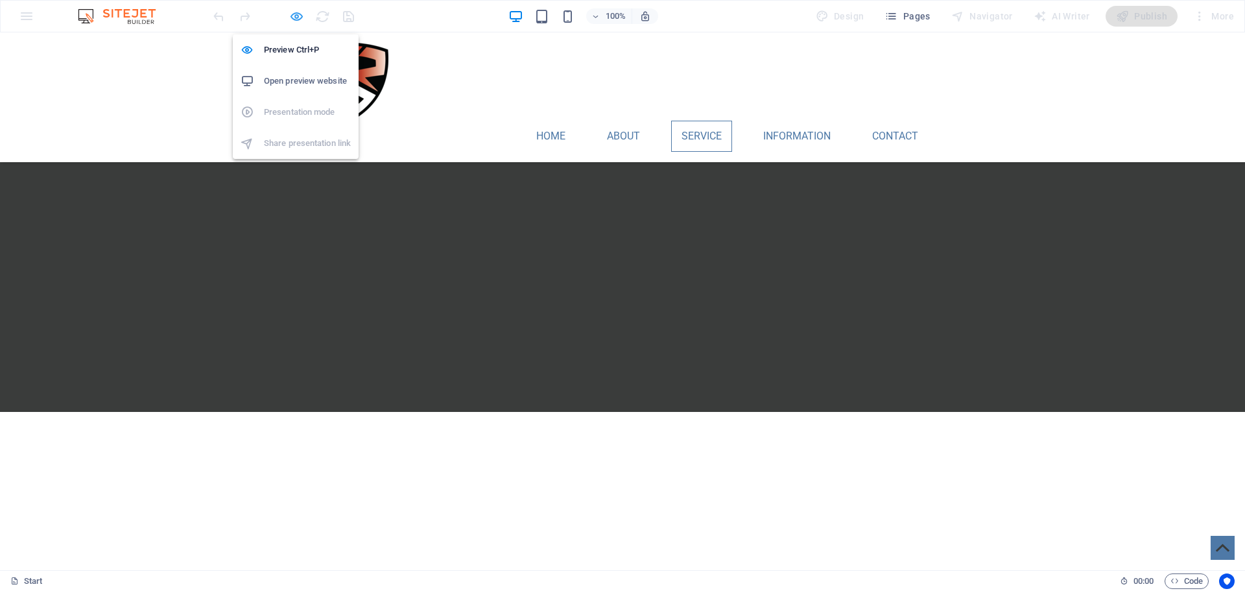
click at [296, 14] on icon "button" at bounding box center [296, 16] width 15 height 15
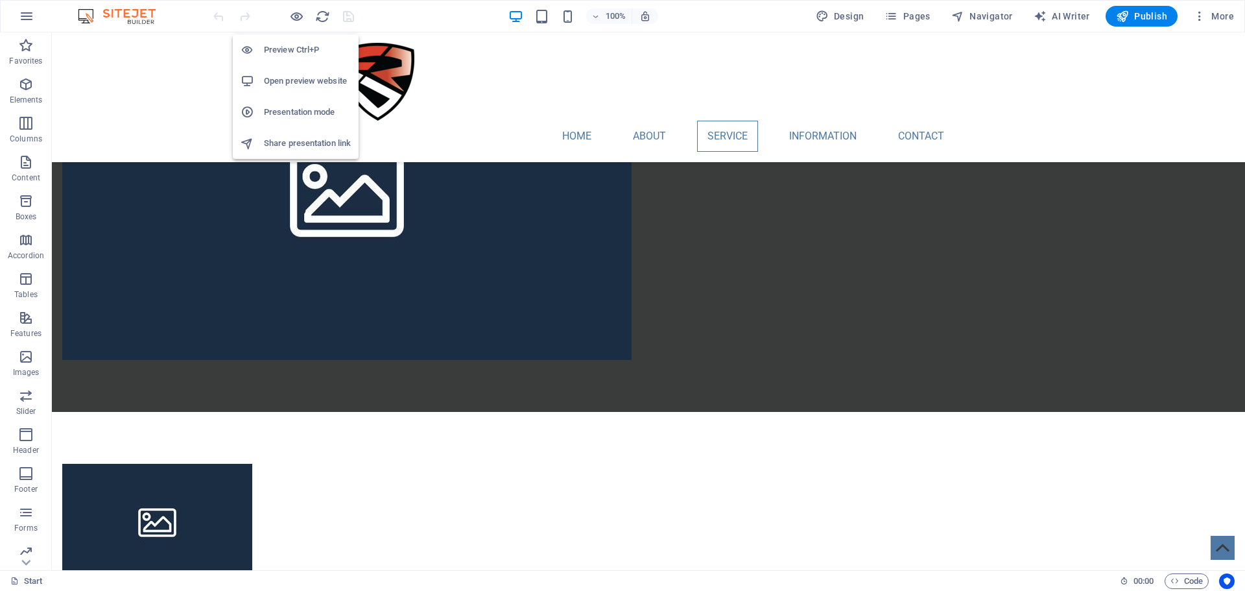
click at [310, 88] on h6 "Open preview website" at bounding box center [307, 81] width 87 height 16
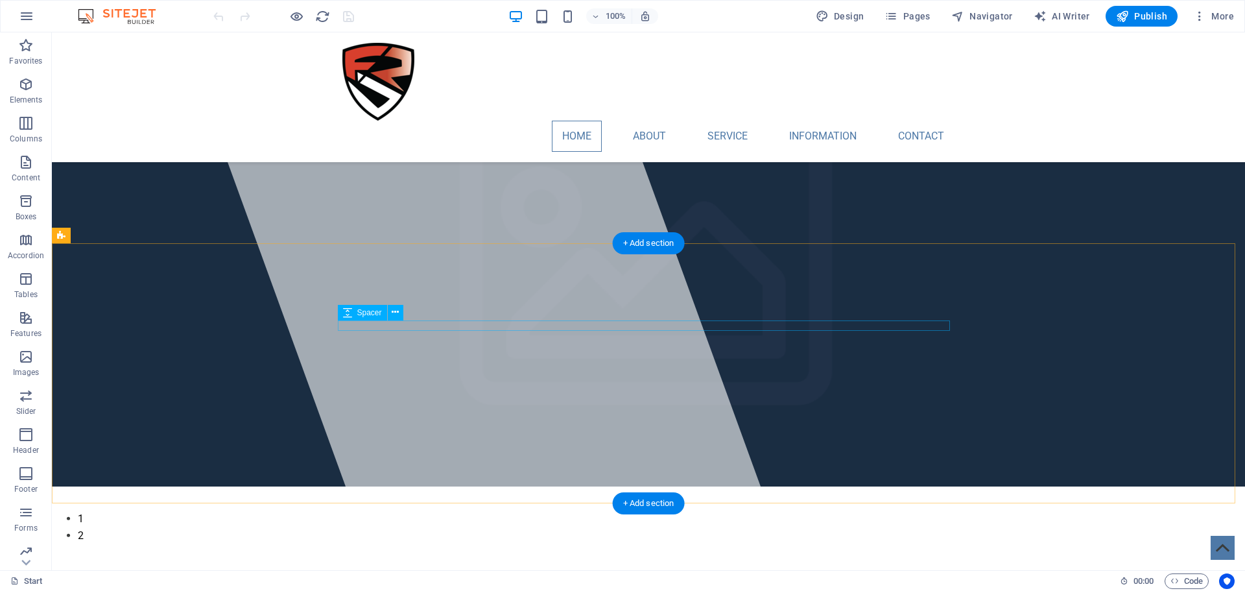
scroll to position [0, 0]
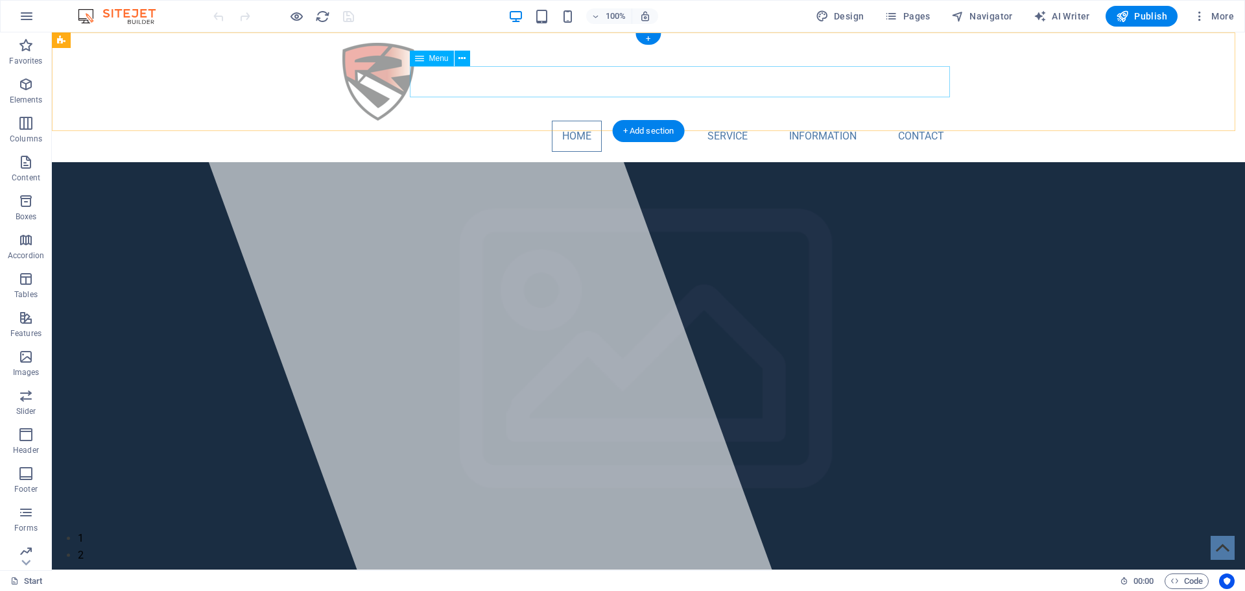
click at [653, 121] on nav "Home About Service Information Contact" at bounding box center [648, 136] width 612 height 31
click at [651, 121] on nav "Home About Service Information Contact" at bounding box center [648, 136] width 612 height 31
select select
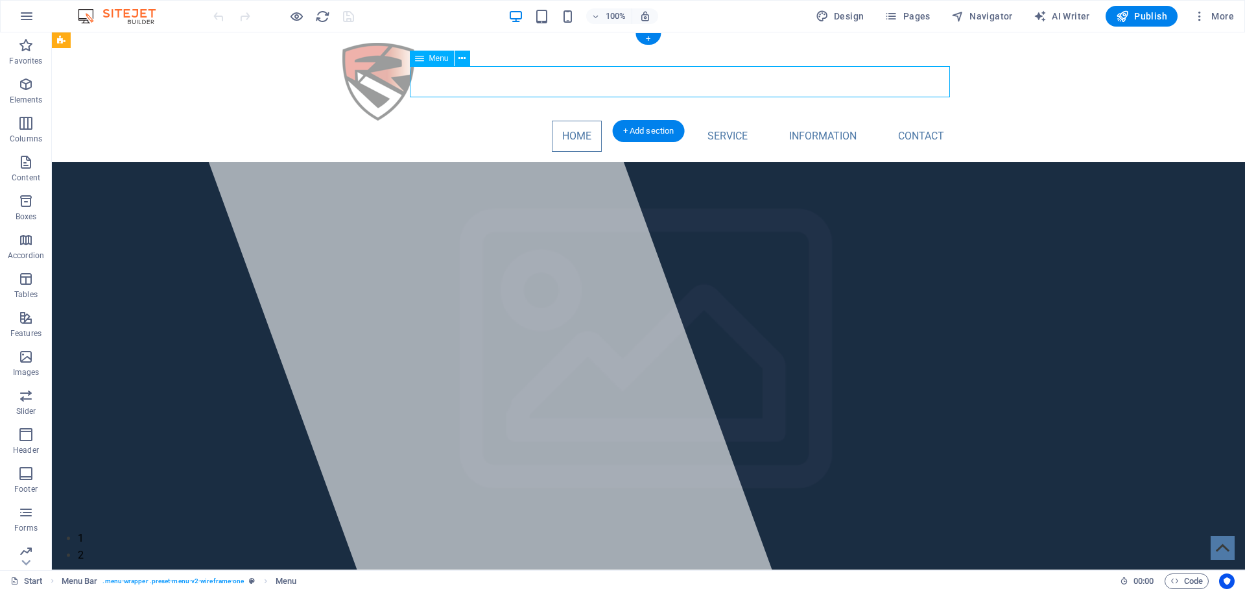
select select
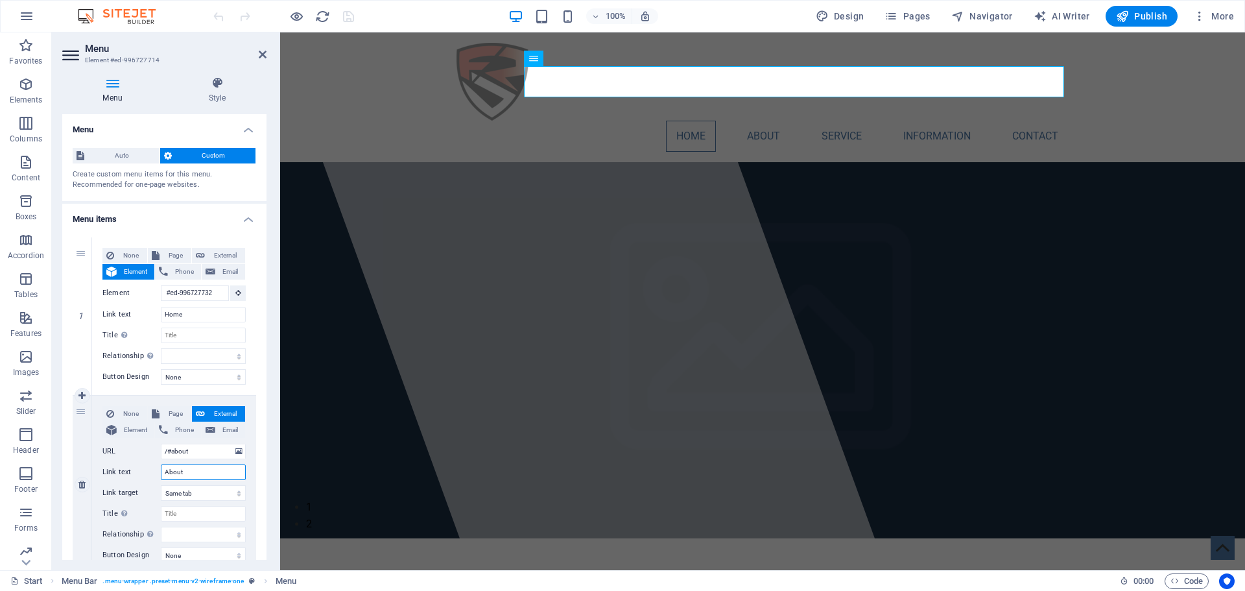
click at [193, 473] on input "About" at bounding box center [203, 472] width 85 height 16
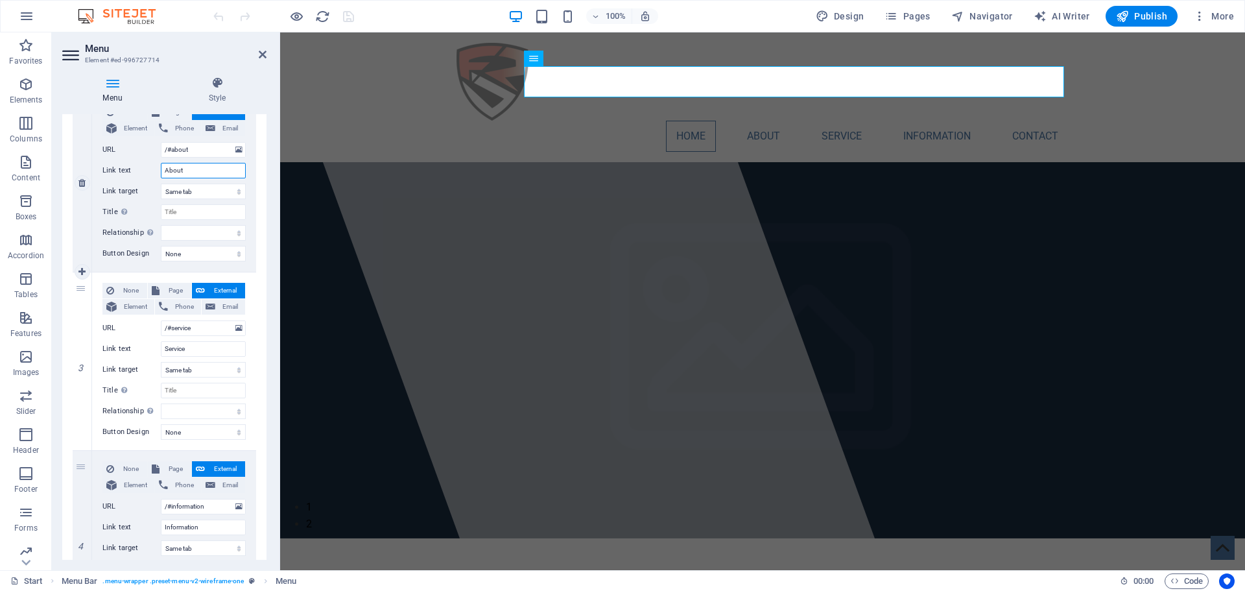
scroll to position [324, 0]
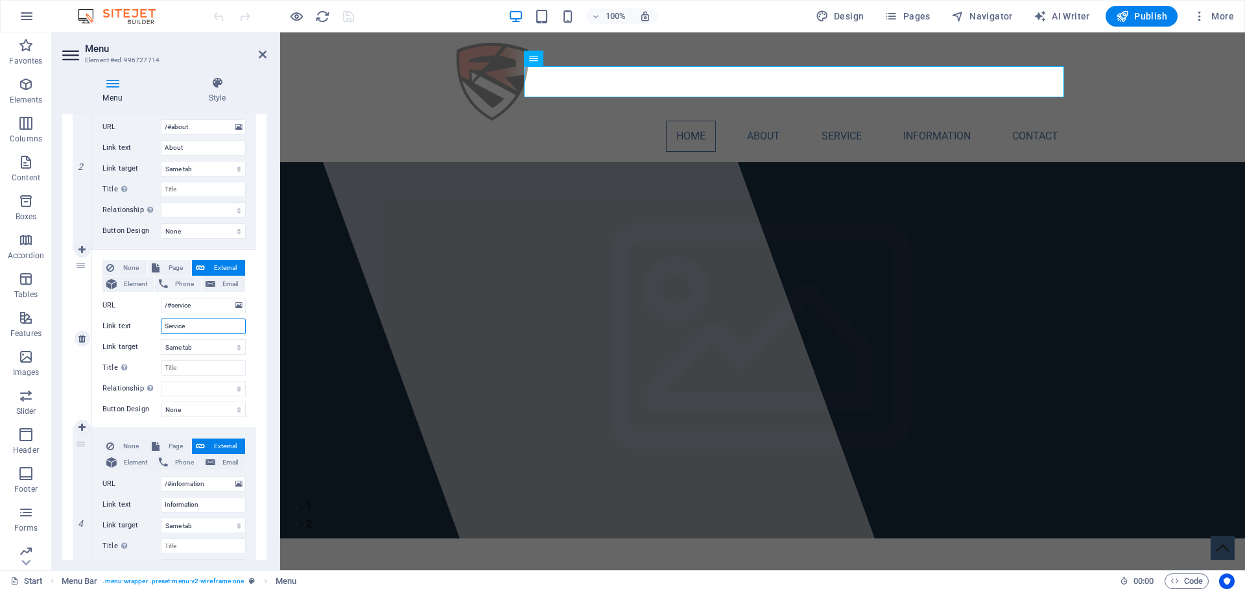
click at [182, 328] on input "Service" at bounding box center [203, 326] width 85 height 16
type input "Γαλ"
select select
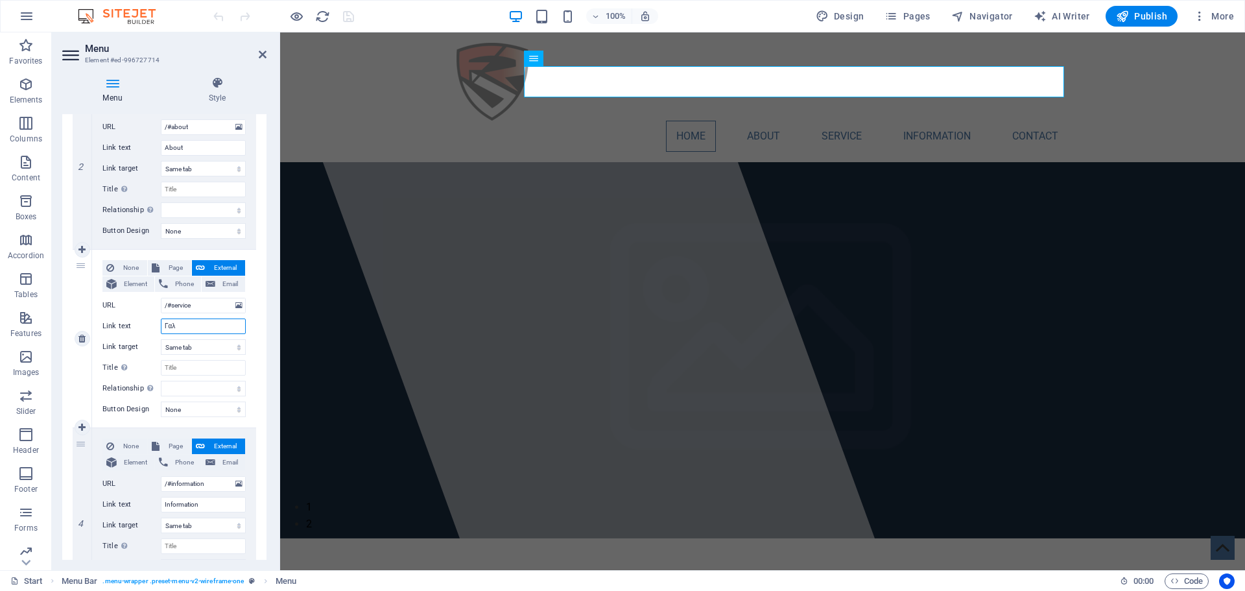
select select
type input "Γαλλερυ"
select select
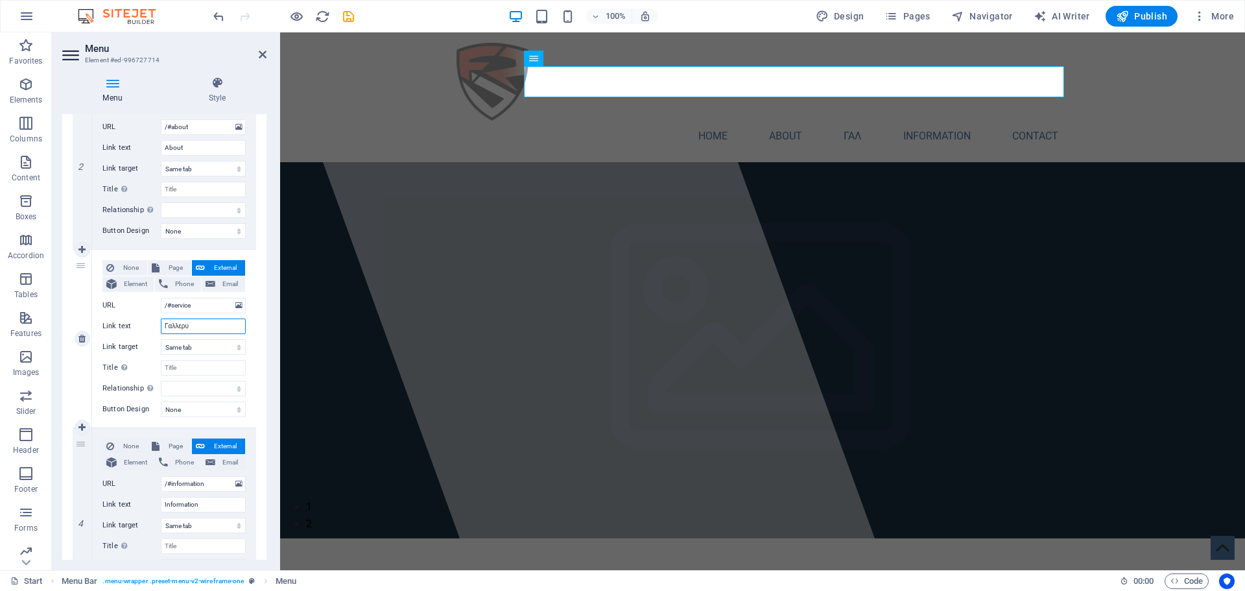
select select
type input "Γ"
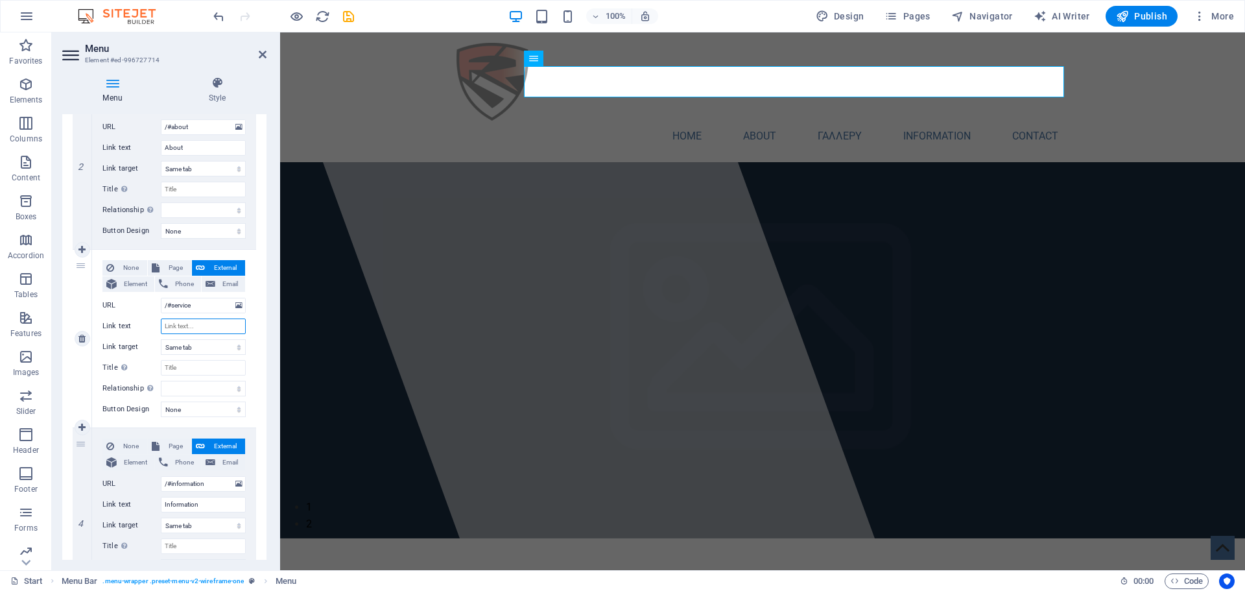
select select
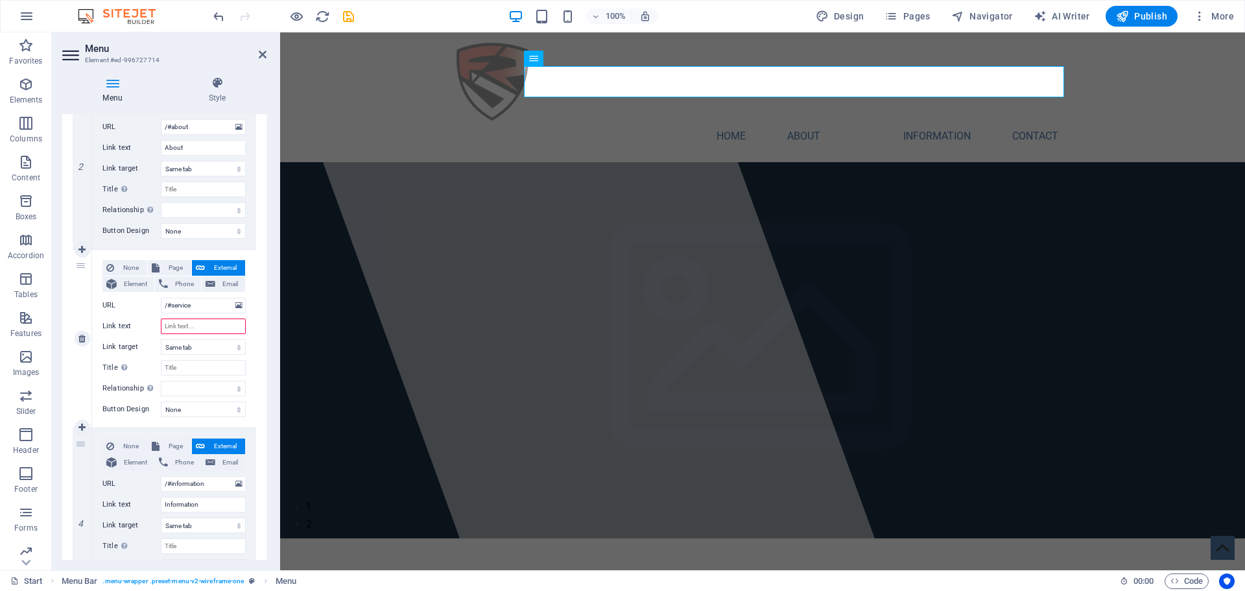
type input "g"
select select
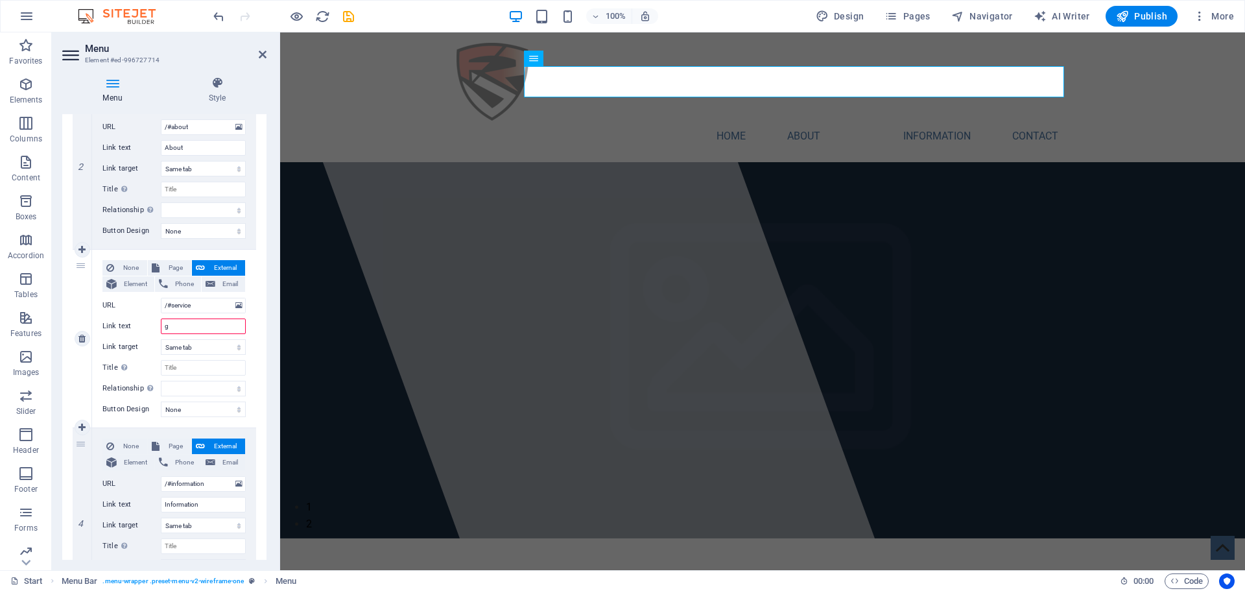
select select
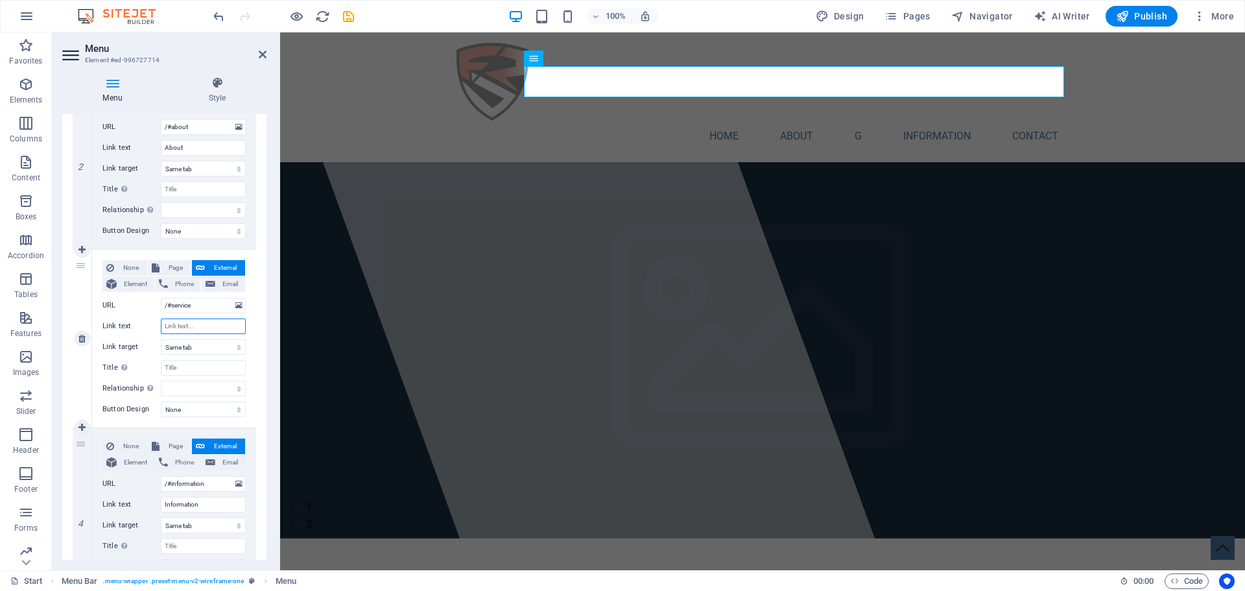
select select
type input "Gallery"
select select
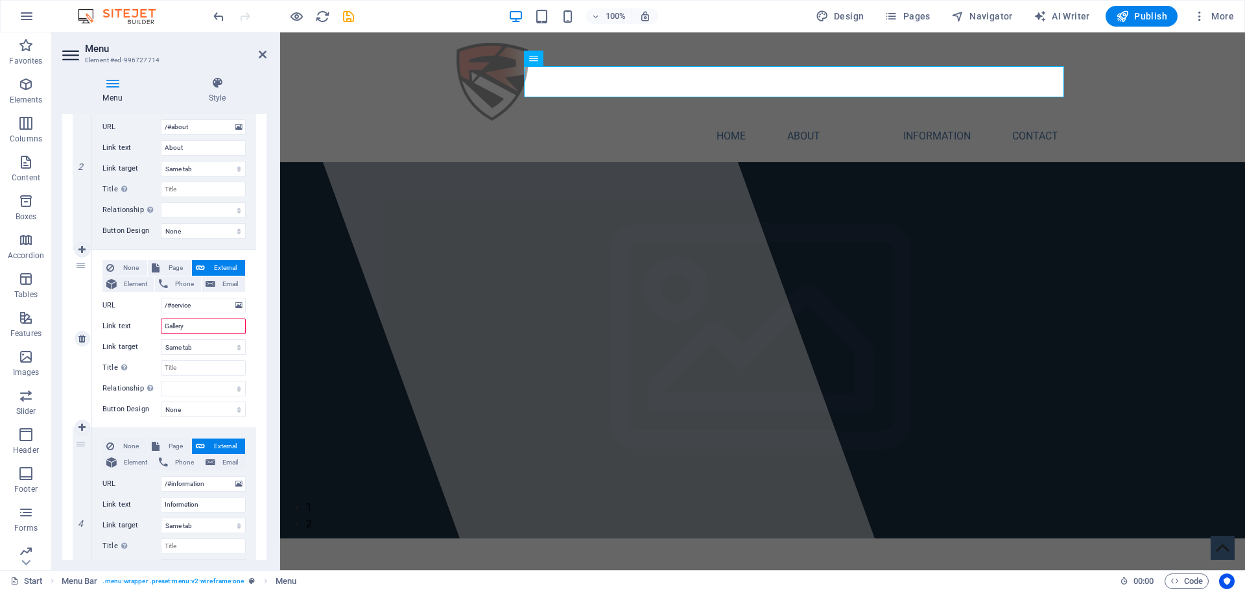
select select
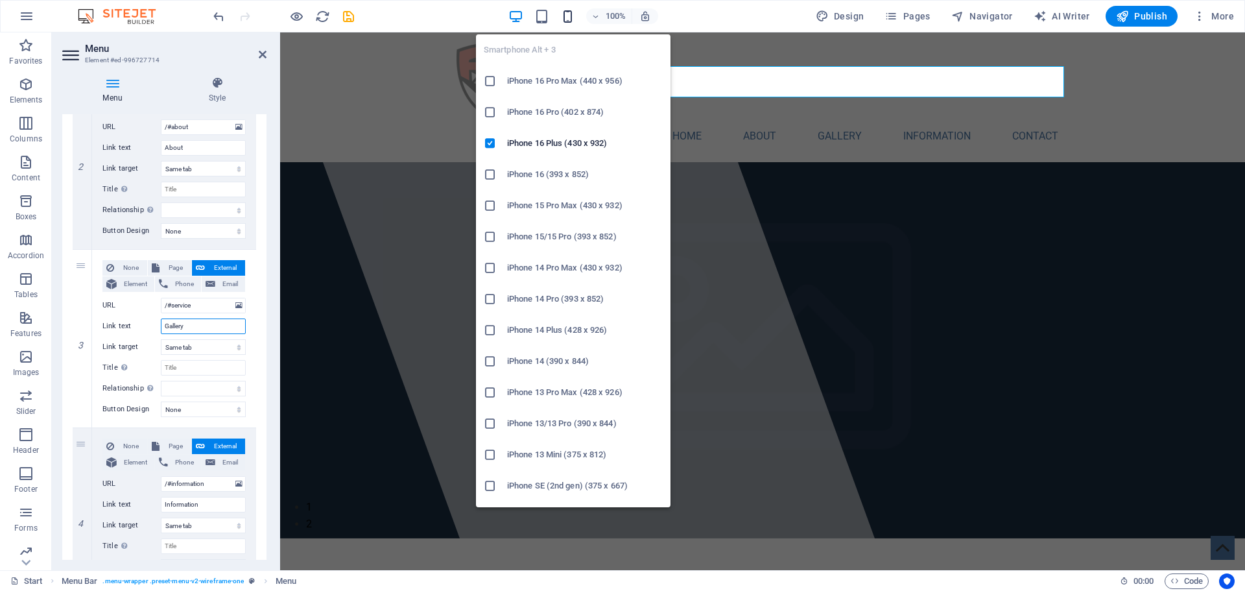
type input "Gallery"
click at [568, 20] on icon "button" at bounding box center [567, 16] width 15 height 15
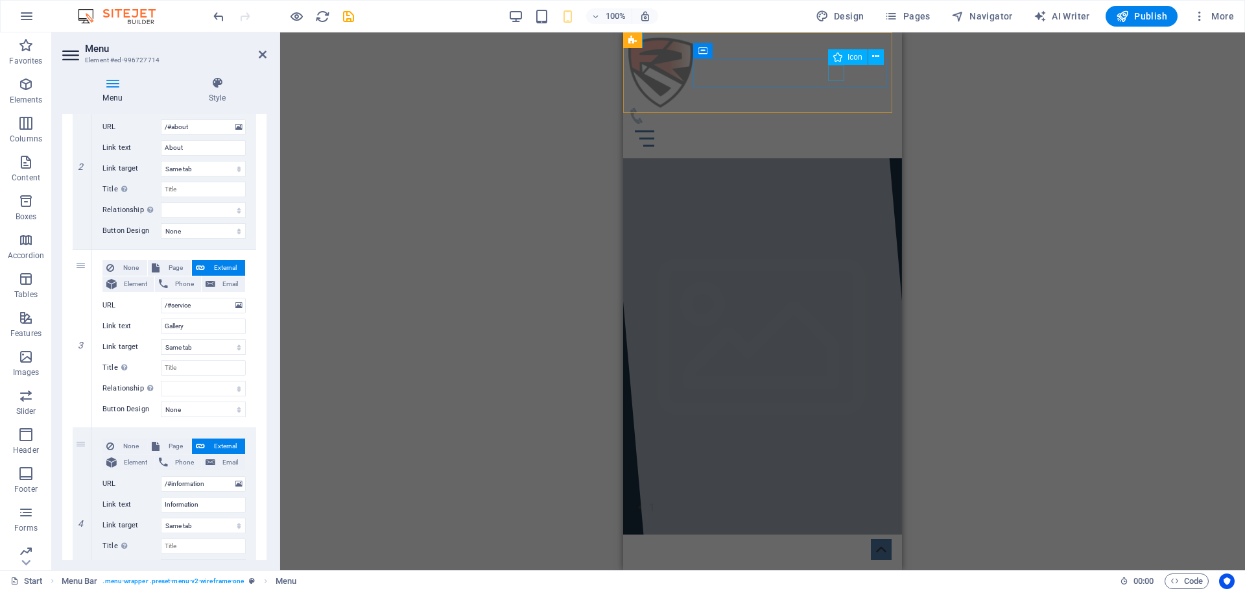
click at [834, 108] on figure at bounding box center [757, 116] width 258 height 16
select select "xMidYMid"
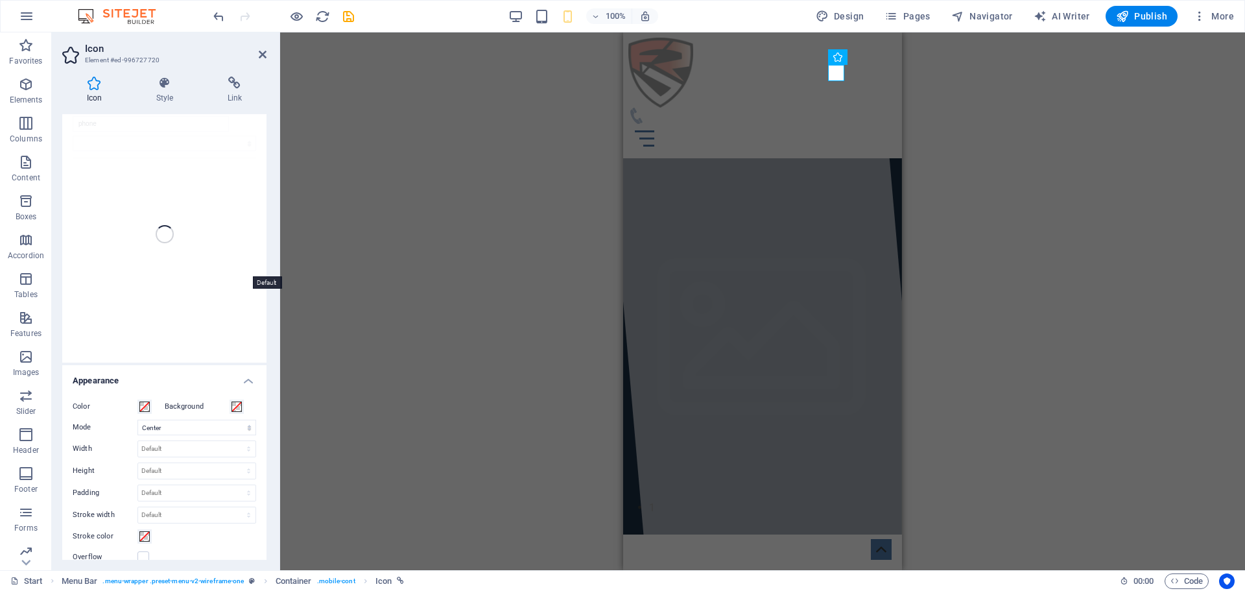
scroll to position [0, 0]
click at [170, 95] on h4 "Style" at bounding box center [167, 89] width 71 height 27
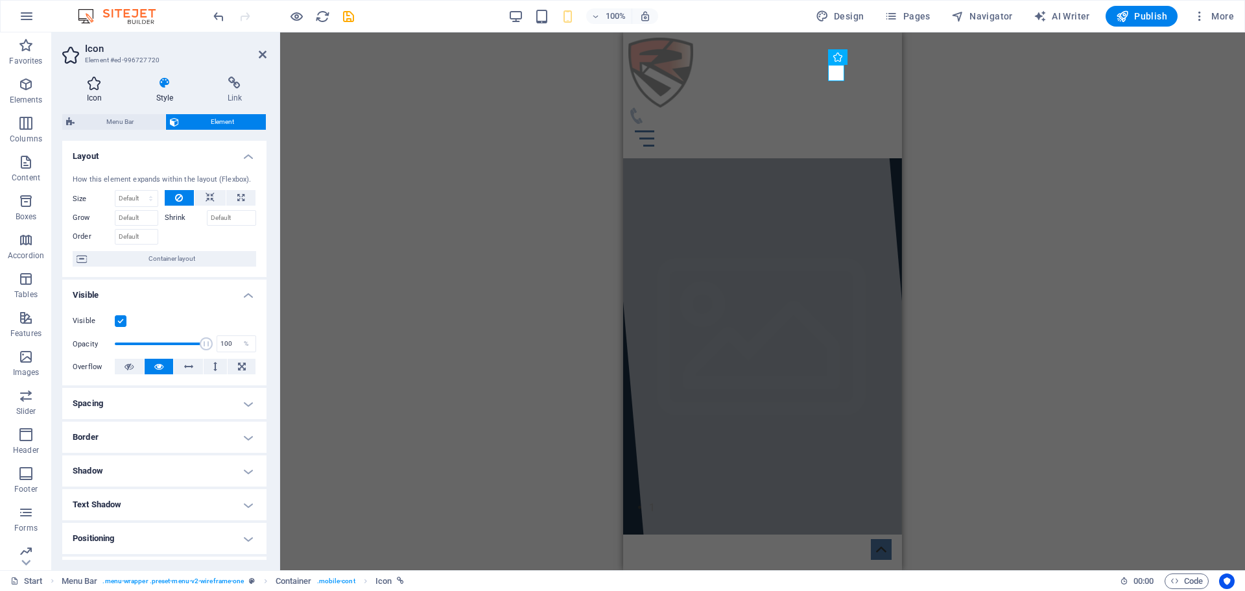
click at [98, 90] on h4 "Icon" at bounding box center [96, 89] width 69 height 27
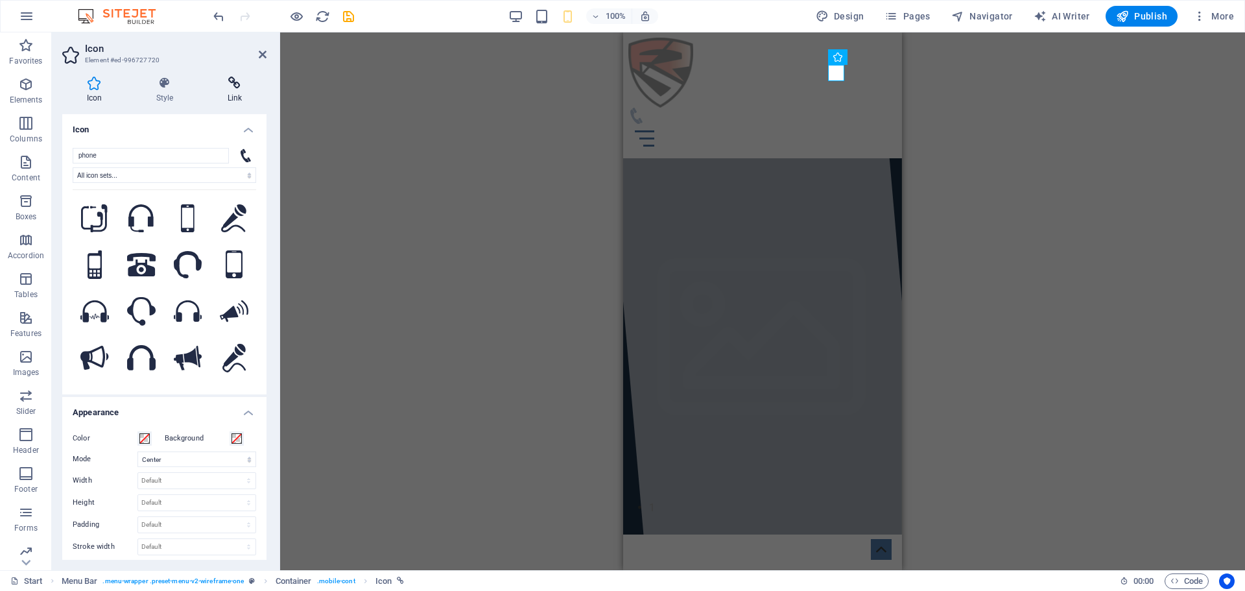
click at [237, 95] on h4 "Link" at bounding box center [235, 89] width 64 height 27
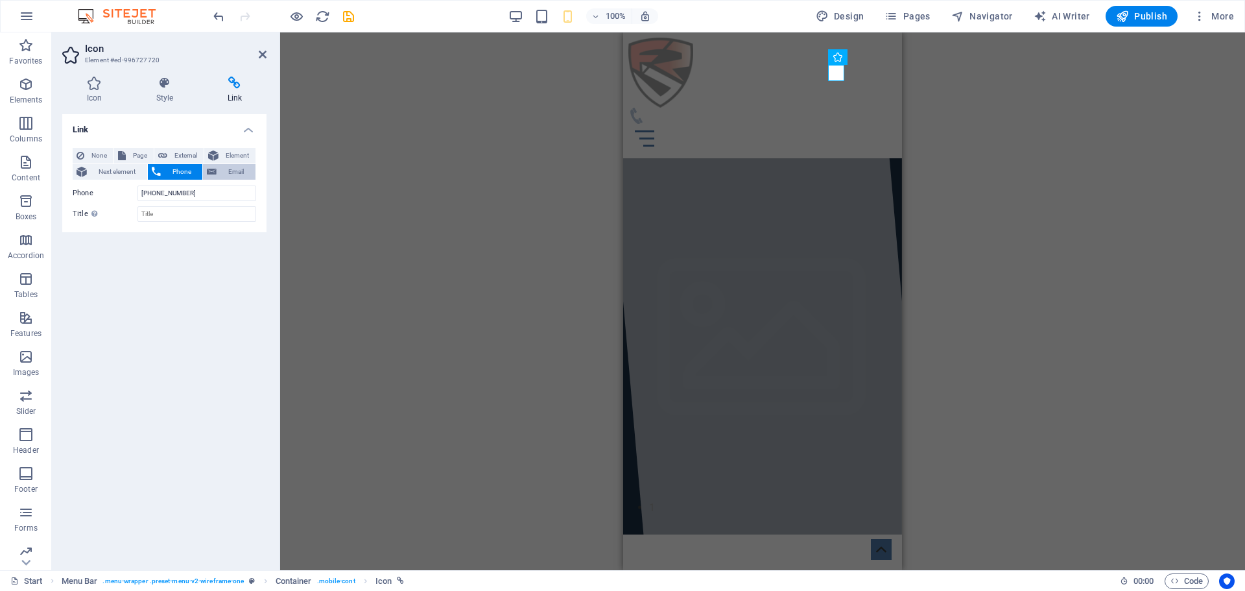
click at [241, 169] on span "Email" at bounding box center [235, 172] width 31 height 16
click at [191, 197] on input "Email" at bounding box center [196, 193] width 119 height 16
type input "[EMAIL_ADDRESS][DOMAIN_NAME]"
click at [98, 89] on icon at bounding box center [94, 82] width 64 height 13
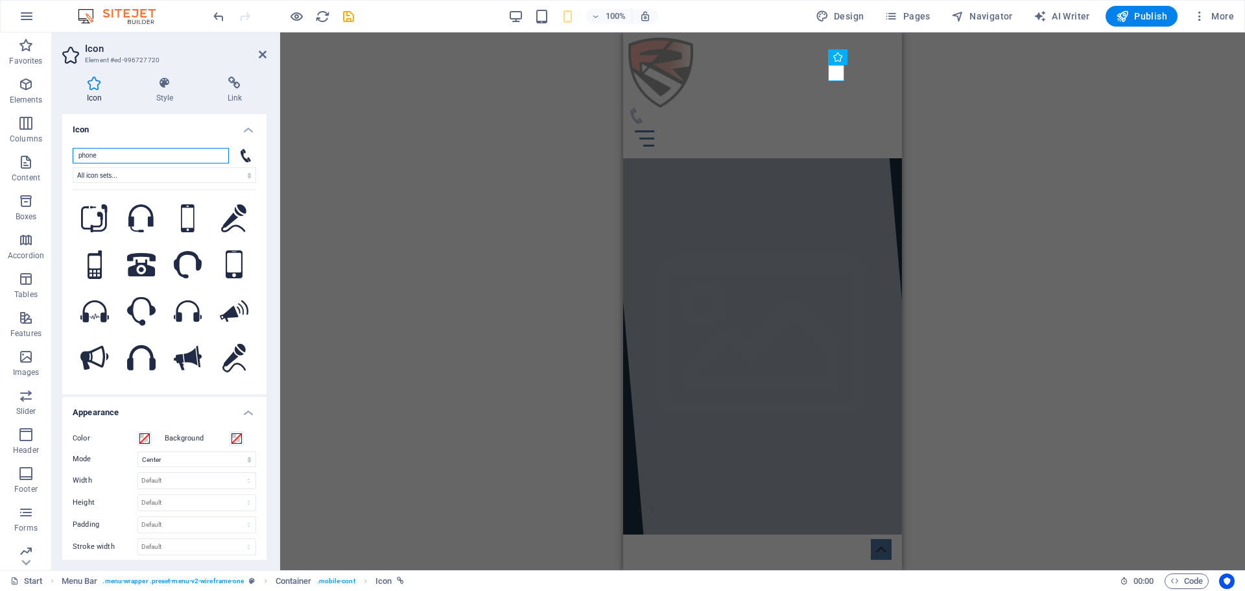
click at [115, 155] on input "phone" at bounding box center [151, 156] width 156 height 16
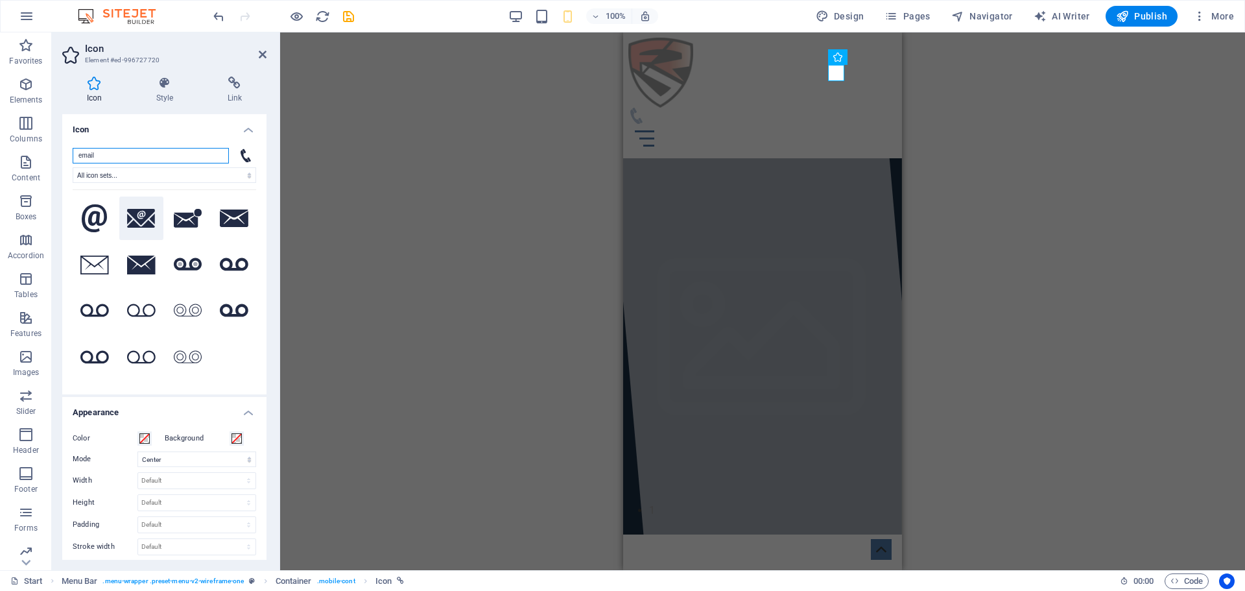
type input "email"
click at [148, 228] on button at bounding box center [141, 218] width 44 height 44
click at [867, 124] on div "Menu" at bounding box center [762, 138] width 268 height 29
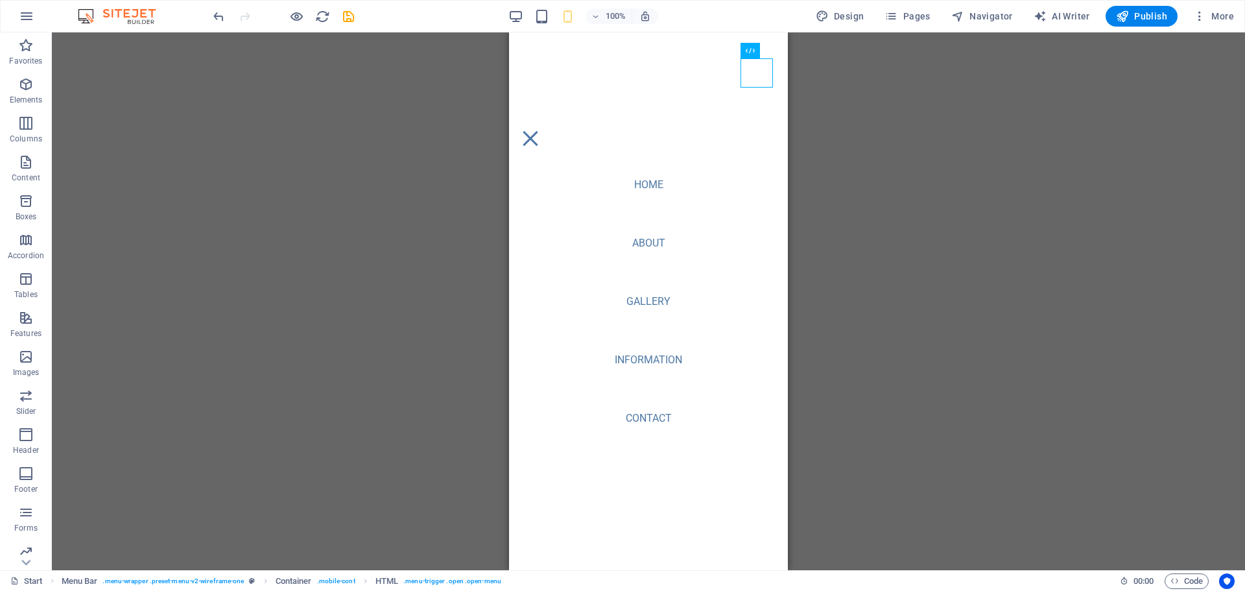
click at [545, 25] on div "100%" at bounding box center [583, 16] width 150 height 21
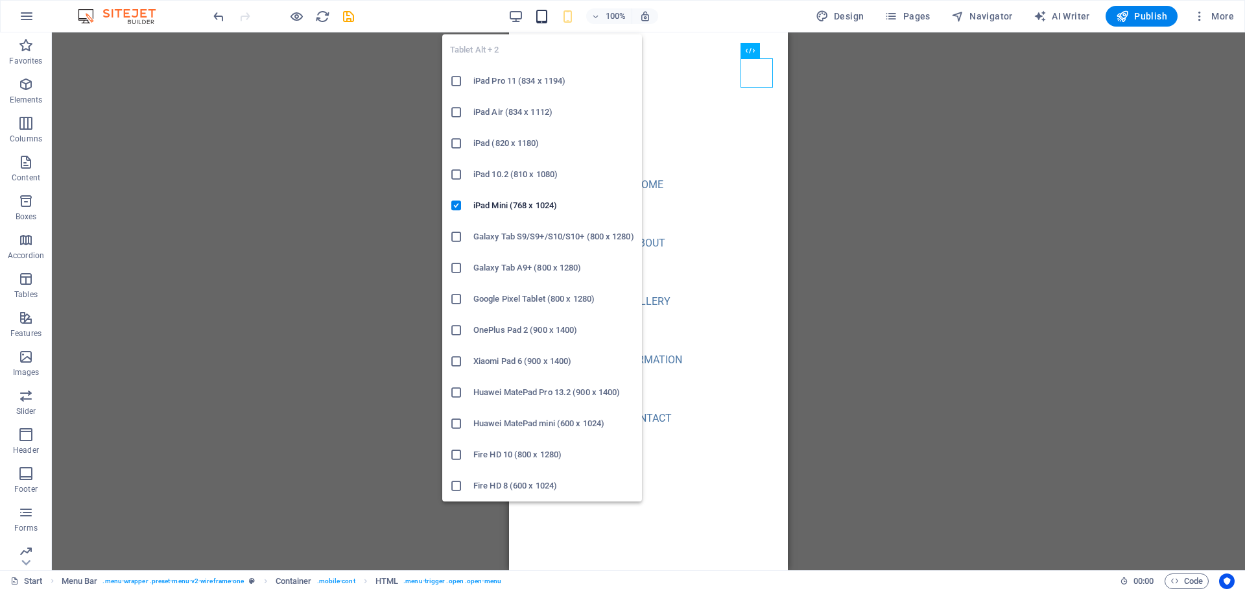
click at [545, 15] on icon "button" at bounding box center [541, 16] width 15 height 15
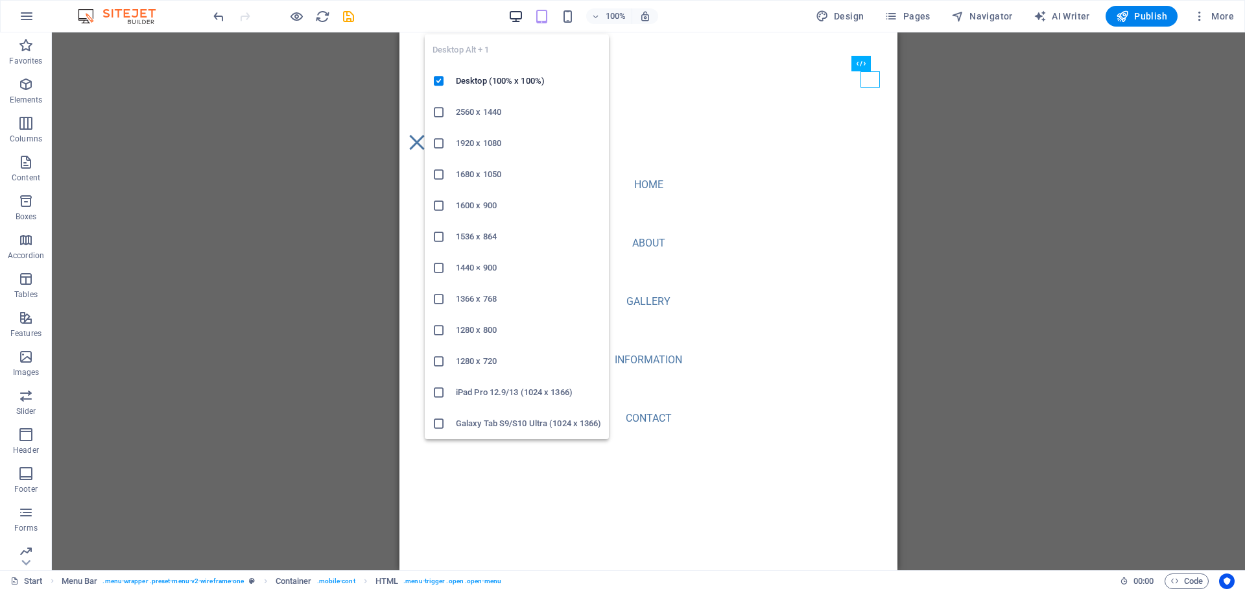
click at [515, 18] on icon "button" at bounding box center [515, 16] width 15 height 15
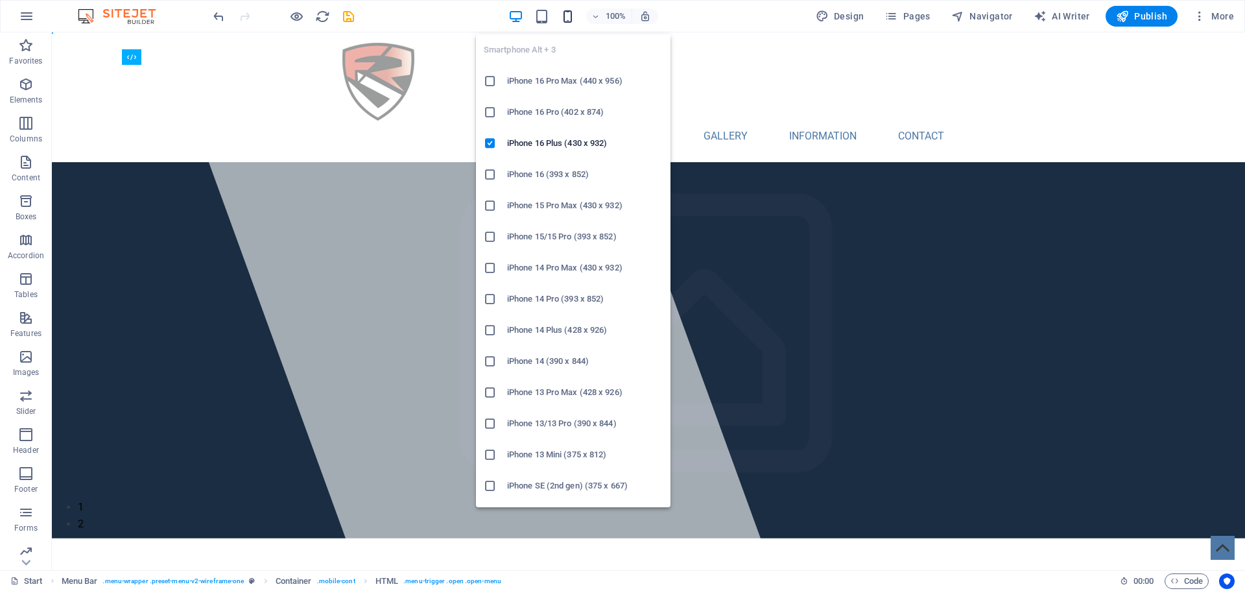
click at [567, 14] on icon "button" at bounding box center [567, 16] width 15 height 15
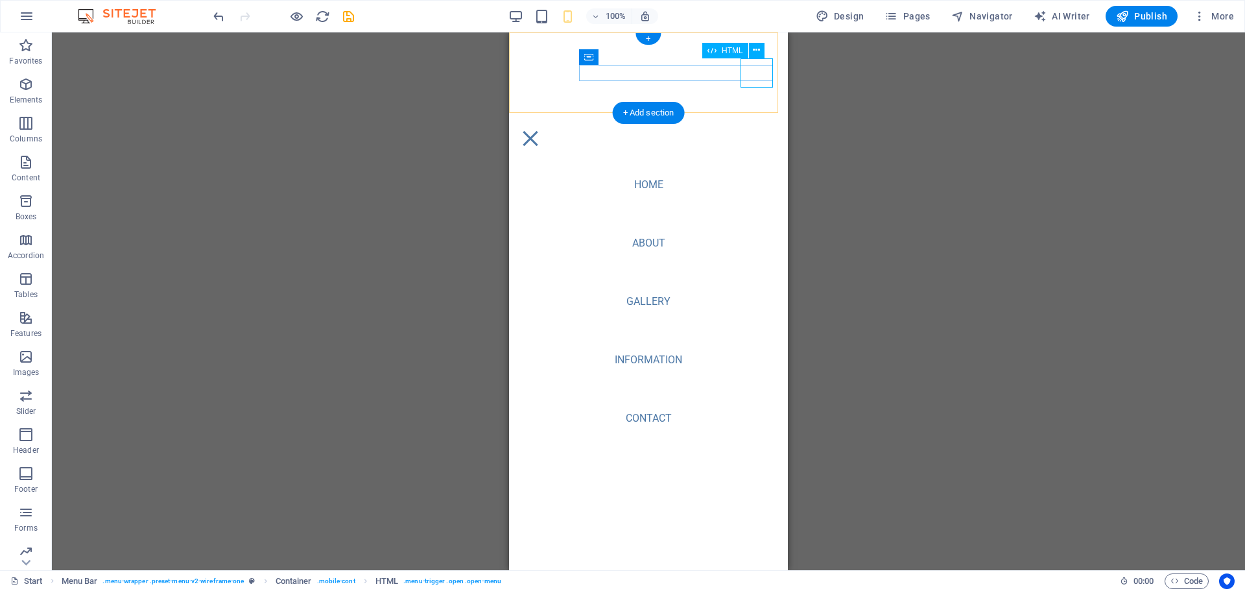
click at [546, 124] on div "Menu" at bounding box center [530, 138] width 32 height 29
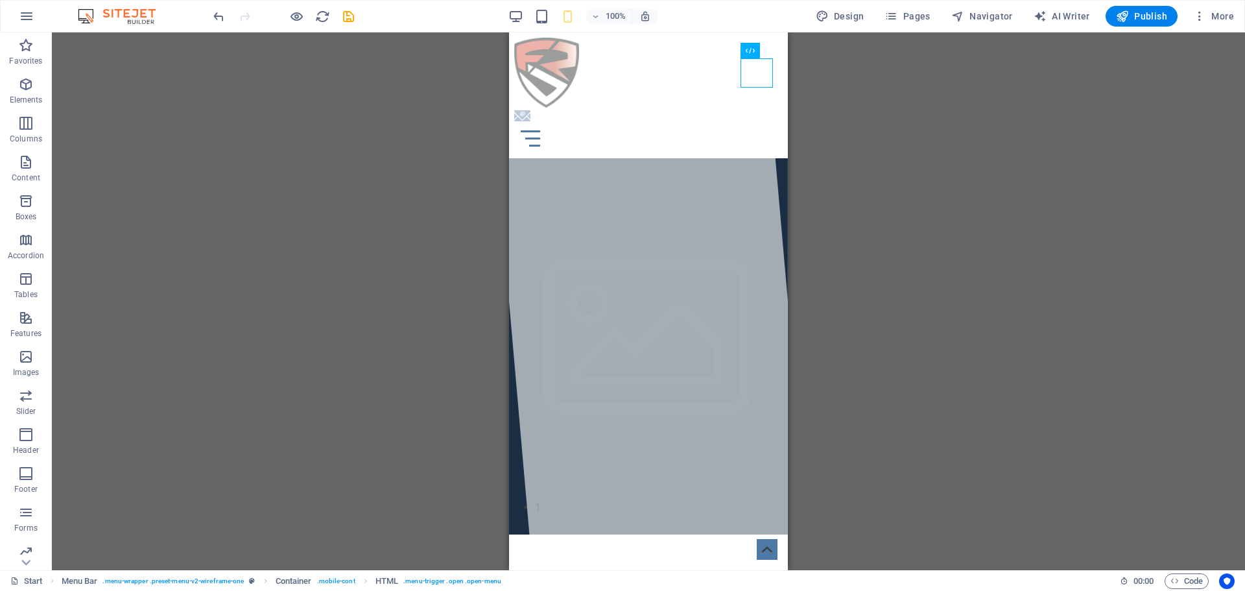
click at [304, 13] on div at bounding box center [283, 16] width 145 height 21
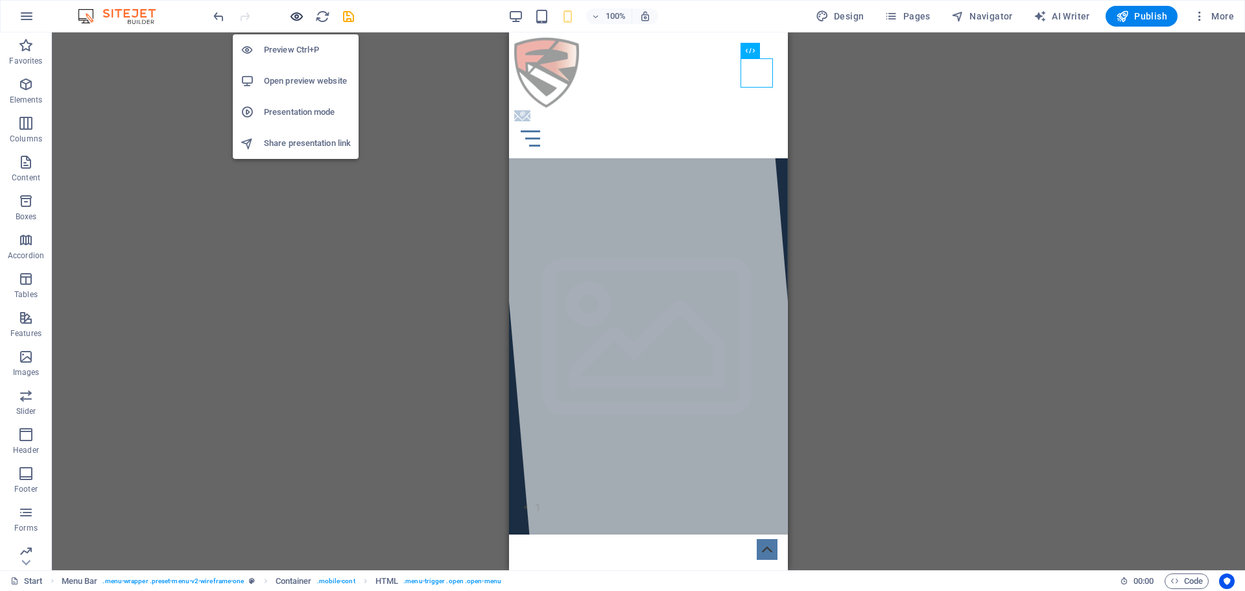
click at [299, 14] on icon "button" at bounding box center [296, 16] width 15 height 15
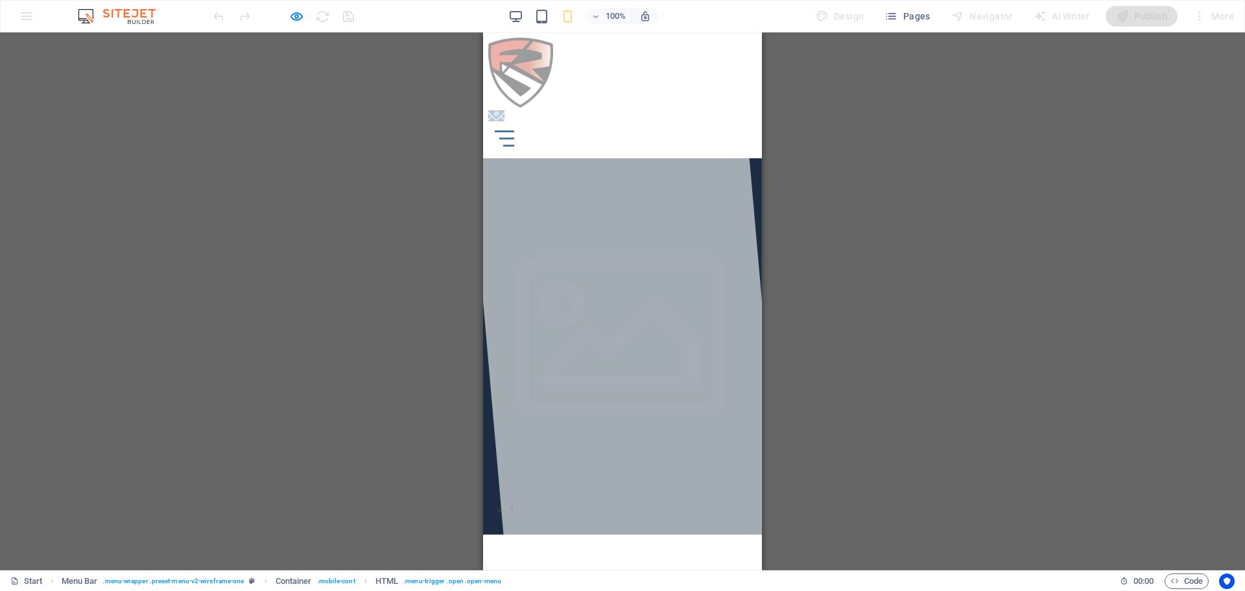
click at [504, 108] on icon at bounding box center [496, 116] width 16 height 16
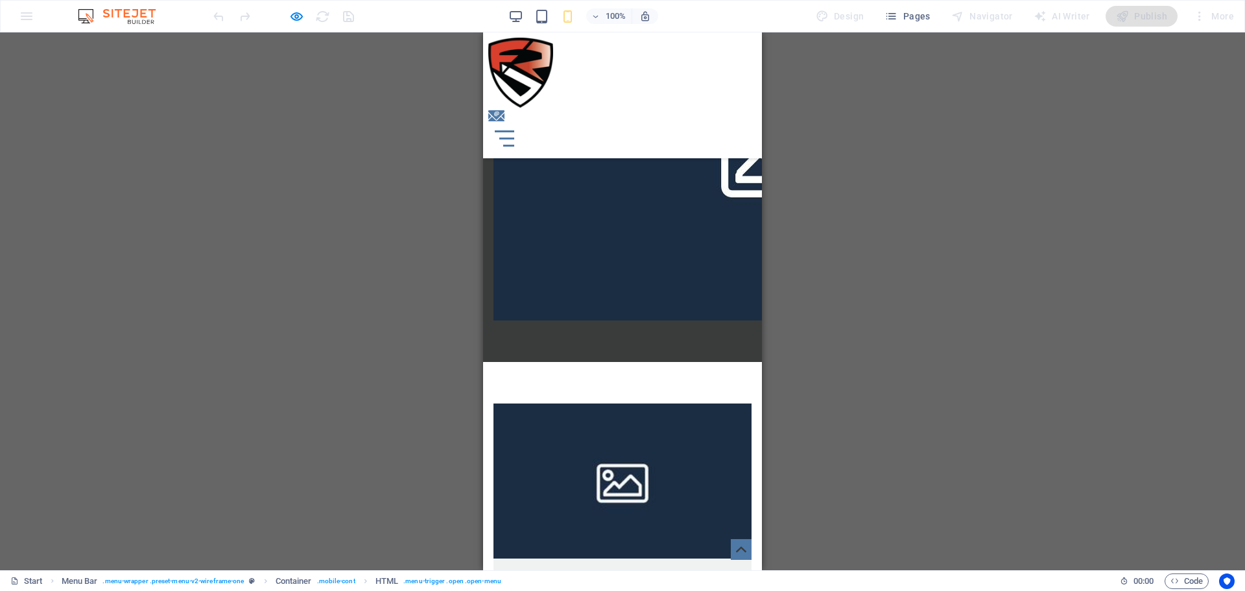
scroll to position [1880, 0]
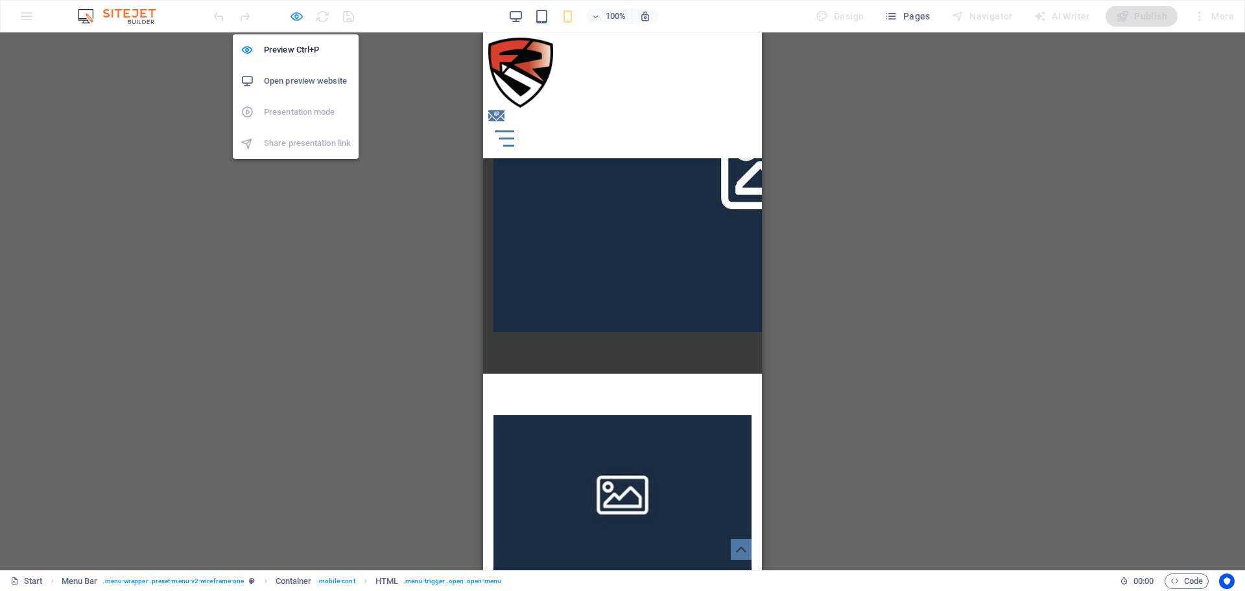
click at [294, 16] on icon "button" at bounding box center [296, 16] width 15 height 15
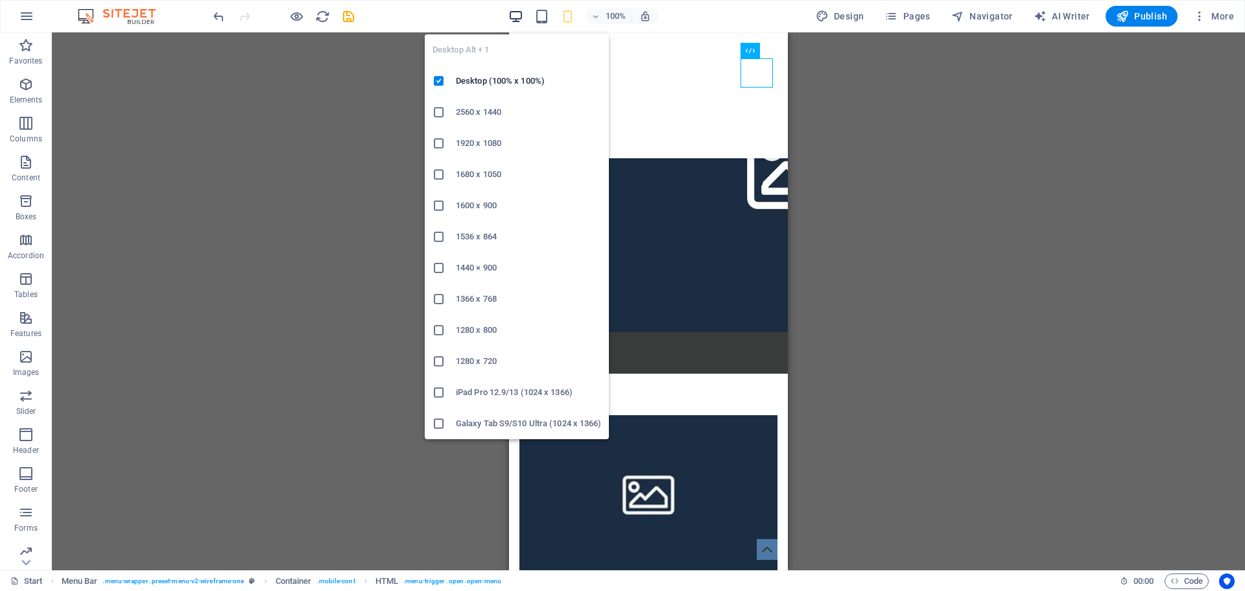
click at [514, 18] on icon "button" at bounding box center [515, 16] width 15 height 15
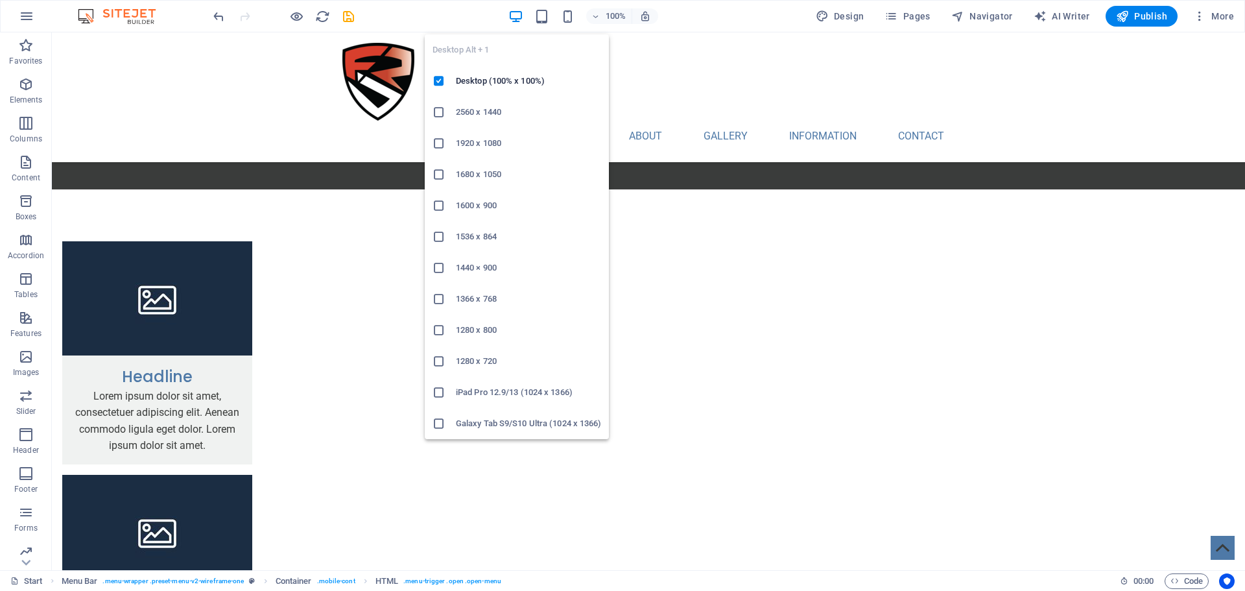
scroll to position [1898, 0]
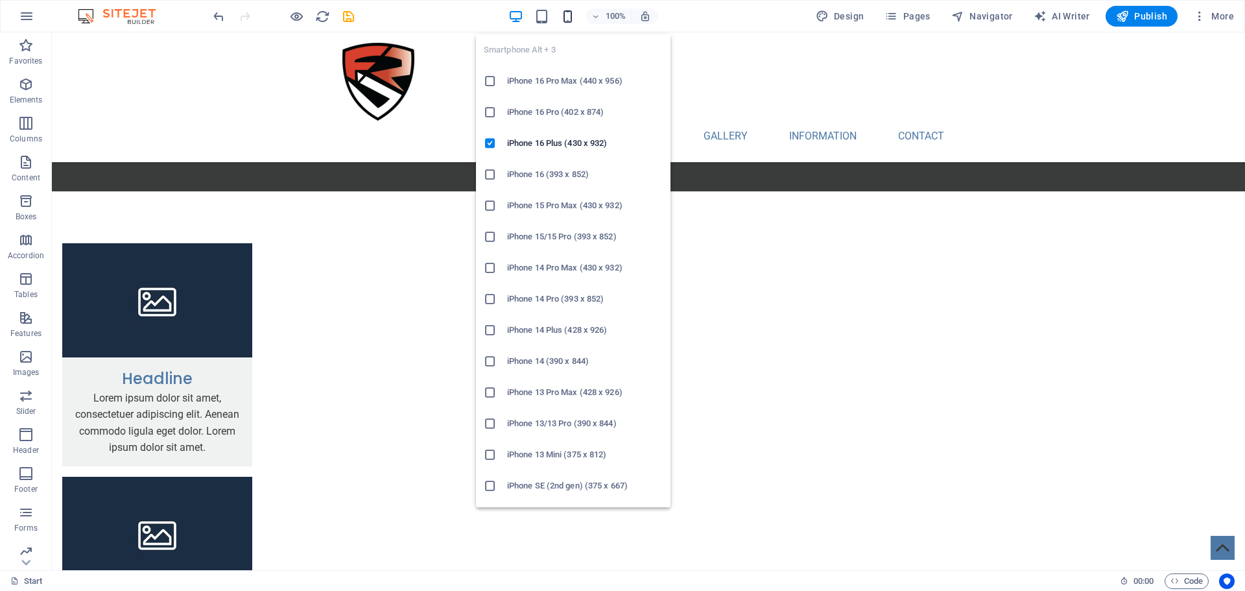
click at [564, 14] on icon "button" at bounding box center [567, 16] width 15 height 15
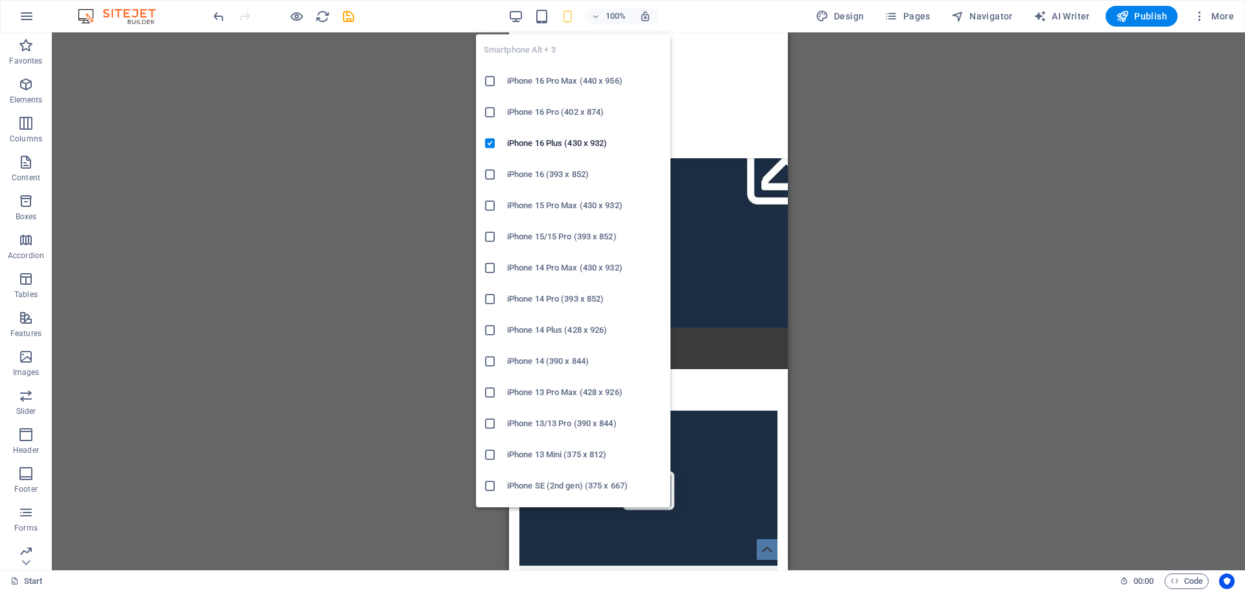
scroll to position [1880, 0]
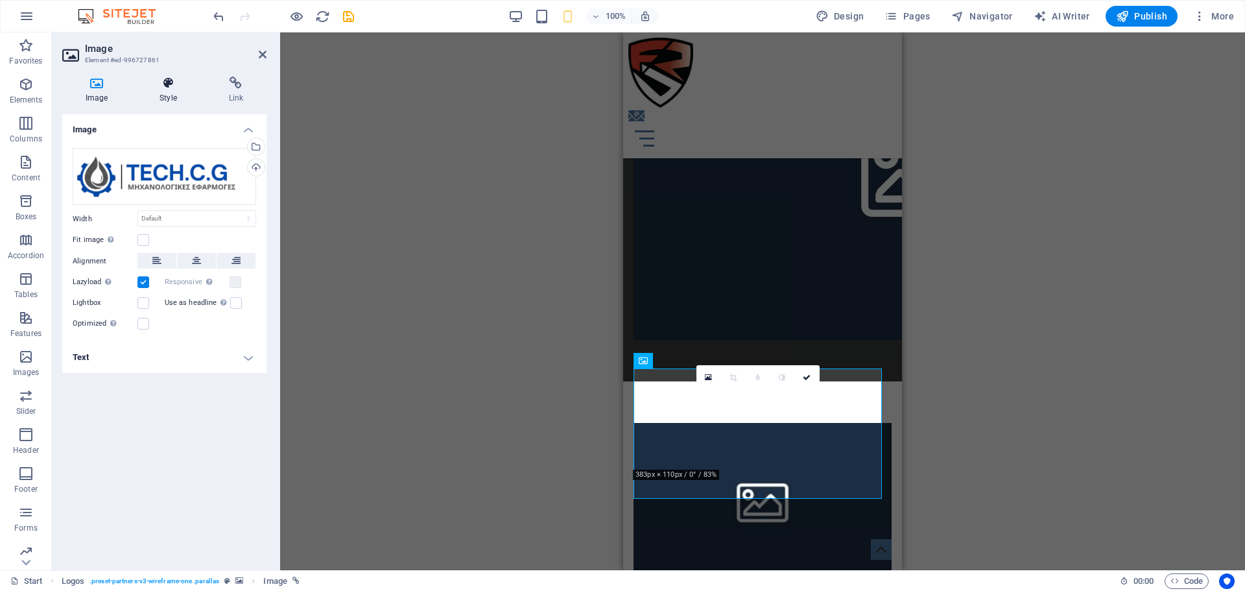
click at [174, 95] on h4 "Style" at bounding box center [170, 89] width 69 height 27
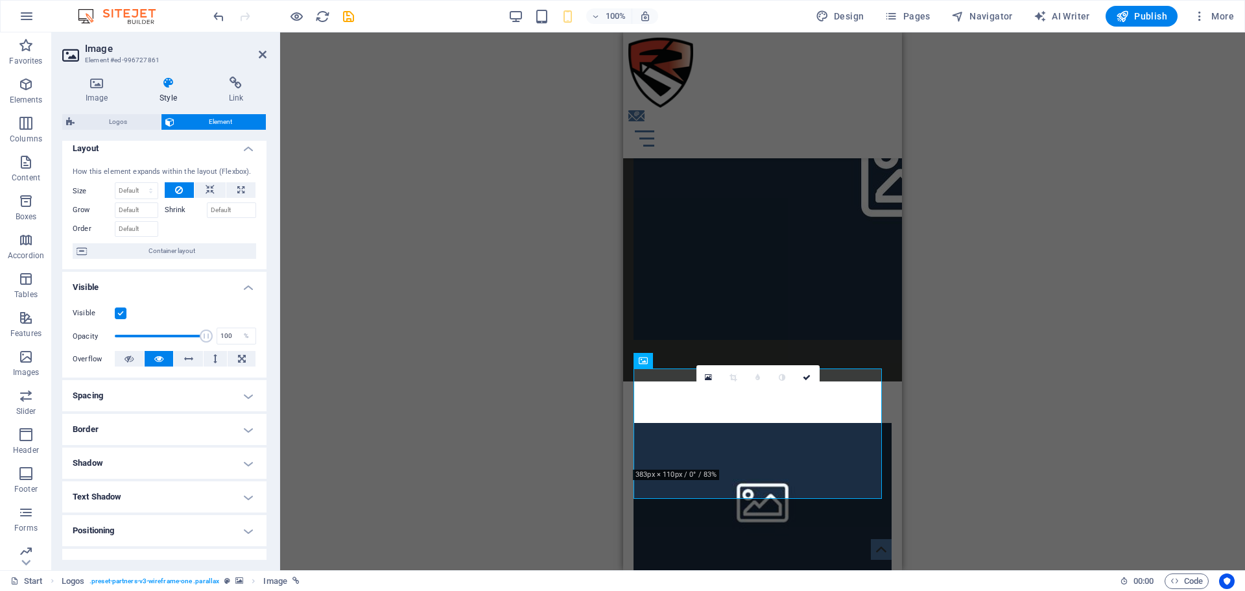
scroll to position [0, 0]
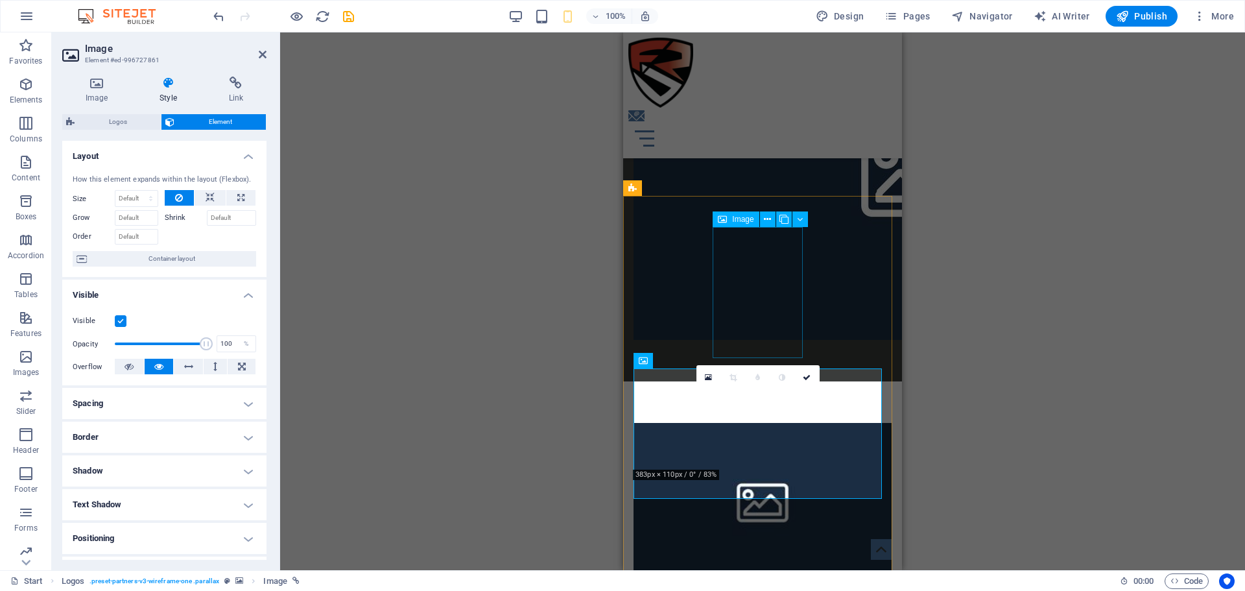
select select "%"
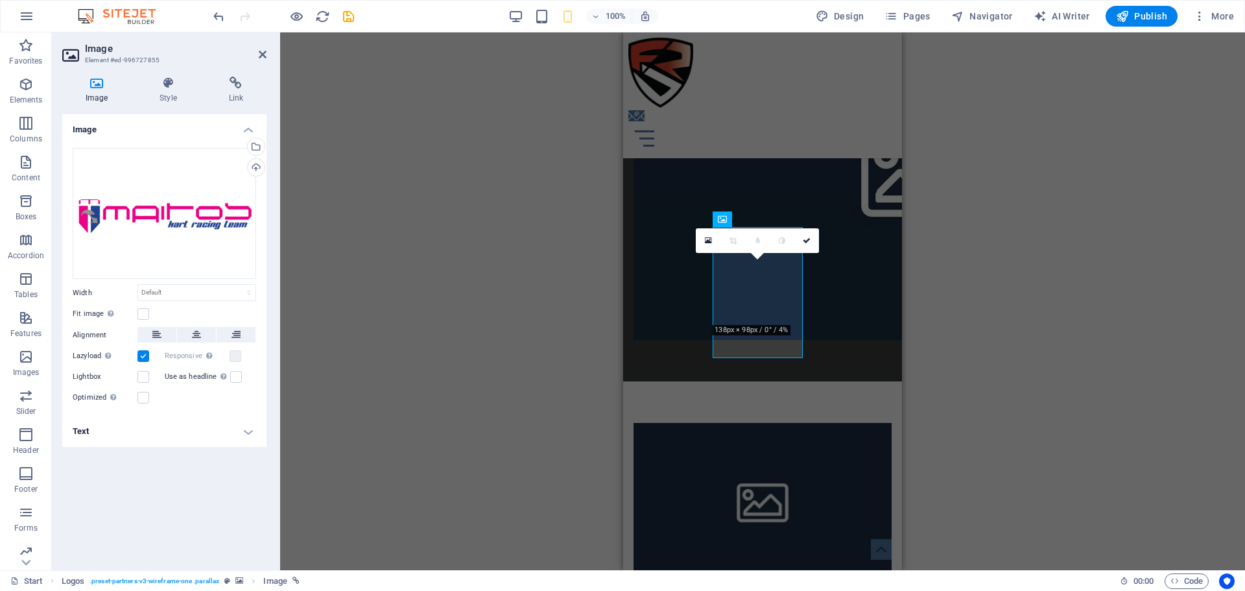
click at [186, 106] on div "Image Style Link Image Drag files here, click to choose files or select files f…" at bounding box center [164, 317] width 204 height 483
click at [180, 102] on h4 "Style" at bounding box center [170, 89] width 69 height 27
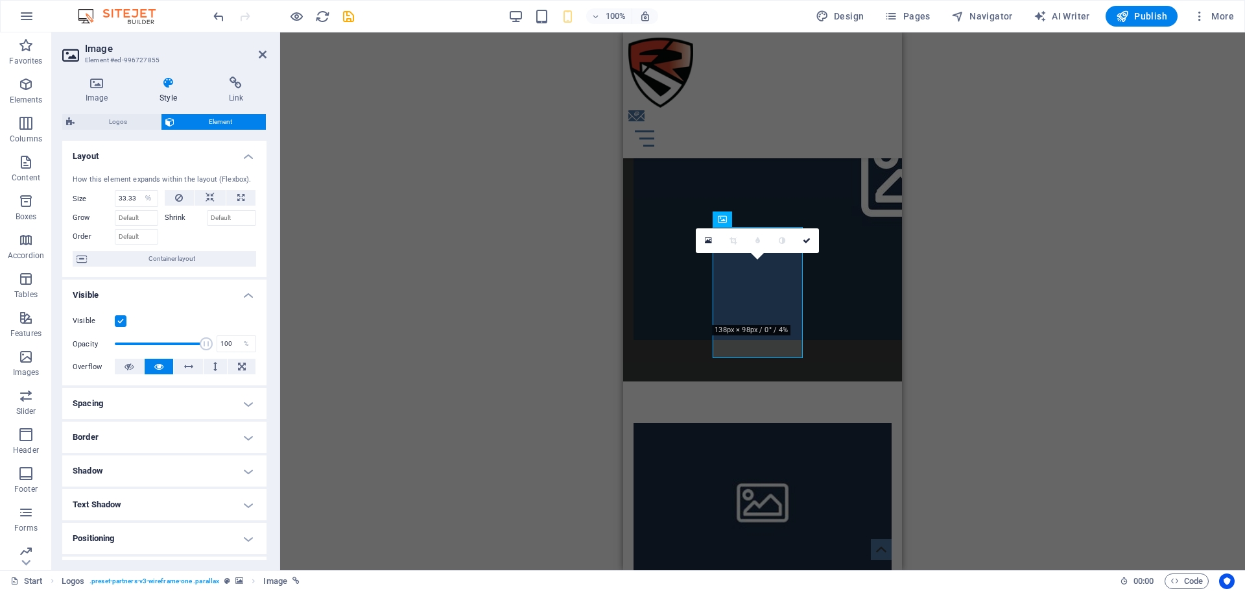
scroll to position [129, 0]
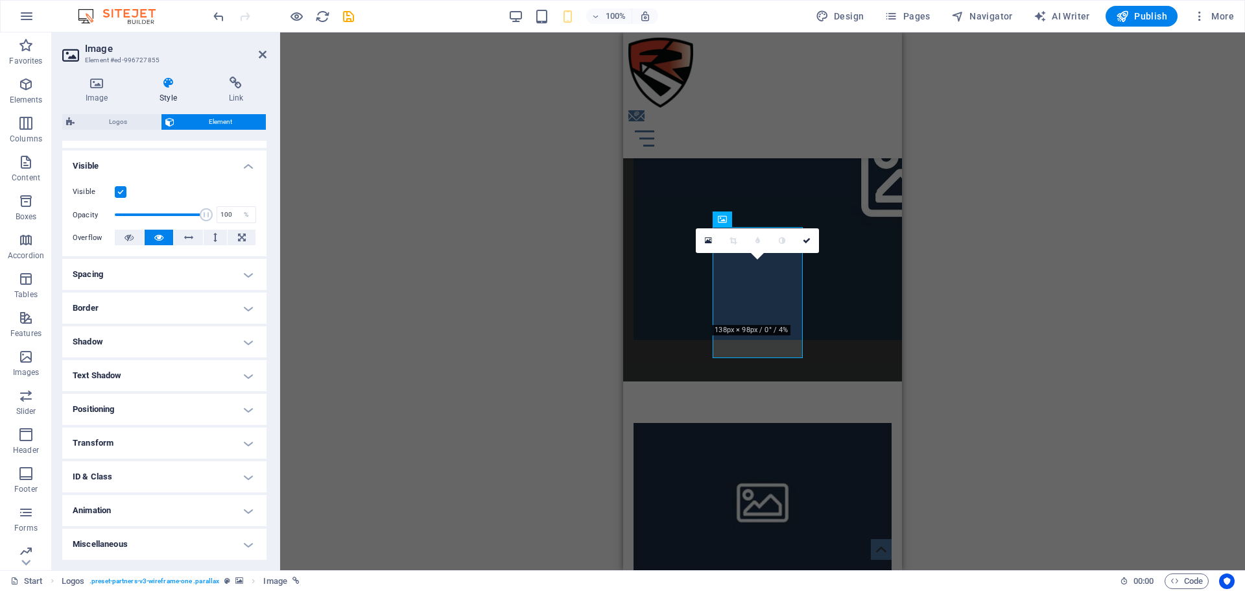
click at [240, 439] on h4 "Transform" at bounding box center [164, 442] width 204 height 31
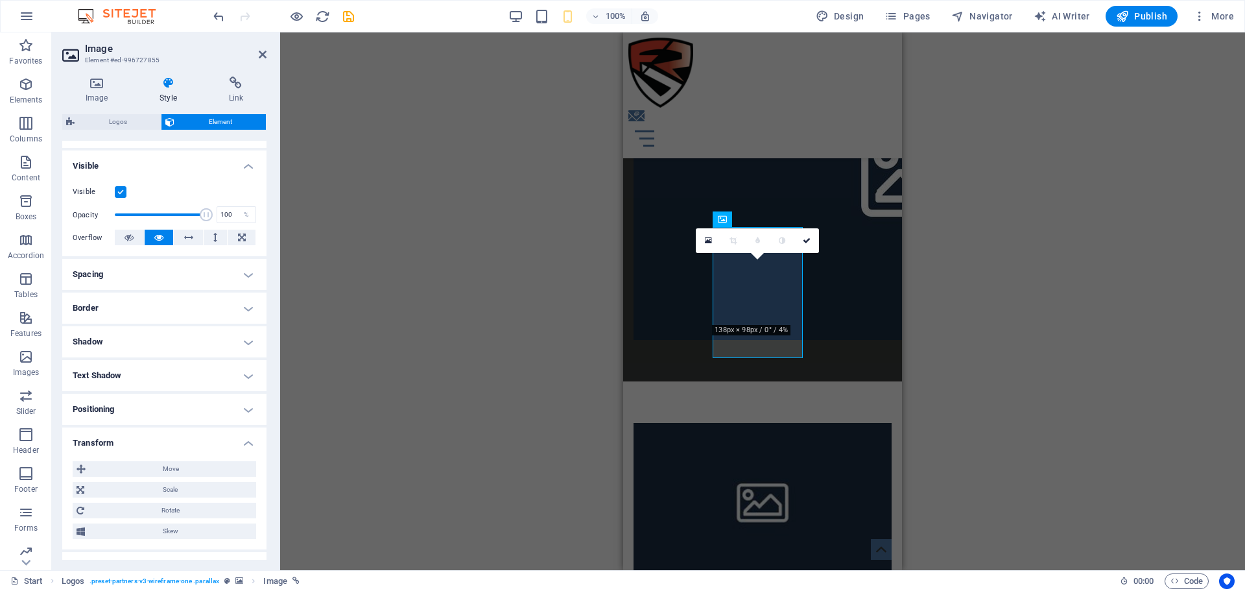
click at [245, 441] on h4 "Transform" at bounding box center [164, 438] width 204 height 23
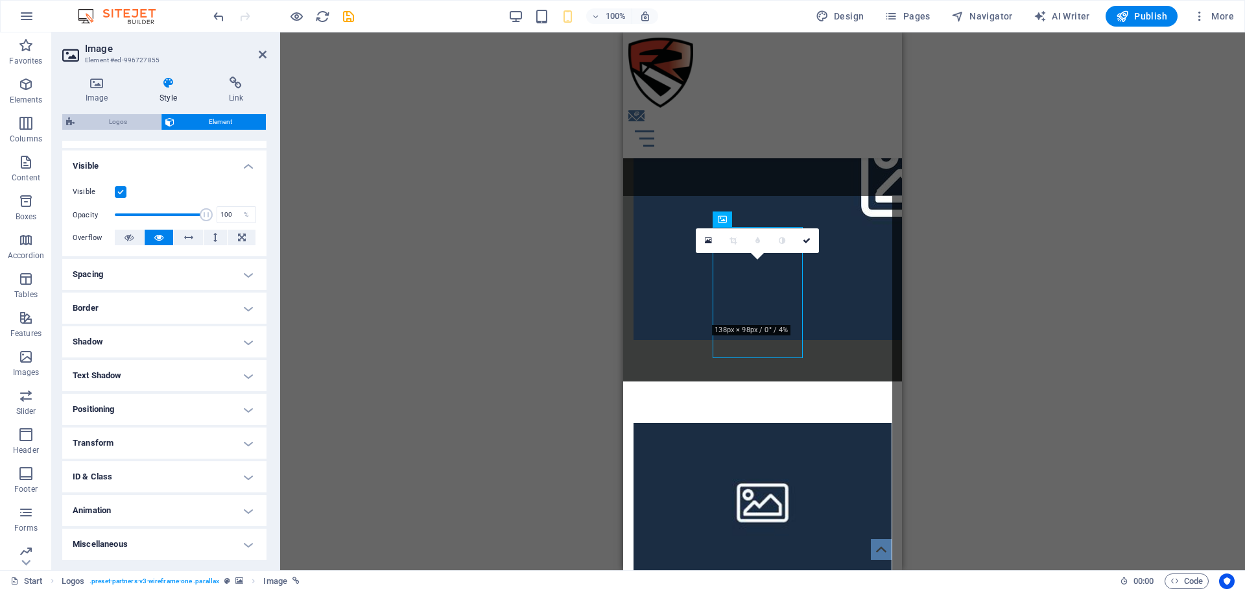
click at [140, 126] on span "Logos" at bounding box center [117, 122] width 78 height 16
select select "rem"
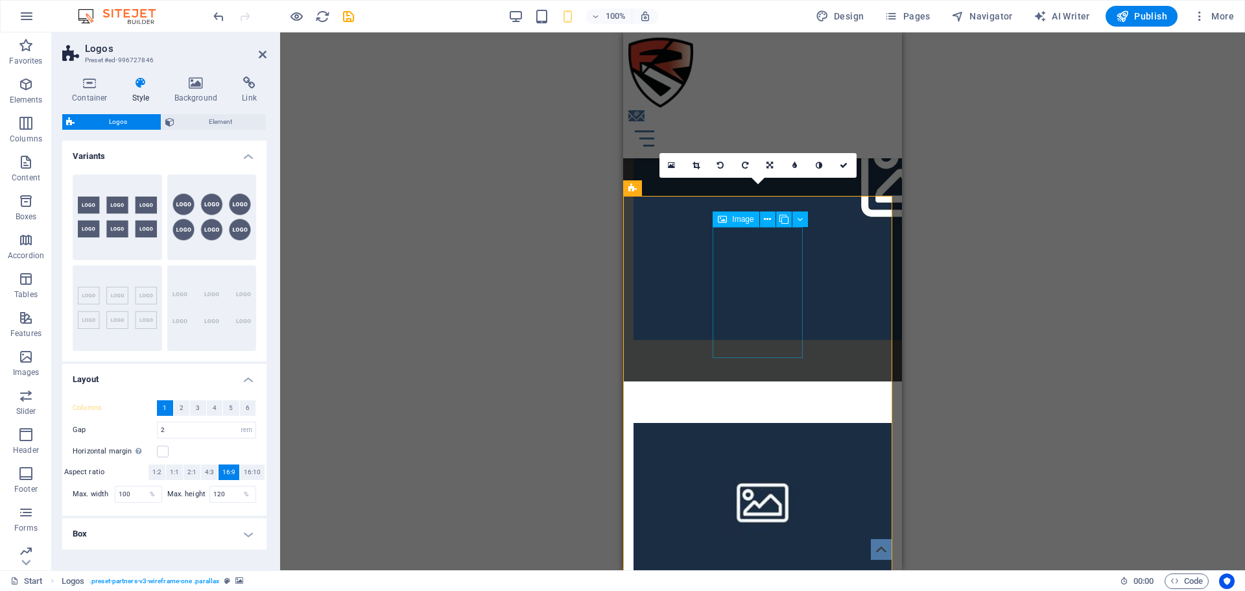
select select "%"
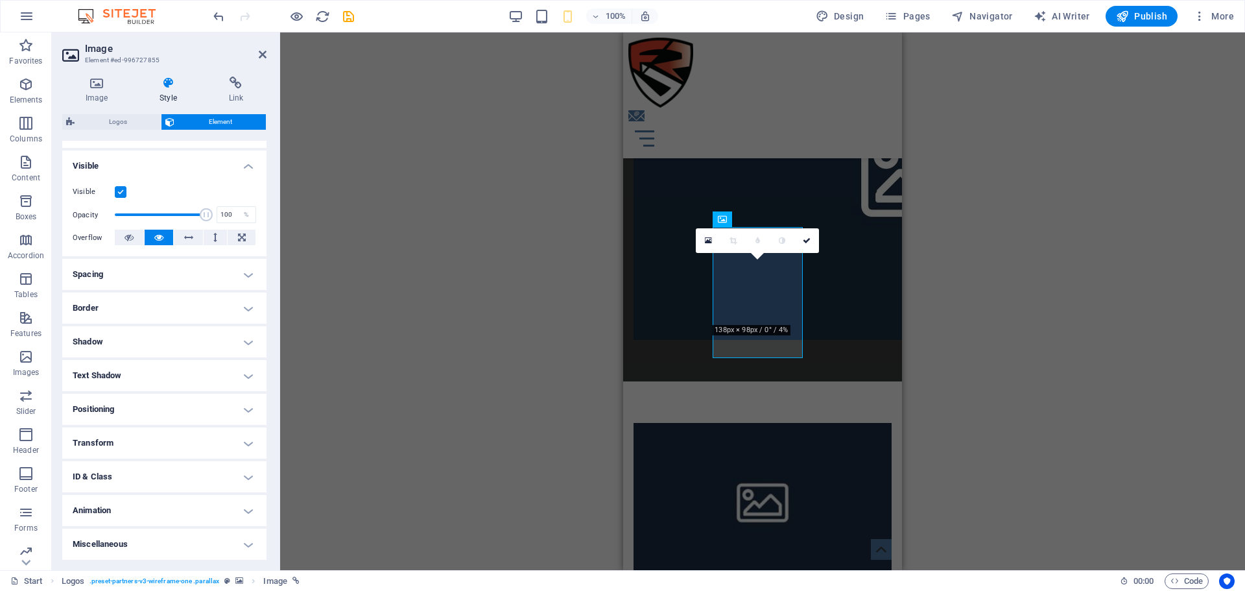
scroll to position [0, 0]
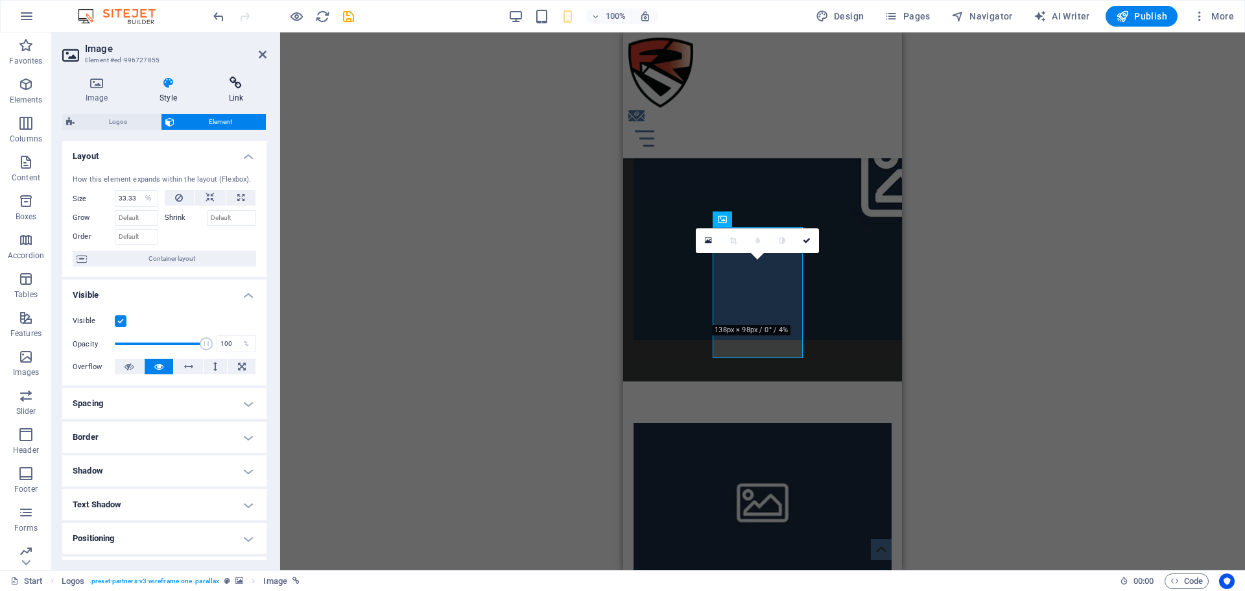
click at [239, 102] on h4 "Link" at bounding box center [235, 89] width 61 height 27
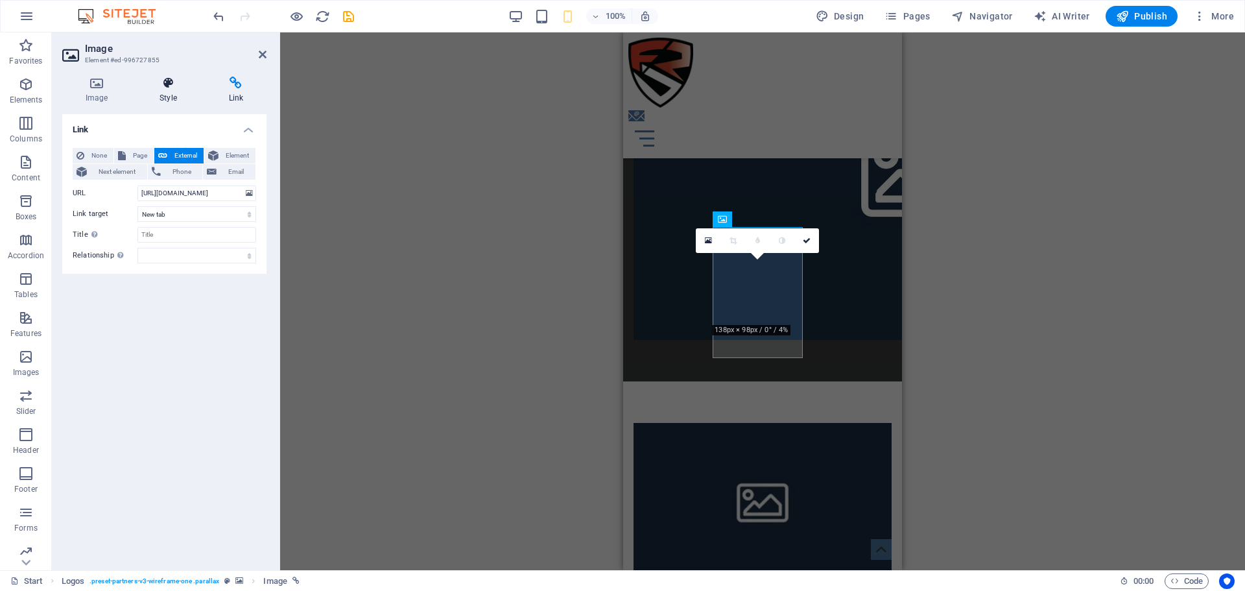
click at [162, 82] on icon at bounding box center [168, 82] width 64 height 13
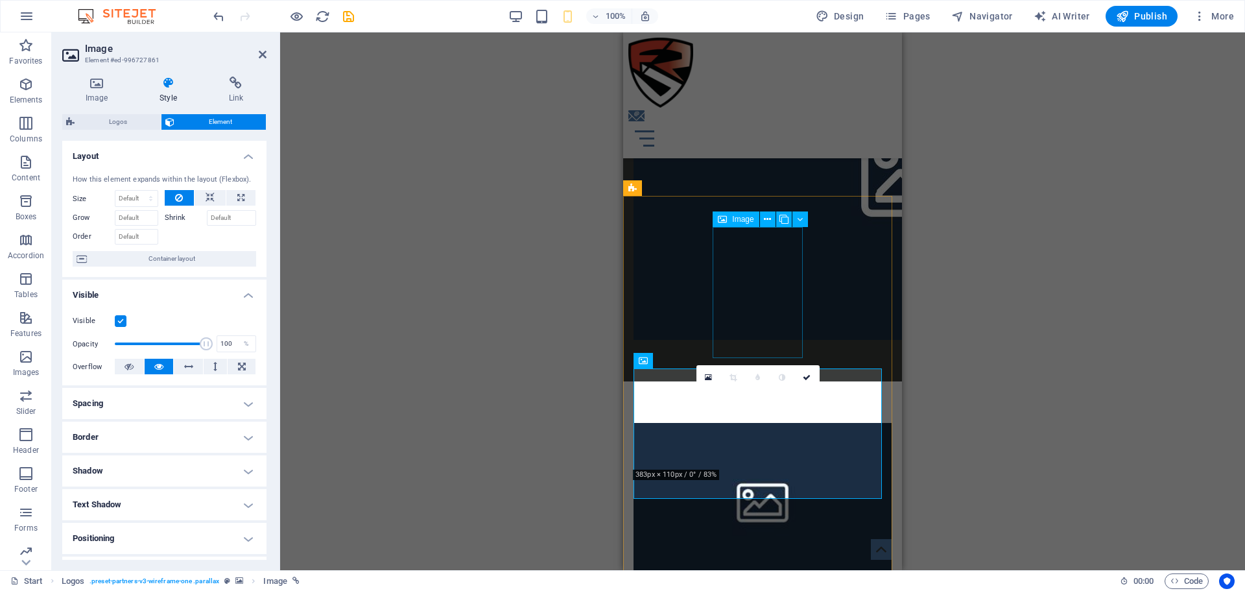
select select "%"
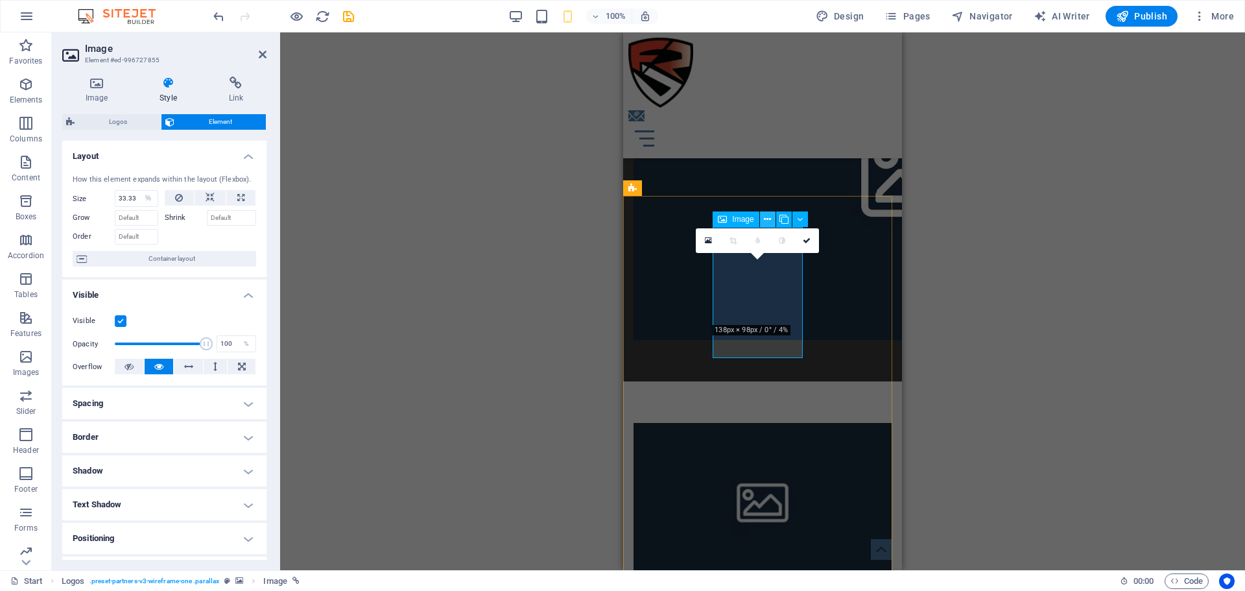
click at [771, 220] on icon at bounding box center [767, 220] width 7 height 14
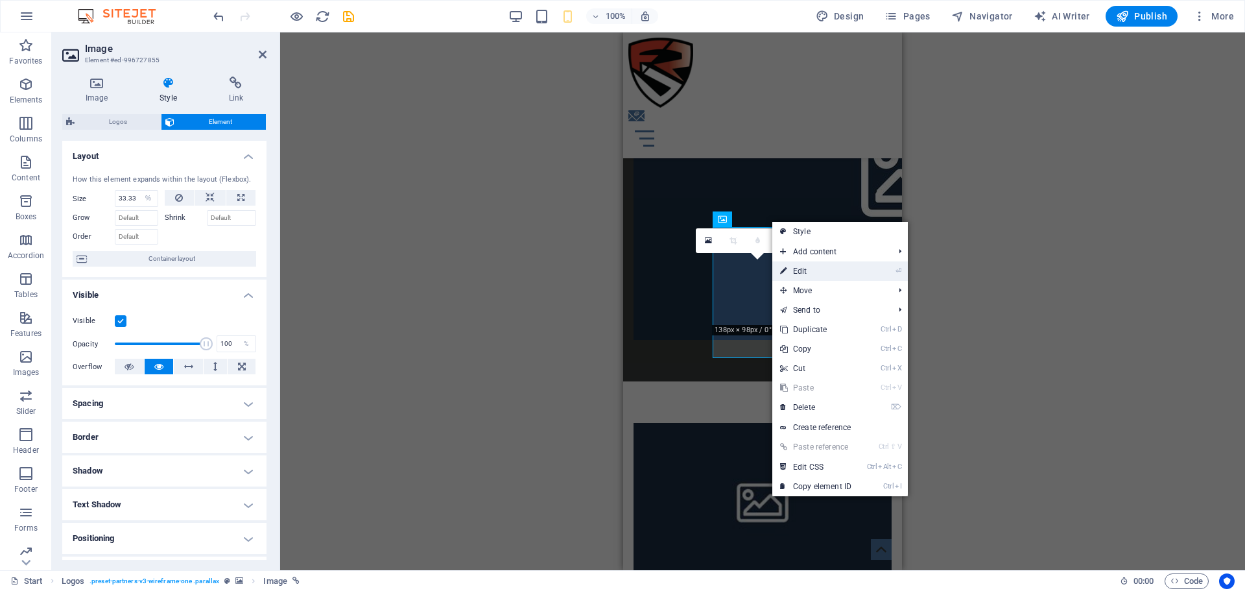
click at [793, 272] on link "⏎ Edit" at bounding box center [815, 270] width 87 height 19
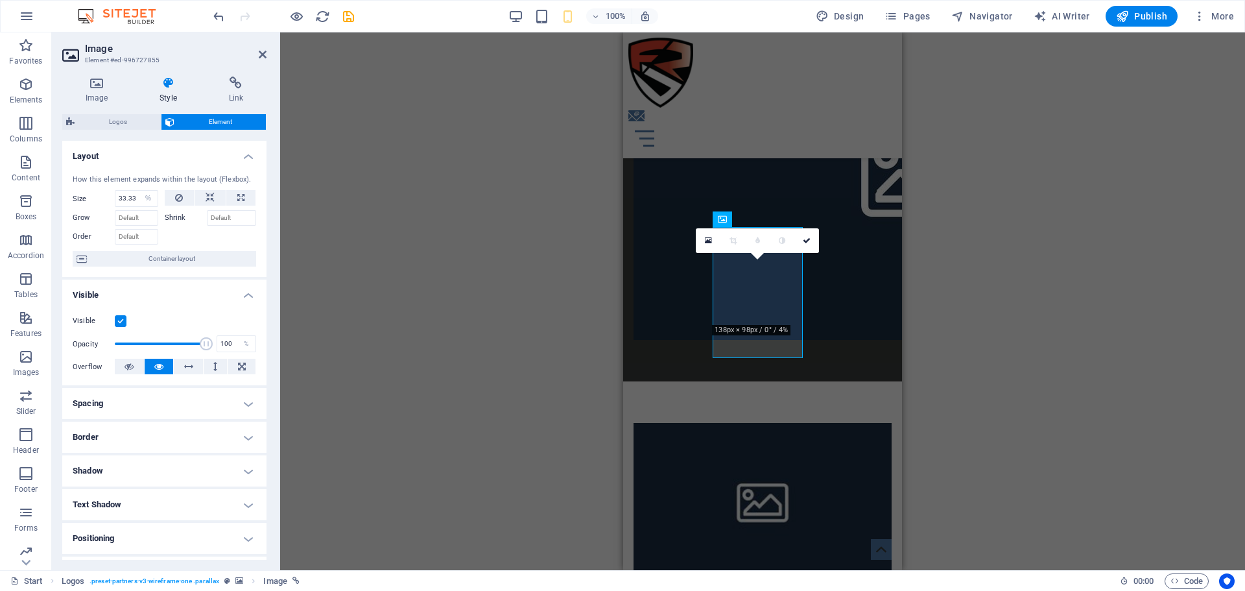
click at [236, 400] on h4 "Spacing" at bounding box center [164, 403] width 204 height 31
click at [165, 449] on select "Default px rem % vh vw Custom" at bounding box center [155, 452] width 60 height 16
click at [163, 448] on select "Default px rem % vh vw Custom" at bounding box center [155, 452] width 60 height 16
click at [163, 435] on select "Default auto px % rem vw vh Custom" at bounding box center [155, 430] width 60 height 16
click at [125, 422] on select "Default auto px % rem vw vh Custom" at bounding box center [155, 430] width 60 height 16
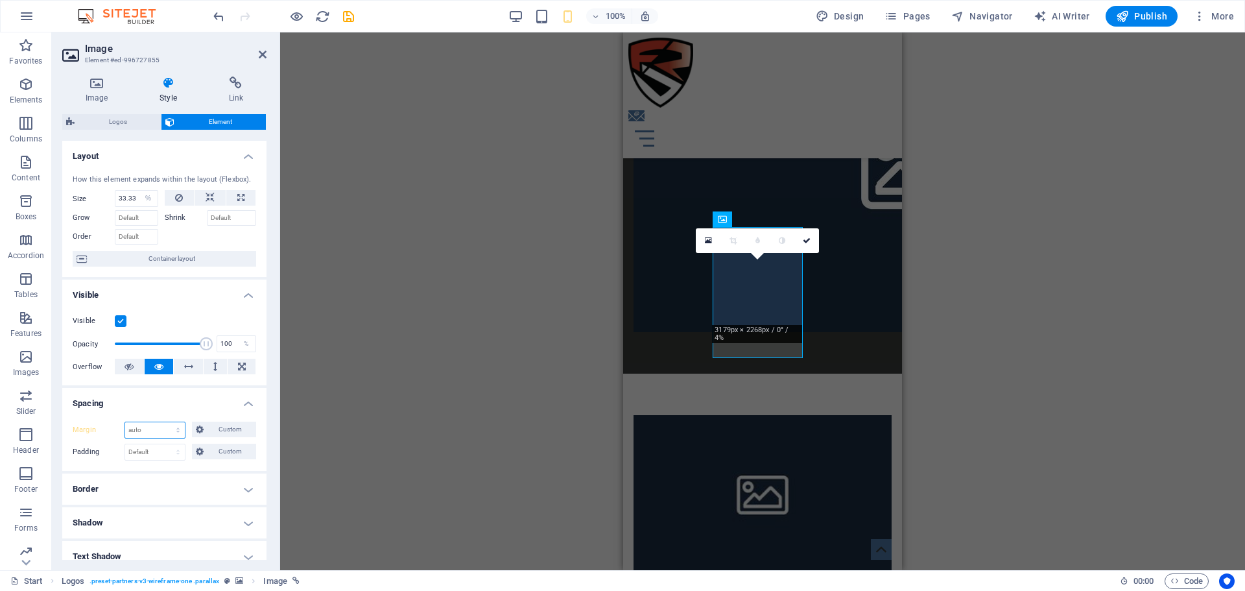
click at [164, 428] on select "Default auto px % rem vw vh Custom" at bounding box center [155, 430] width 60 height 16
click at [125, 422] on select "Default auto px % rem vw vh Custom" at bounding box center [155, 430] width 60 height 16
select select "DISABLED_OPTION_VALUE"
click at [163, 430] on select "Default auto px % rem vw vh Custom" at bounding box center [155, 430] width 60 height 16
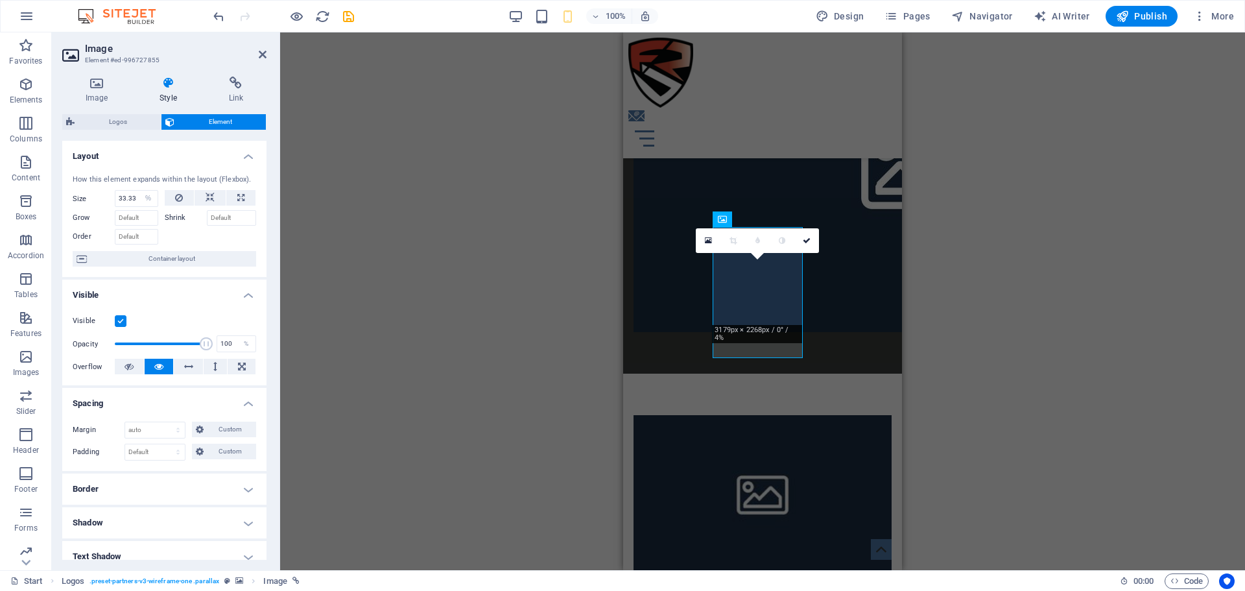
click at [156, 482] on h4 "Border" at bounding box center [164, 488] width 204 height 31
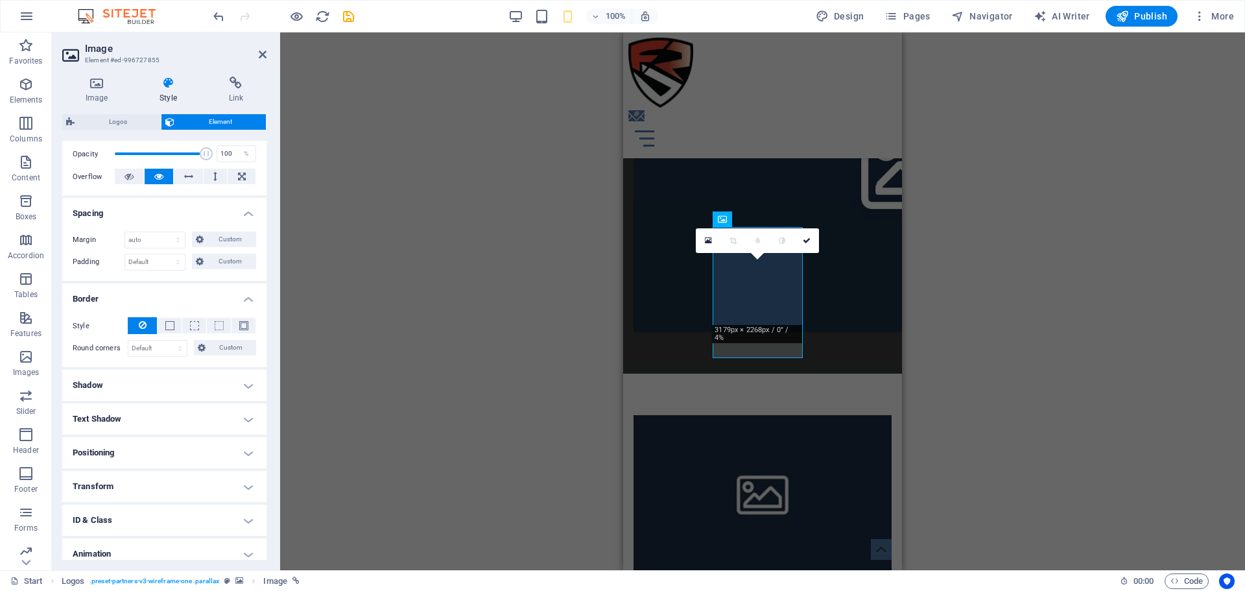
scroll to position [194, 0]
click at [144, 385] on h4 "Shadow" at bounding box center [164, 380] width 204 height 31
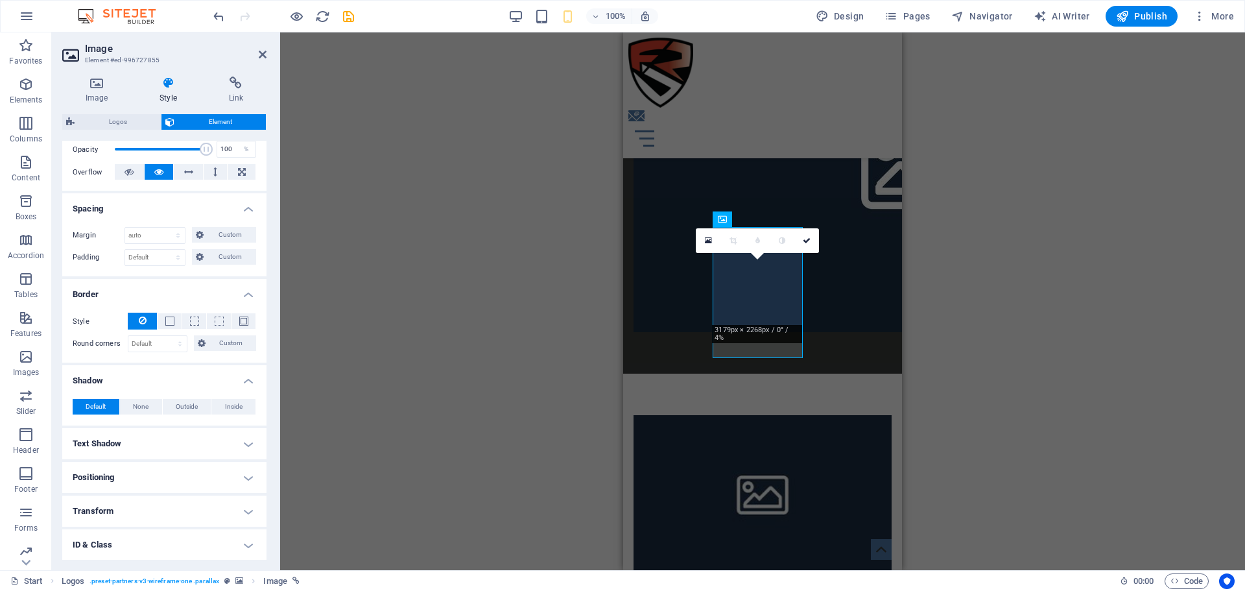
click at [135, 475] on h4 "Positioning" at bounding box center [164, 477] width 204 height 31
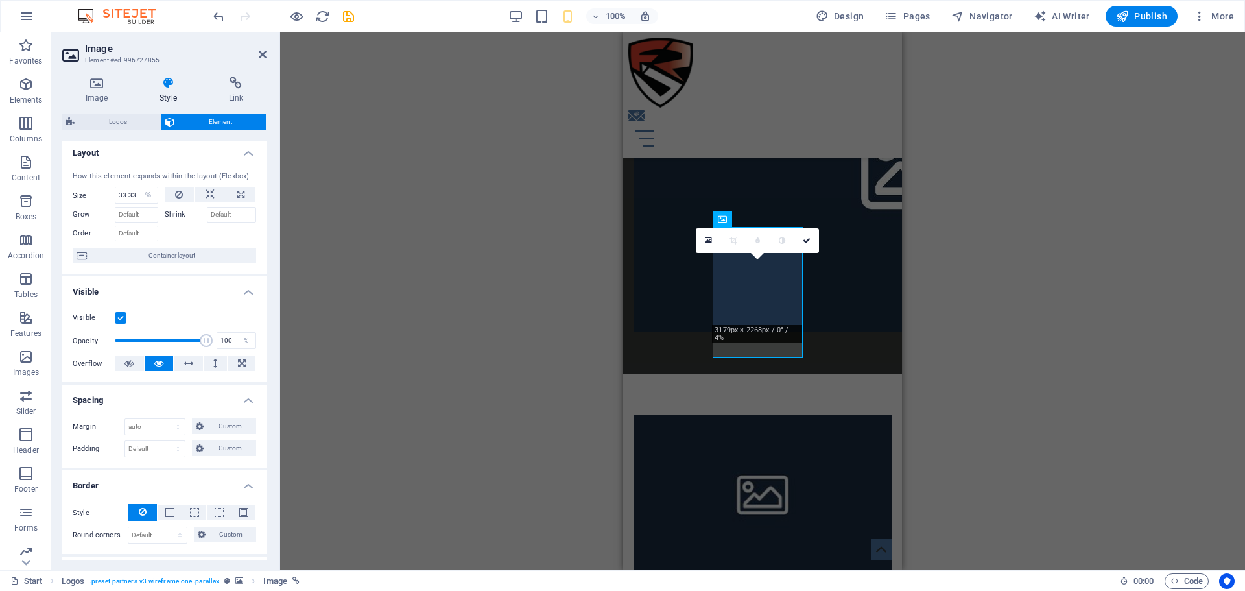
scroll to position [0, 0]
click at [153, 262] on span "Container layout" at bounding box center [171, 259] width 161 height 16
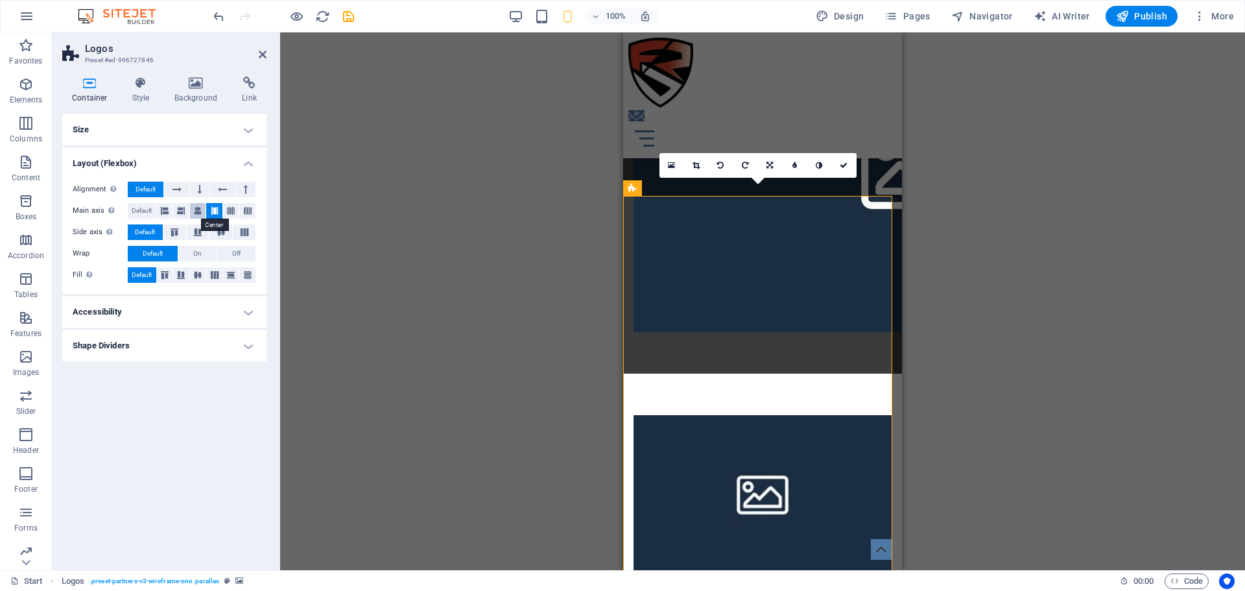
click at [199, 213] on icon at bounding box center [198, 211] width 8 height 16
click at [207, 212] on button at bounding box center [214, 211] width 16 height 16
click at [150, 100] on h4 "Style" at bounding box center [144, 89] width 42 height 27
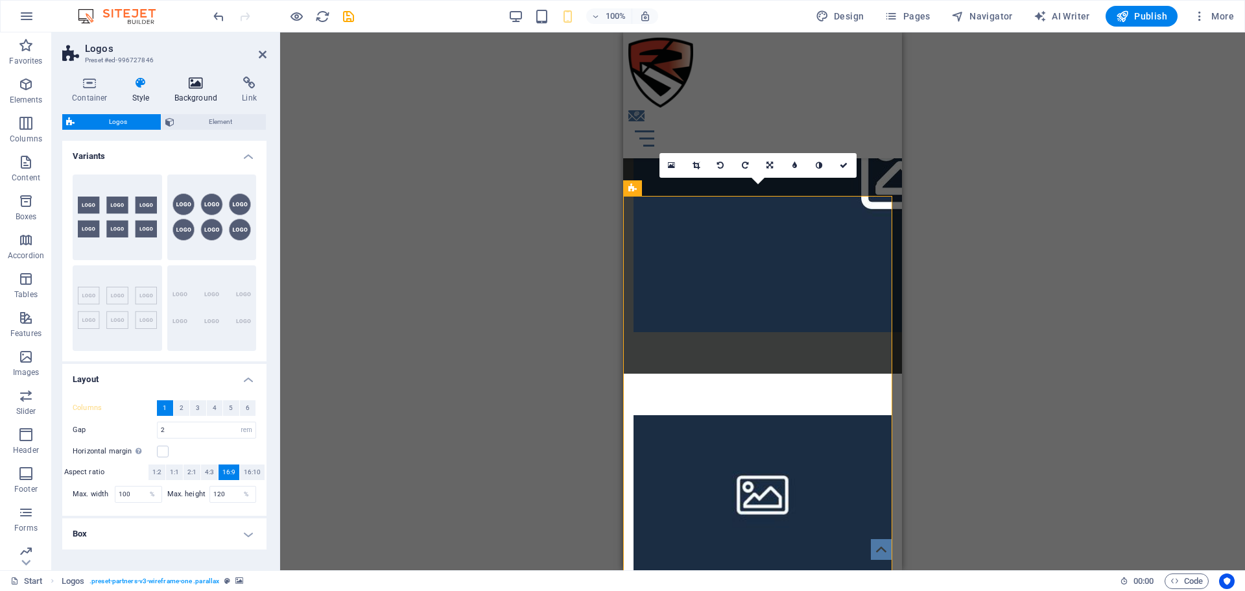
click at [205, 90] on h4 "Background" at bounding box center [199, 89] width 68 height 27
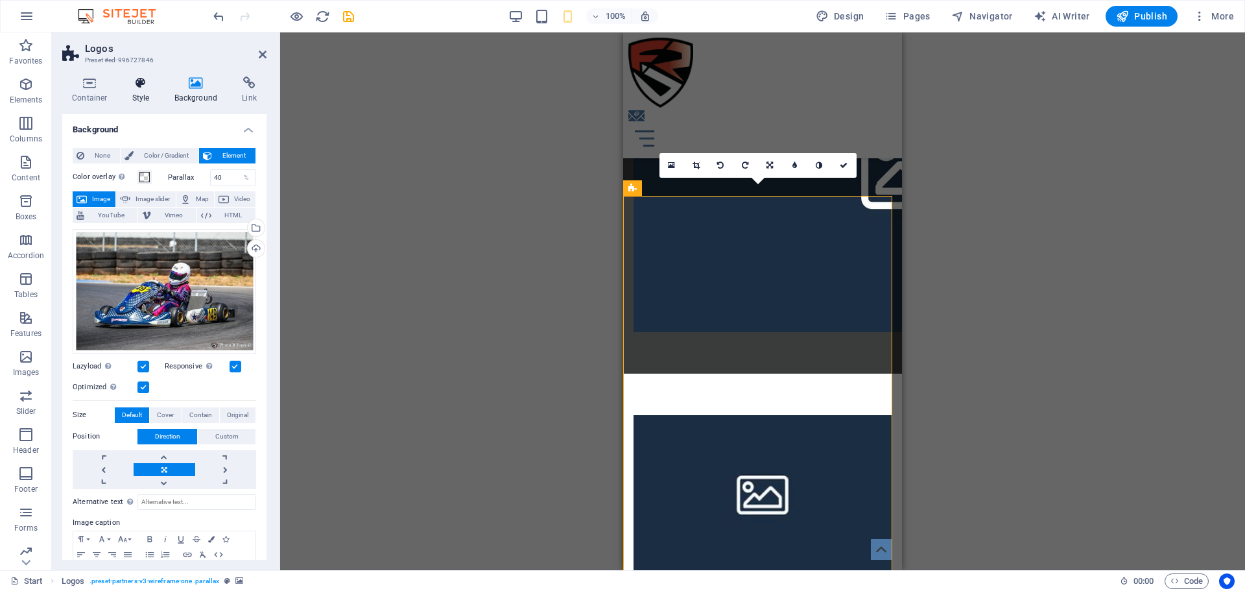
click at [150, 89] on h4 "Style" at bounding box center [144, 89] width 42 height 27
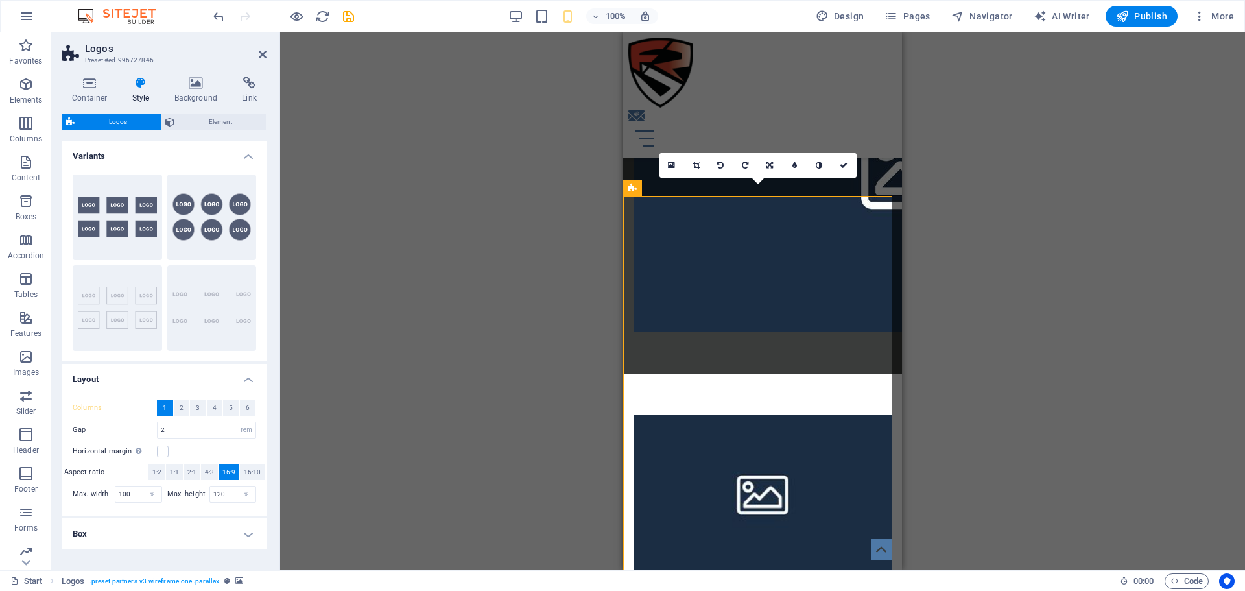
scroll to position [41, 0]
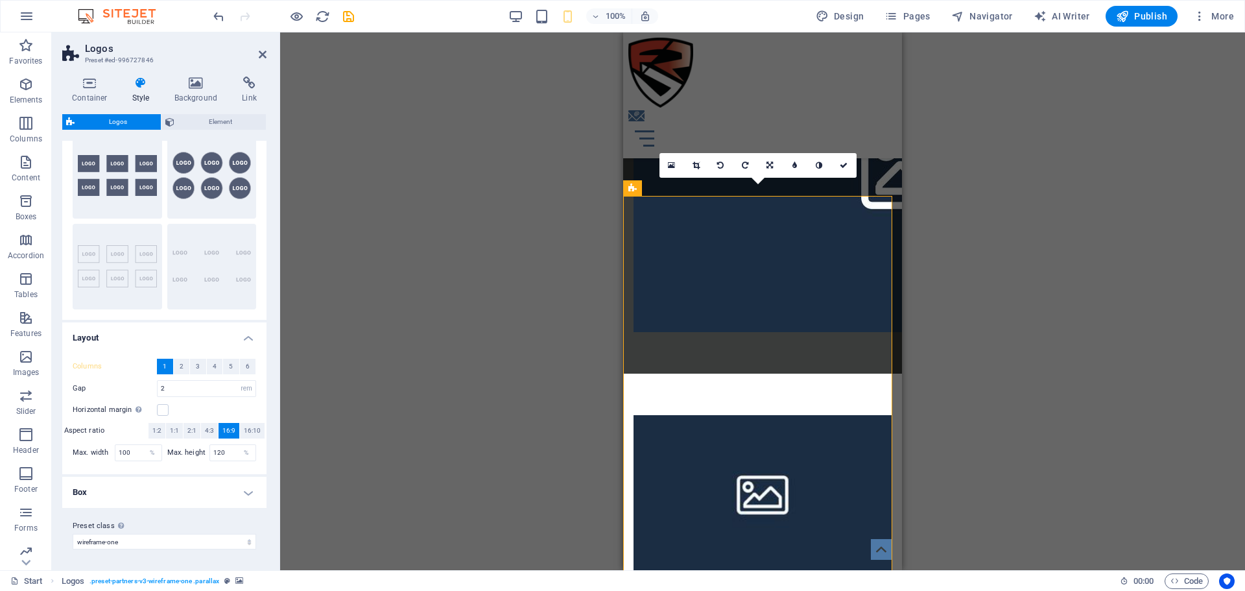
click at [236, 493] on h4 "Box" at bounding box center [164, 491] width 204 height 31
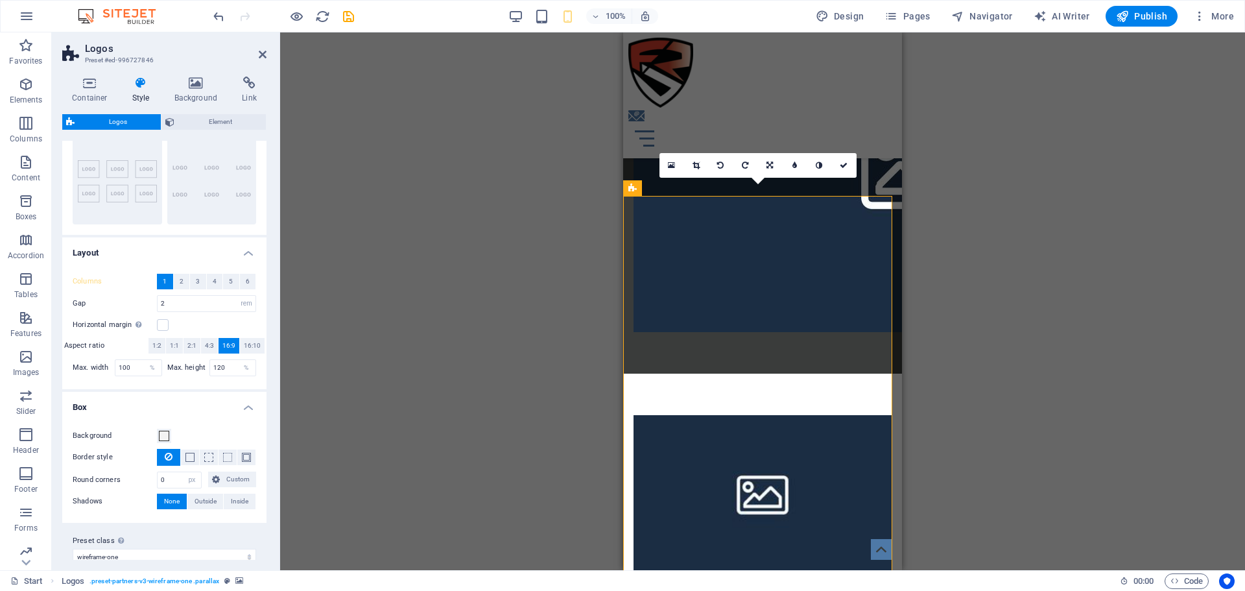
scroll to position [141, 0]
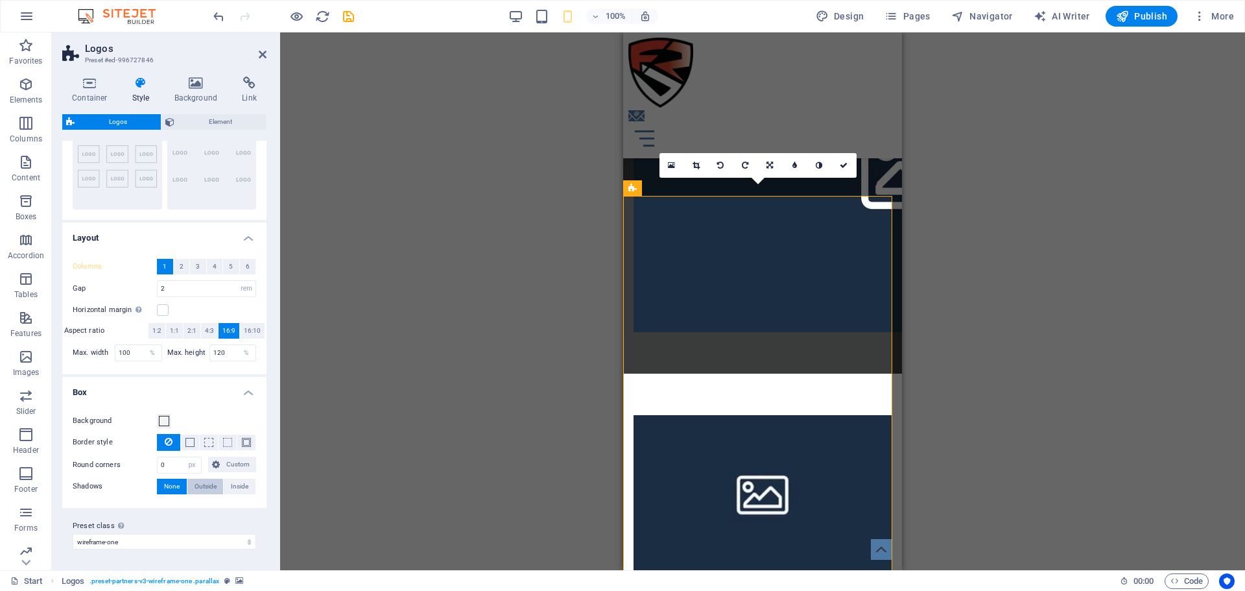
click at [205, 486] on span "Outside" at bounding box center [205, 486] width 22 height 16
type input "2"
type input "4"
click at [164, 484] on span "None" at bounding box center [172, 486] width 16 height 16
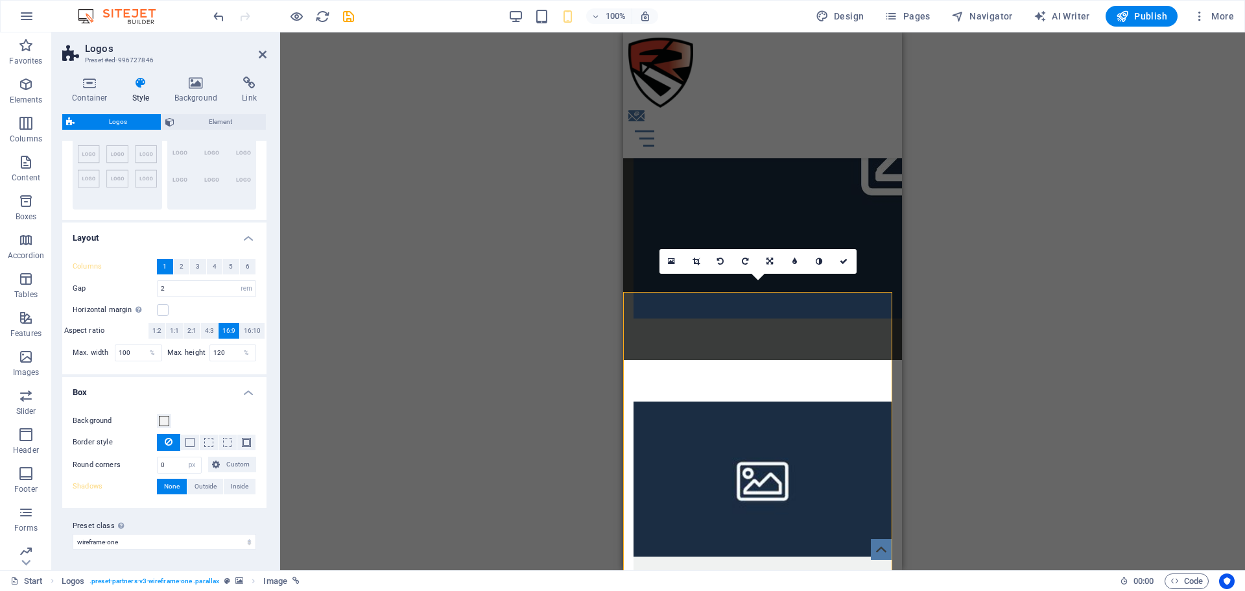
scroll to position [1750, 0]
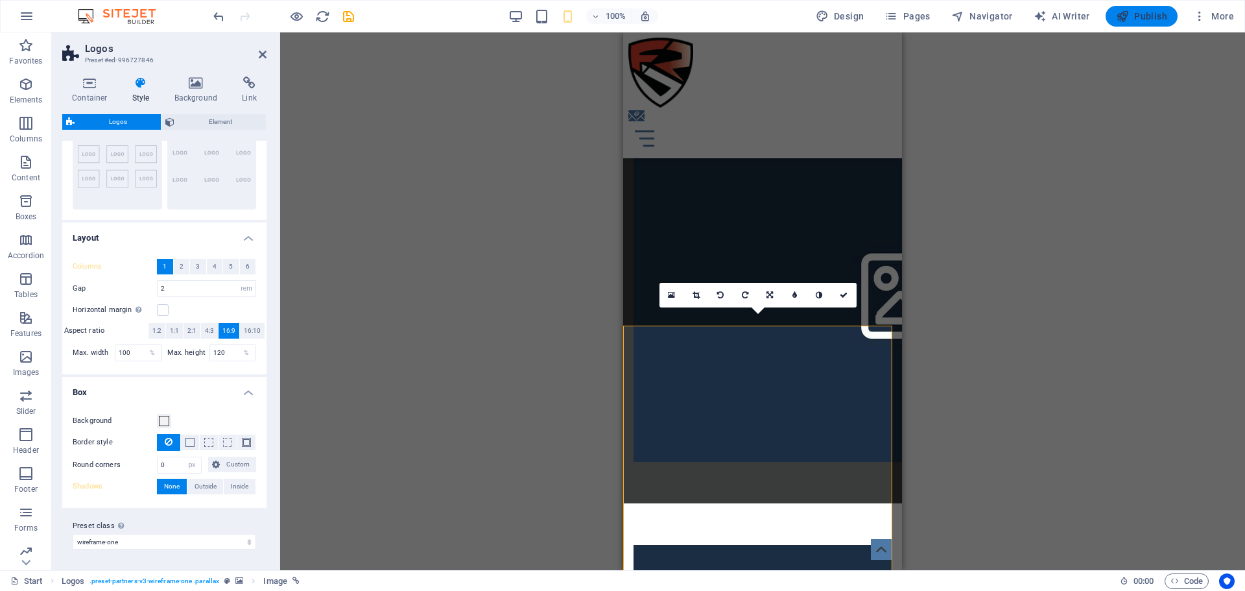
click at [1146, 14] on span "Publish" at bounding box center [1141, 16] width 51 height 13
checkbox input "false"
